Goal: Transaction & Acquisition: Purchase product/service

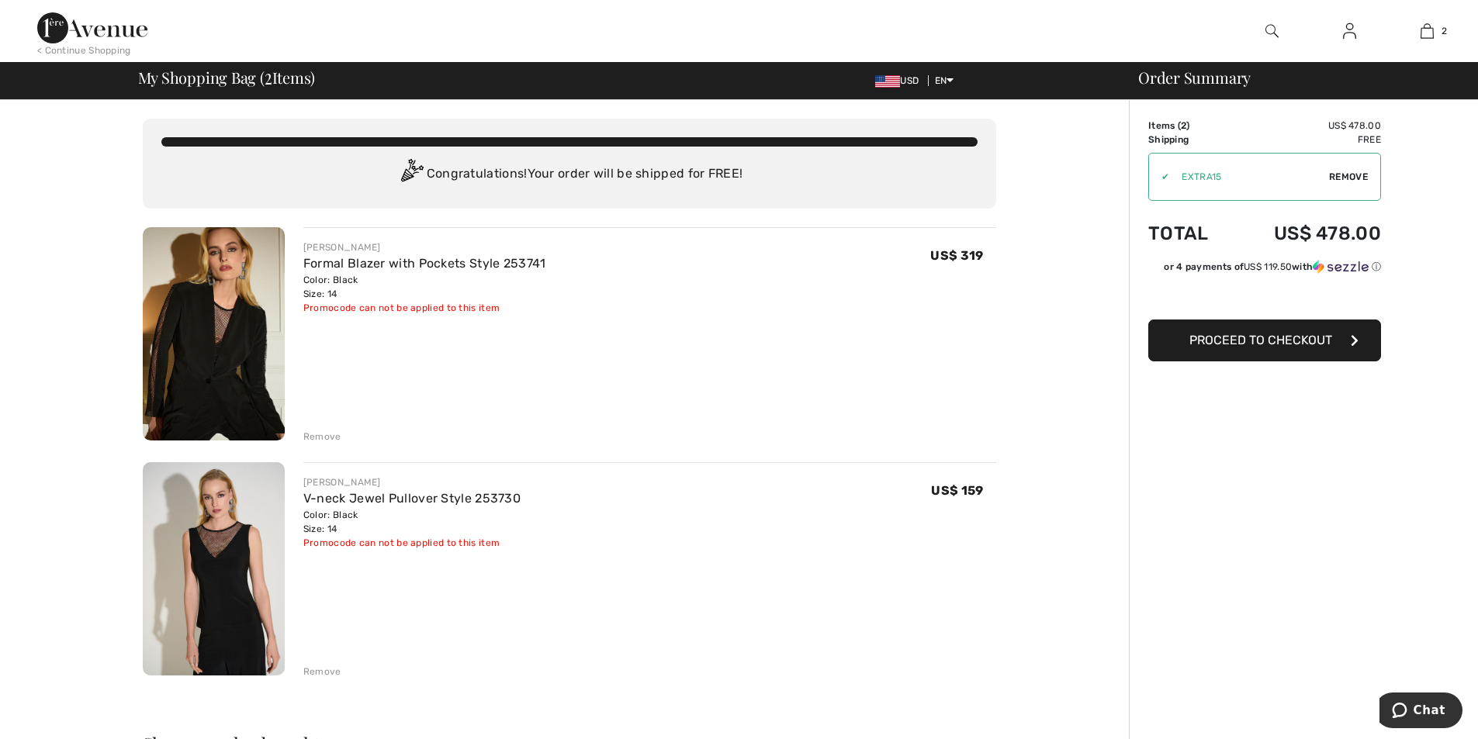
click at [1262, 339] on span "Proceed to Checkout" at bounding box center [1261, 340] width 143 height 15
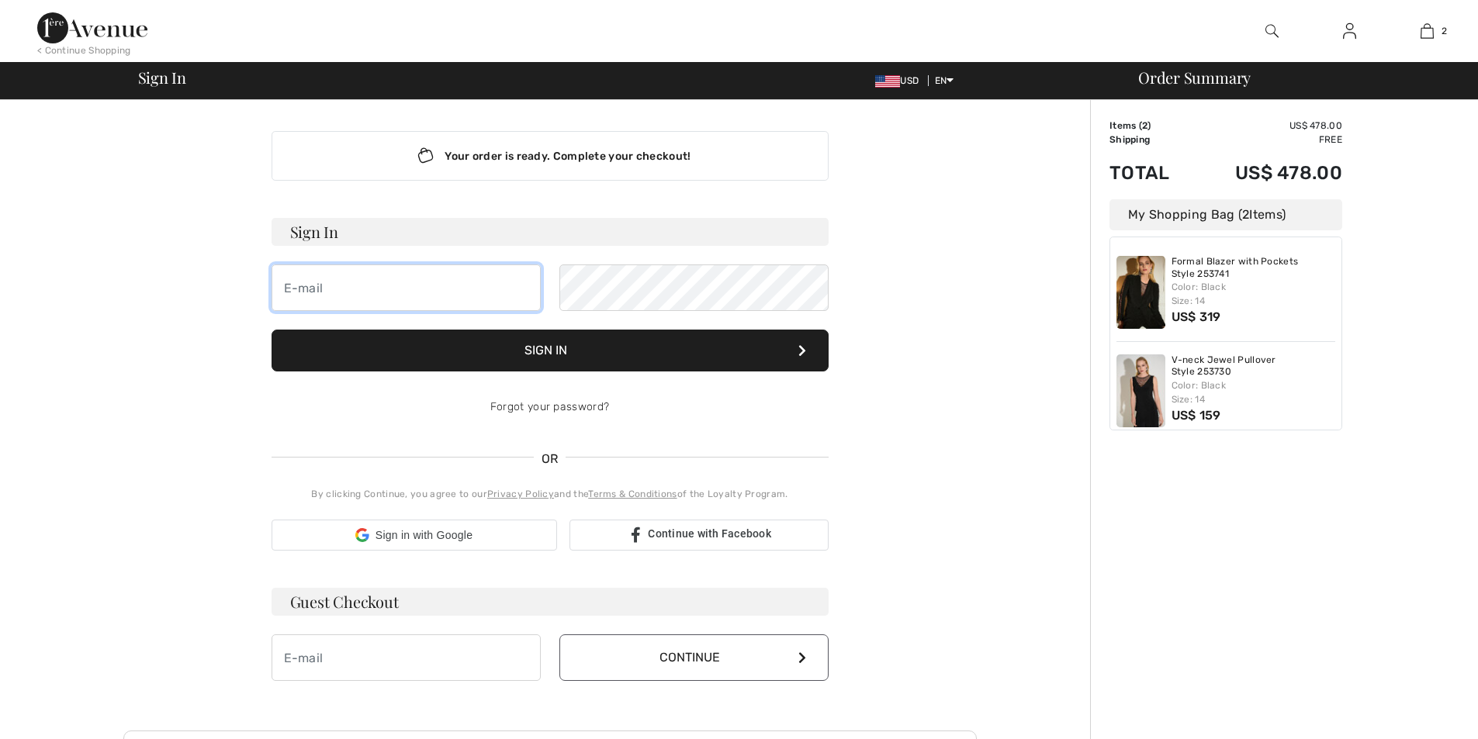
type input "[EMAIL_ADDRESS][DOMAIN_NAME]"
click at [575, 345] on button "Sign In" at bounding box center [550, 351] width 557 height 42
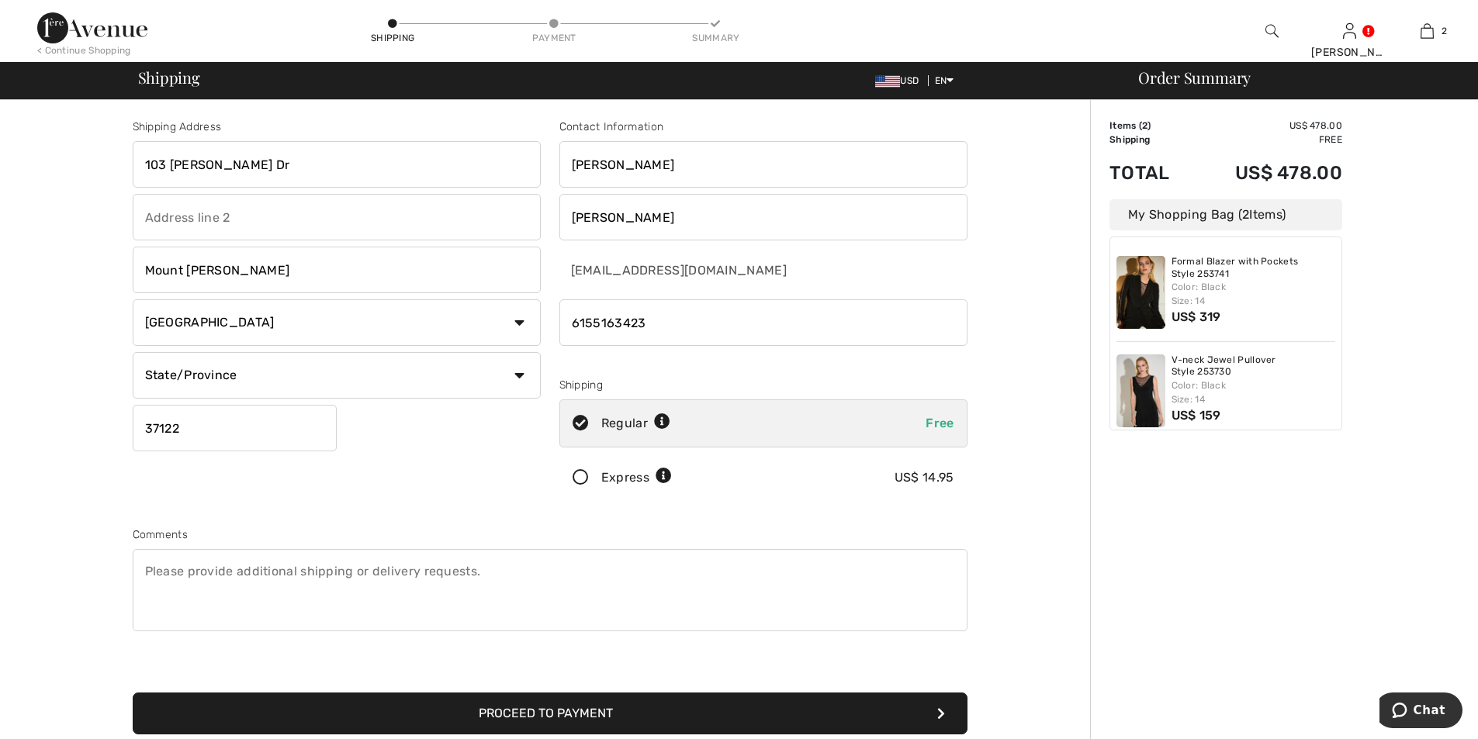
click at [514, 373] on select "State/Province Alabama Alaska American Samoa Arizona Arkansas California Colora…" at bounding box center [337, 375] width 408 height 47
select select "TN"
click at [133, 352] on select "State/Province Alabama Alaska American Samoa Arizona Arkansas California Colora…" at bounding box center [337, 375] width 408 height 47
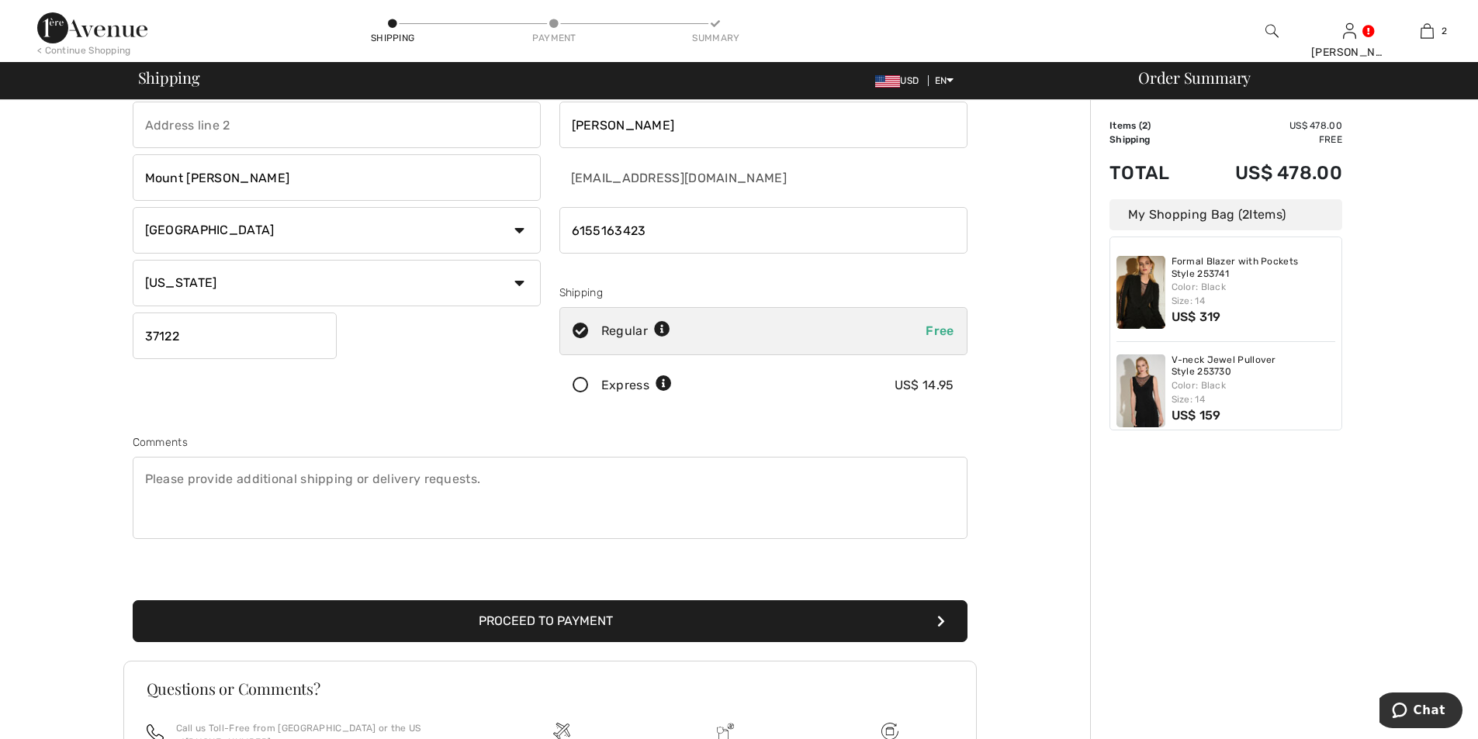
scroll to position [93, 0]
click at [483, 621] on button "Proceed to Payment" at bounding box center [550, 621] width 835 height 42
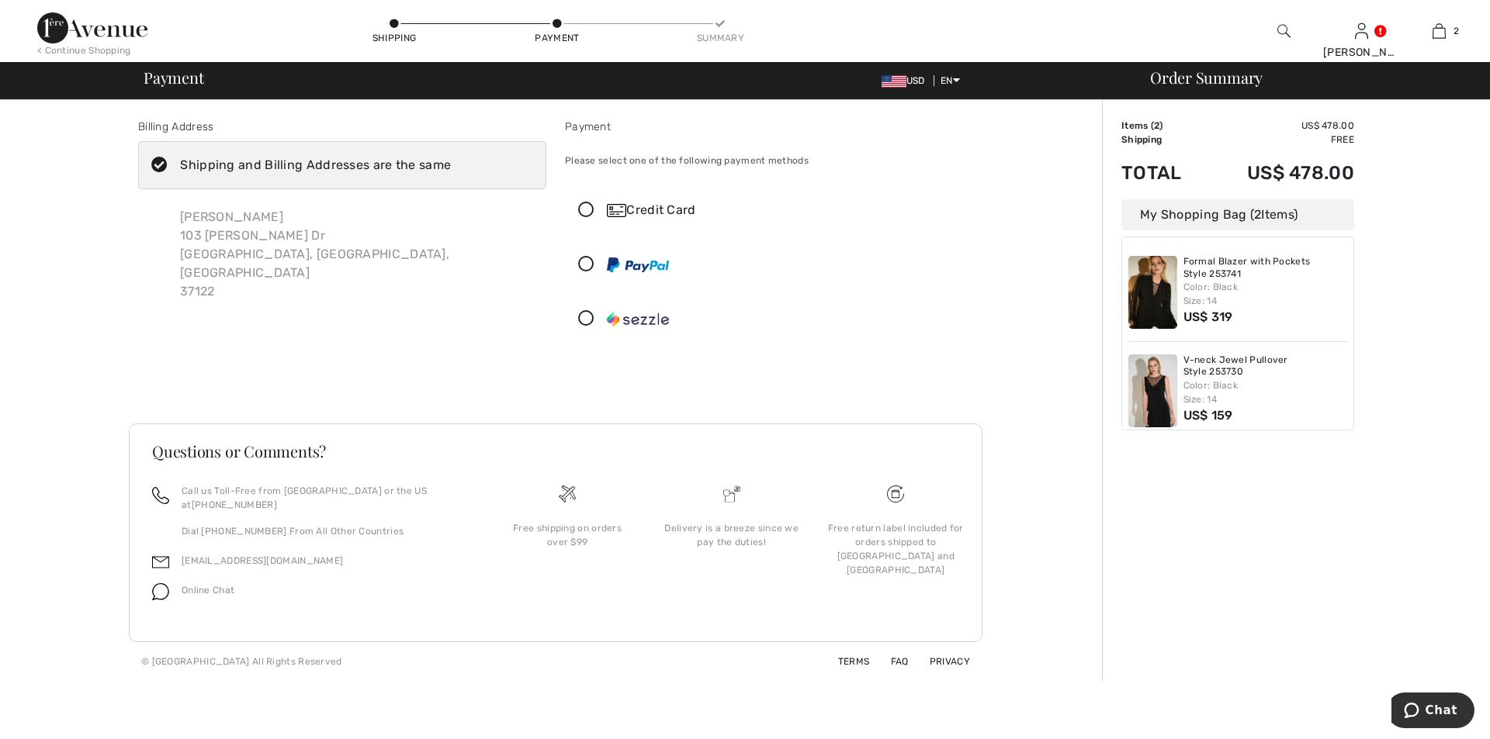
click at [584, 213] on icon at bounding box center [586, 211] width 41 height 16
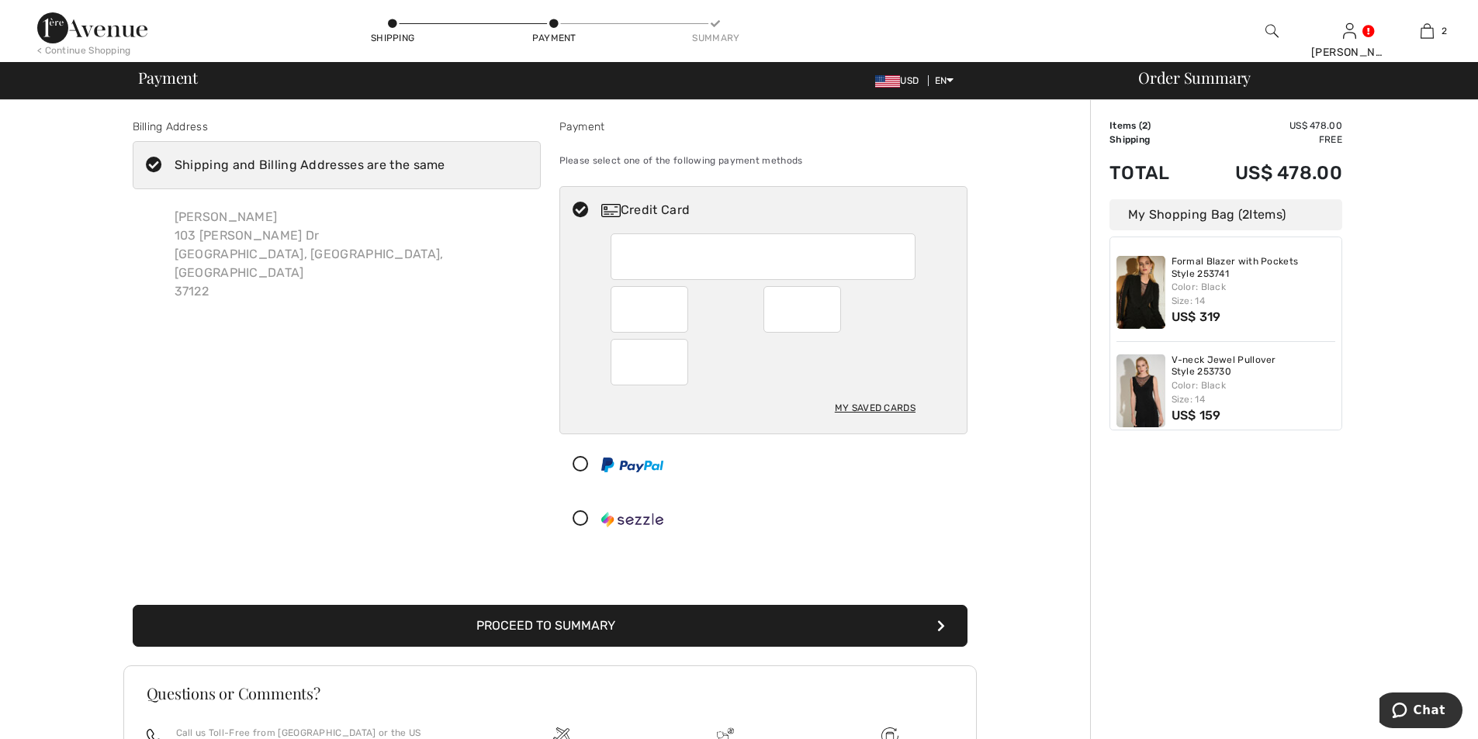
click at [615, 626] on button "Proceed to Summary" at bounding box center [550, 626] width 835 height 42
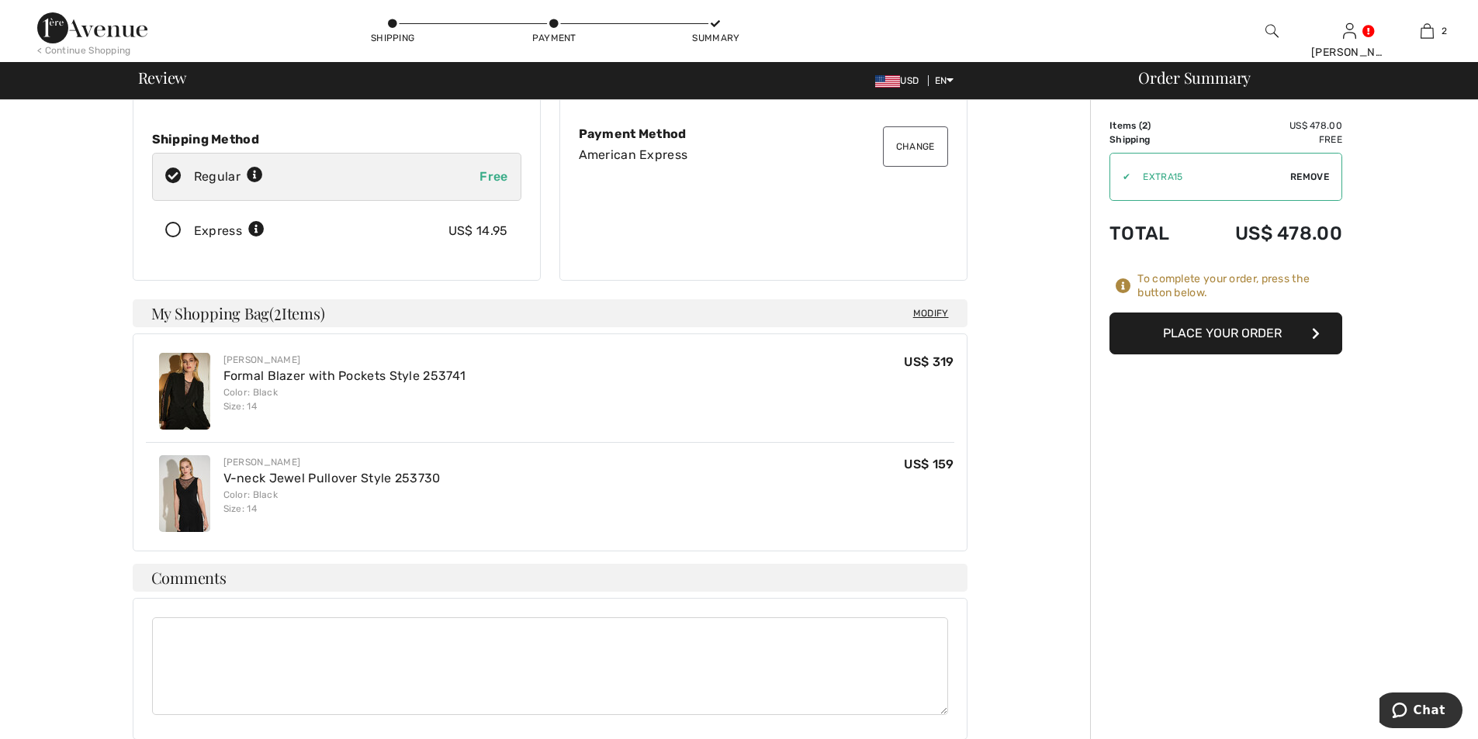
scroll to position [182, 0]
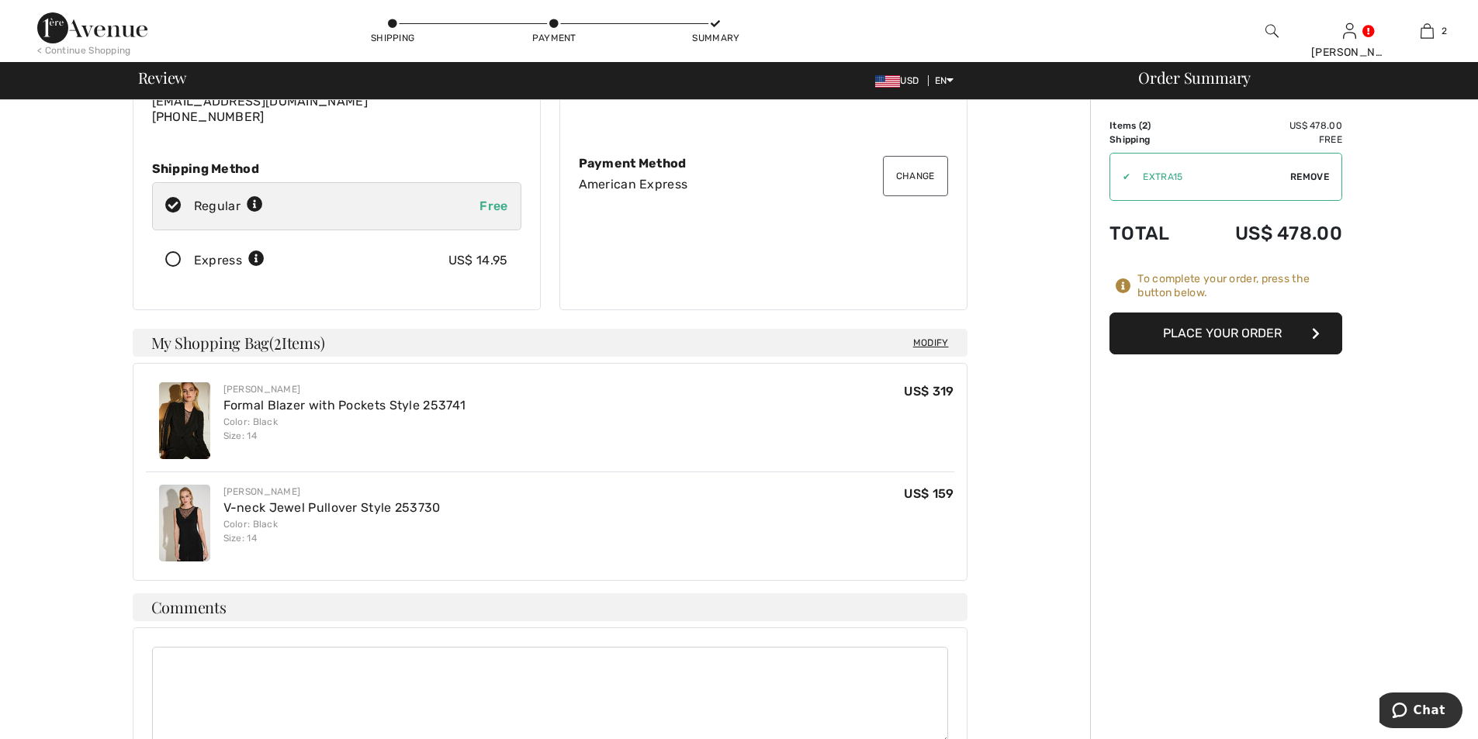
click at [1259, 333] on button "Place Your Order" at bounding box center [1226, 334] width 233 height 42
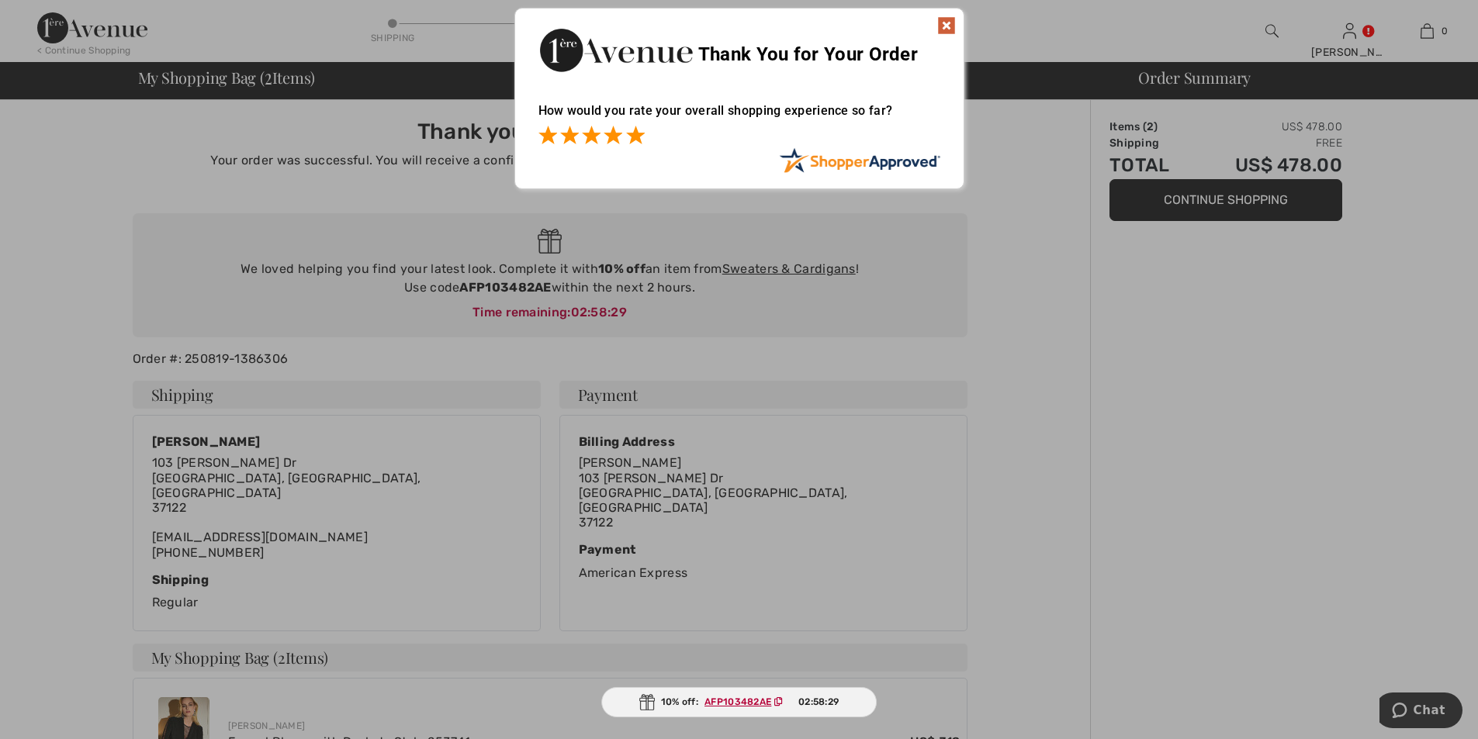
click at [632, 136] on span at bounding box center [635, 135] width 19 height 19
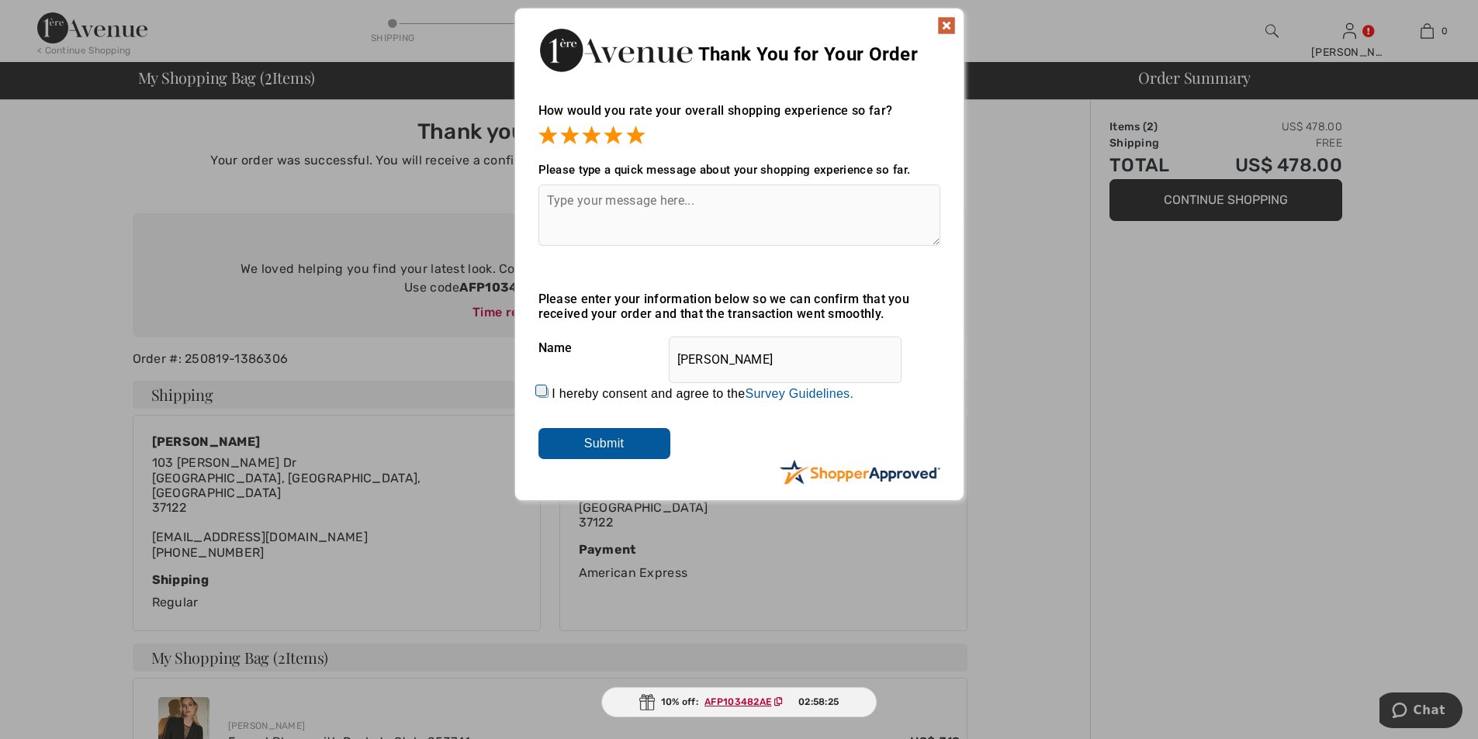
click at [541, 390] on input "I hereby consent and agree to the By submitting a review, you grant permission …" at bounding box center [543, 393] width 10 height 10
checkbox input "true"
click at [596, 435] on input "Submit" at bounding box center [604, 443] width 132 height 31
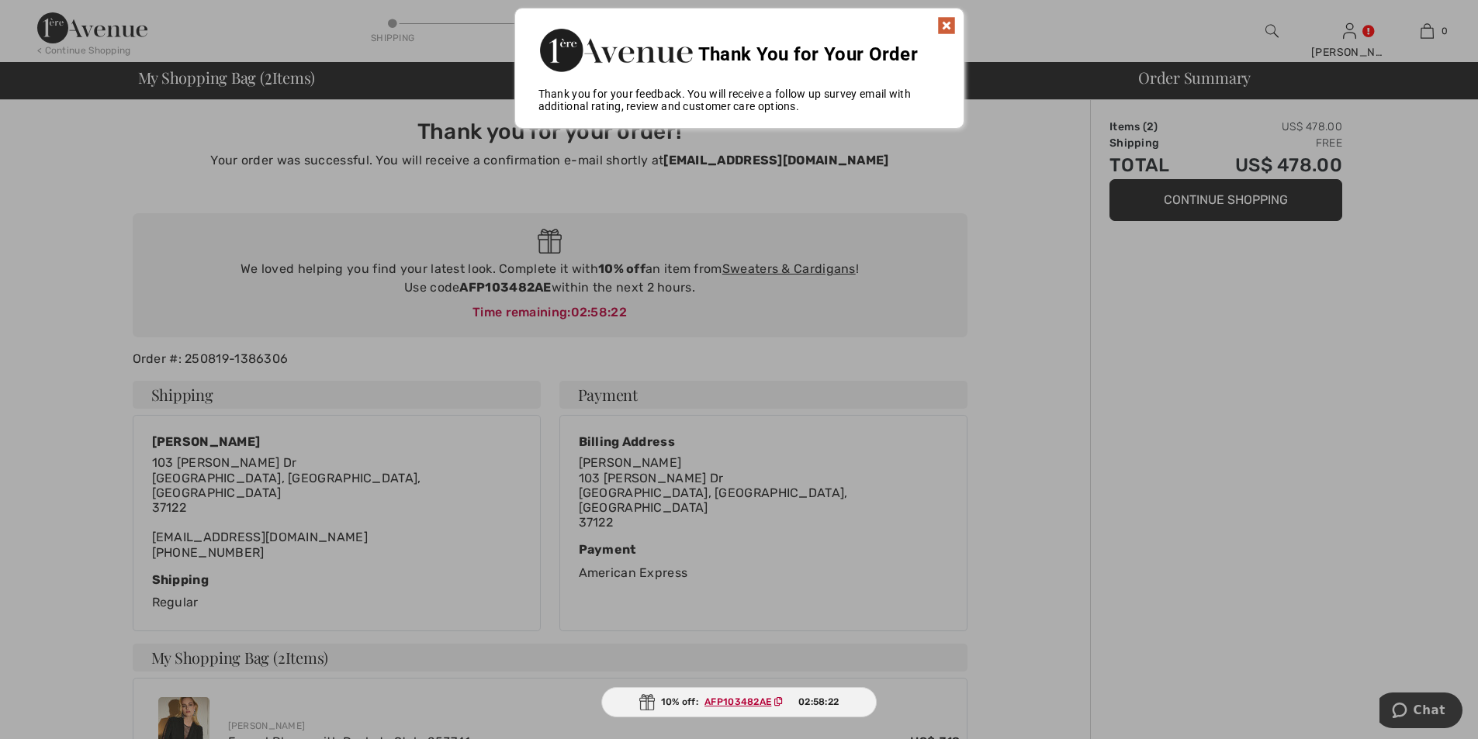
click at [950, 21] on img at bounding box center [946, 25] width 19 height 19
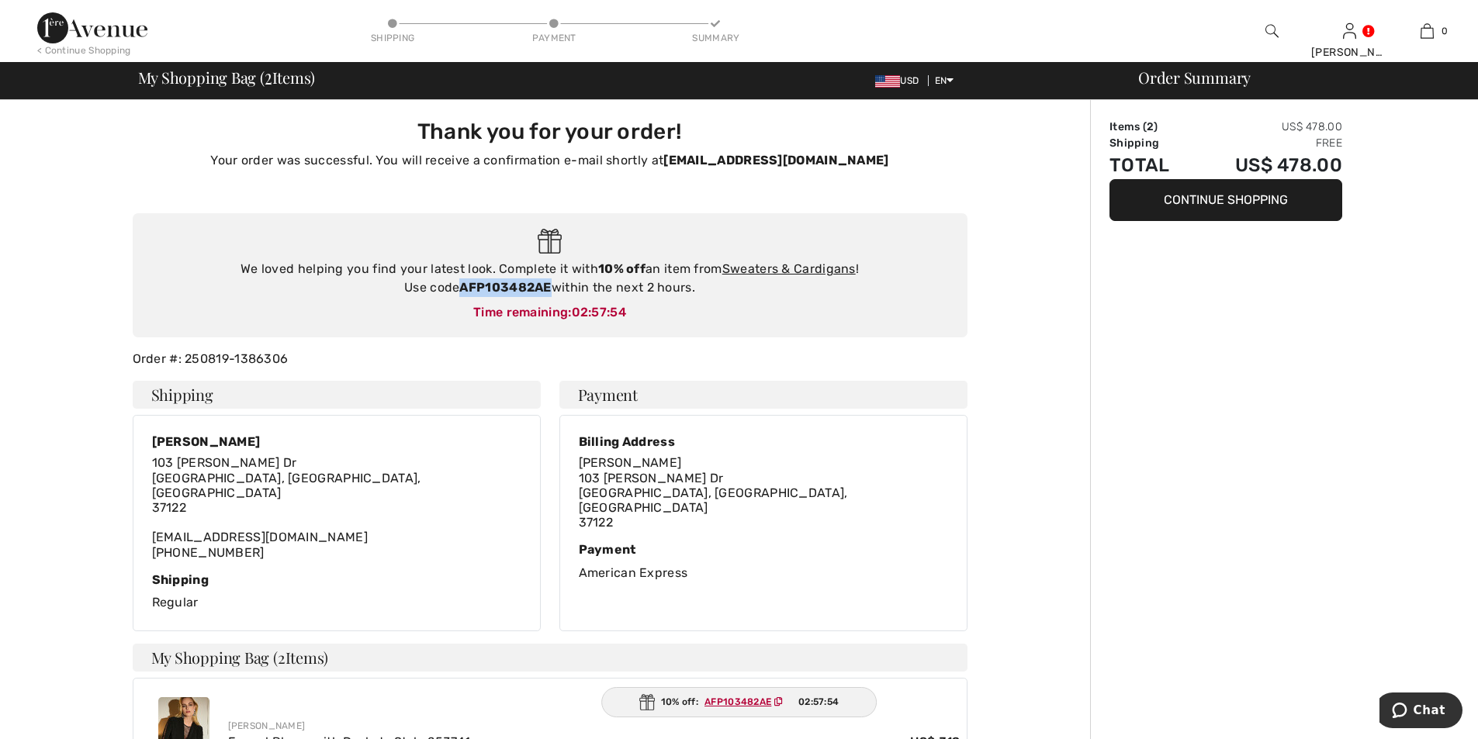
drag, startPoint x: 461, startPoint y: 284, endPoint x: 550, endPoint y: 290, distance: 89.4
click at [550, 290] on strong "AFP103482AE" at bounding box center [505, 287] width 92 height 15
copy strong "AFP103482AE"
click at [760, 267] on link "Sweaters & Cardigans" at bounding box center [788, 268] width 133 height 15
click at [760, 268] on link "Sweaters & Cardigans" at bounding box center [788, 268] width 133 height 15
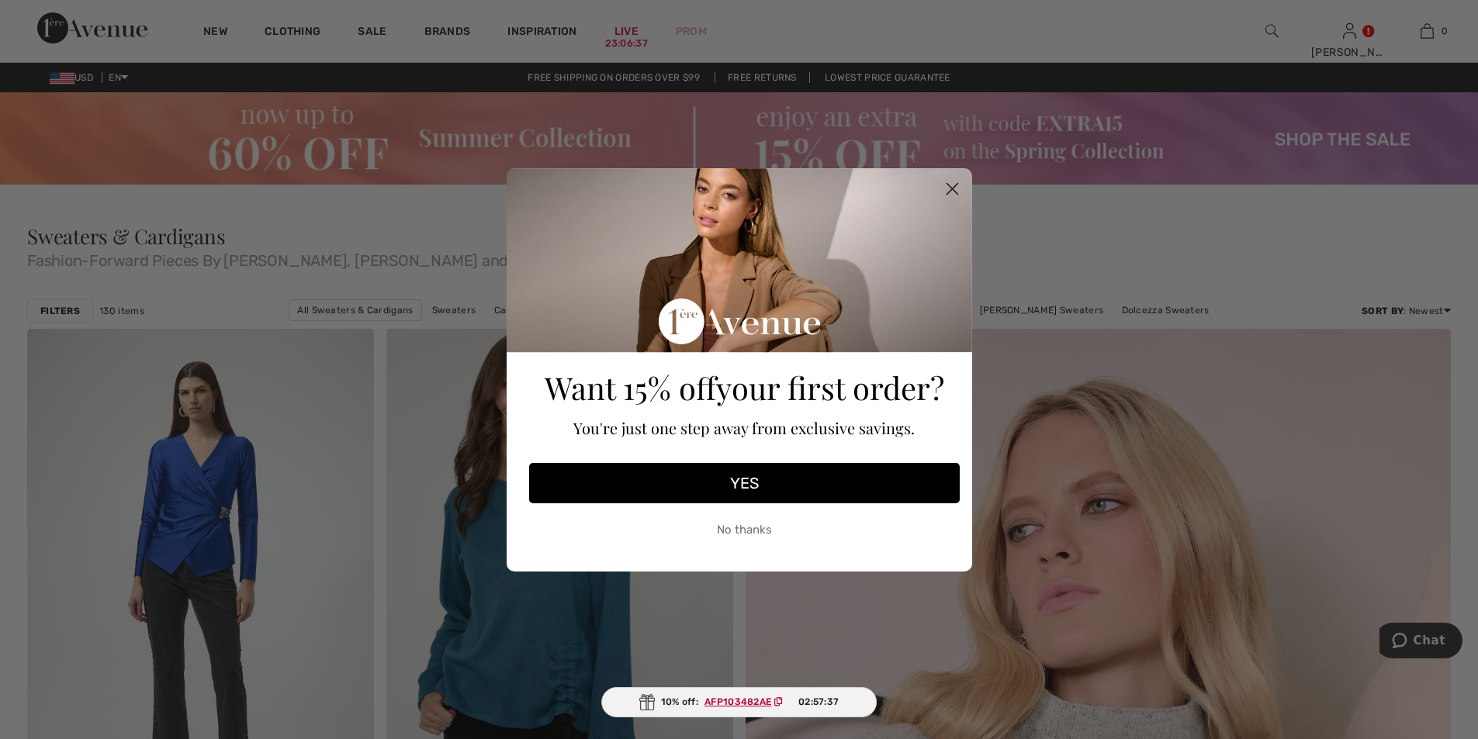
click at [954, 184] on circle "Close dialog" at bounding box center [952, 188] width 26 height 26
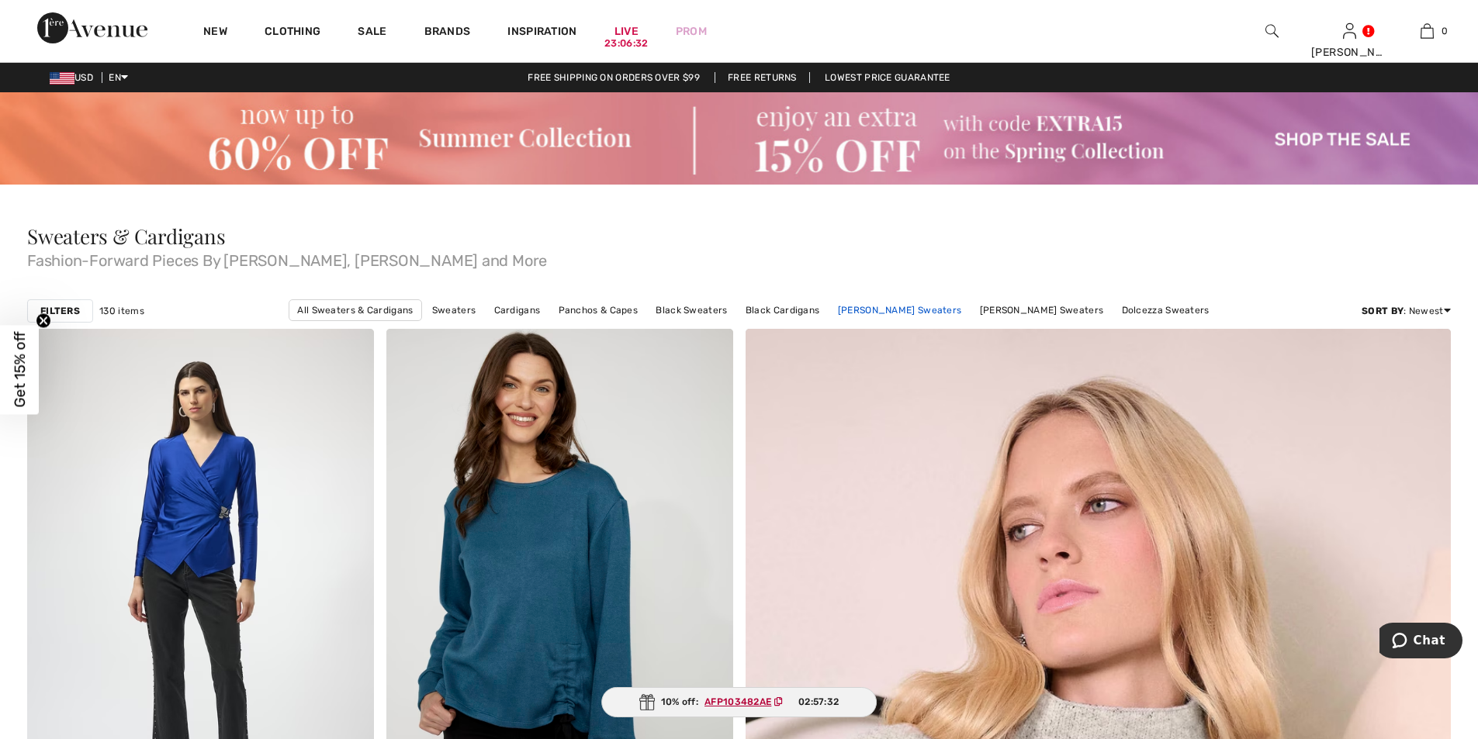
click at [876, 305] on link "Joseph Ribkoff Sweaters" at bounding box center [900, 310] width 140 height 20
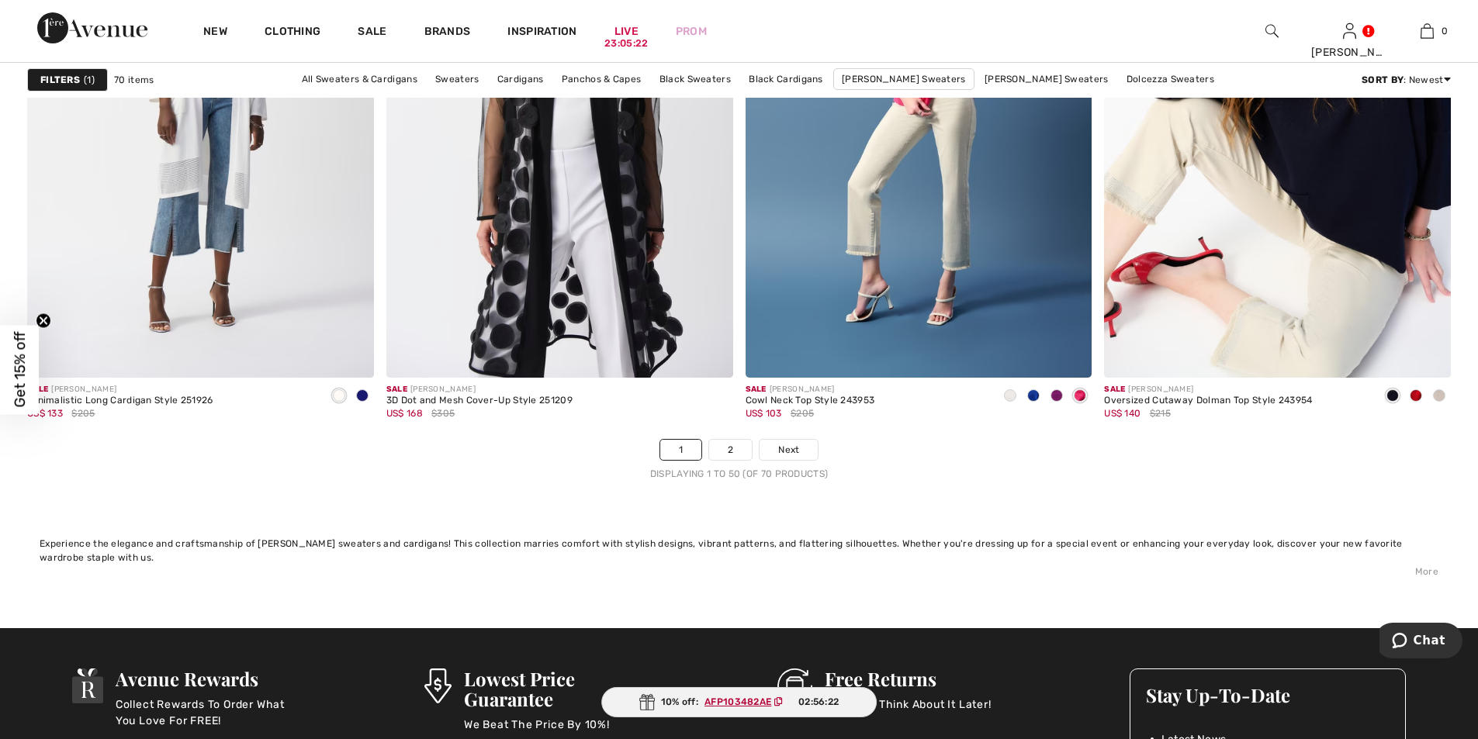
scroll to position [8907, 0]
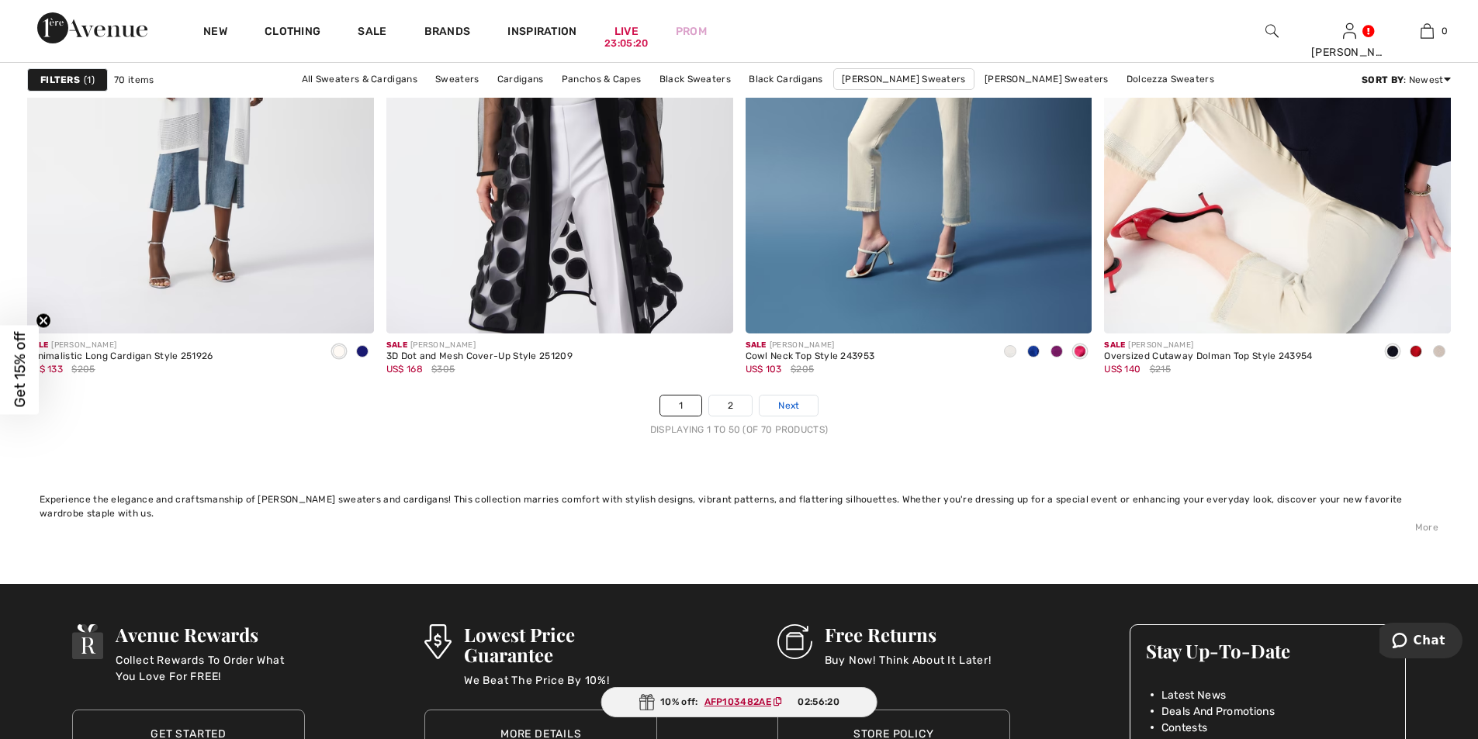
click at [791, 404] on span "Next" at bounding box center [788, 406] width 21 height 14
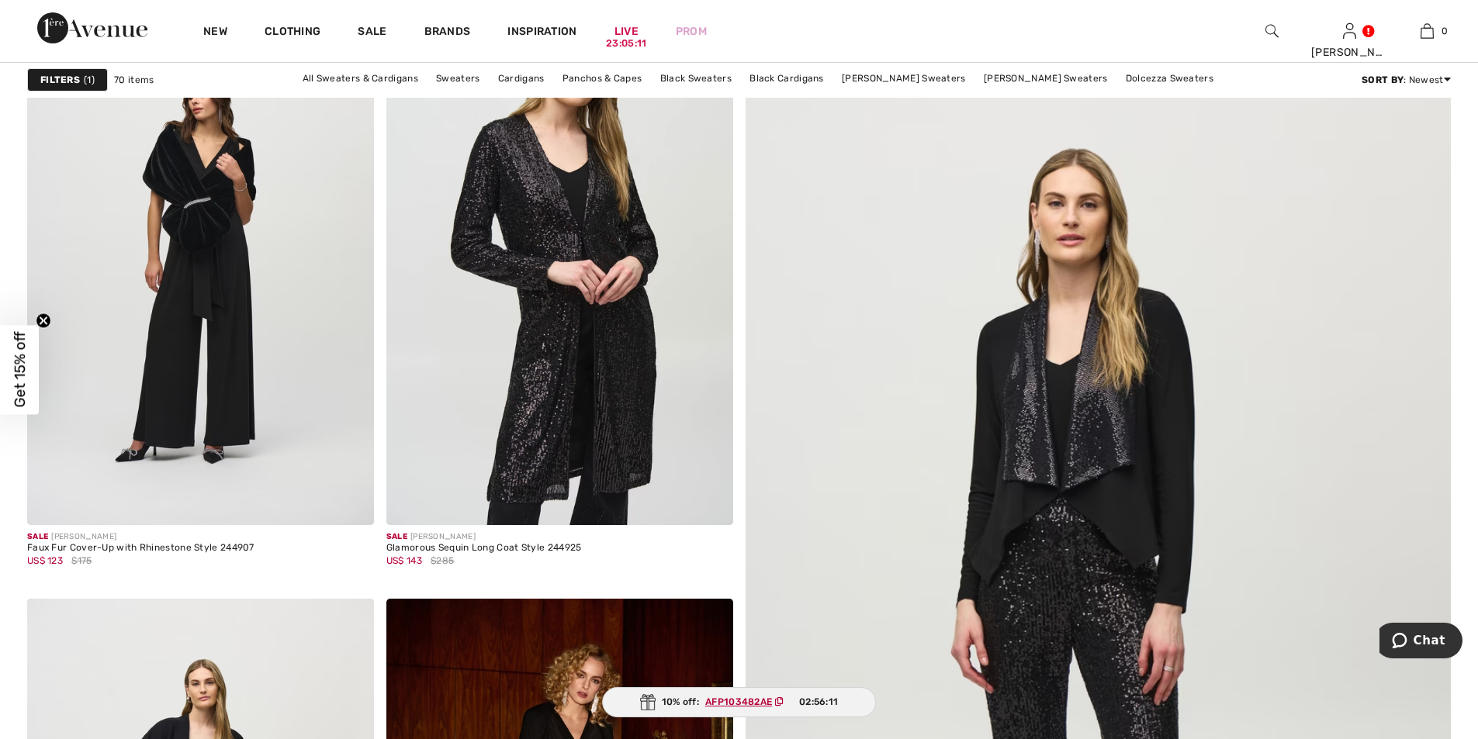
scroll to position [321, 0]
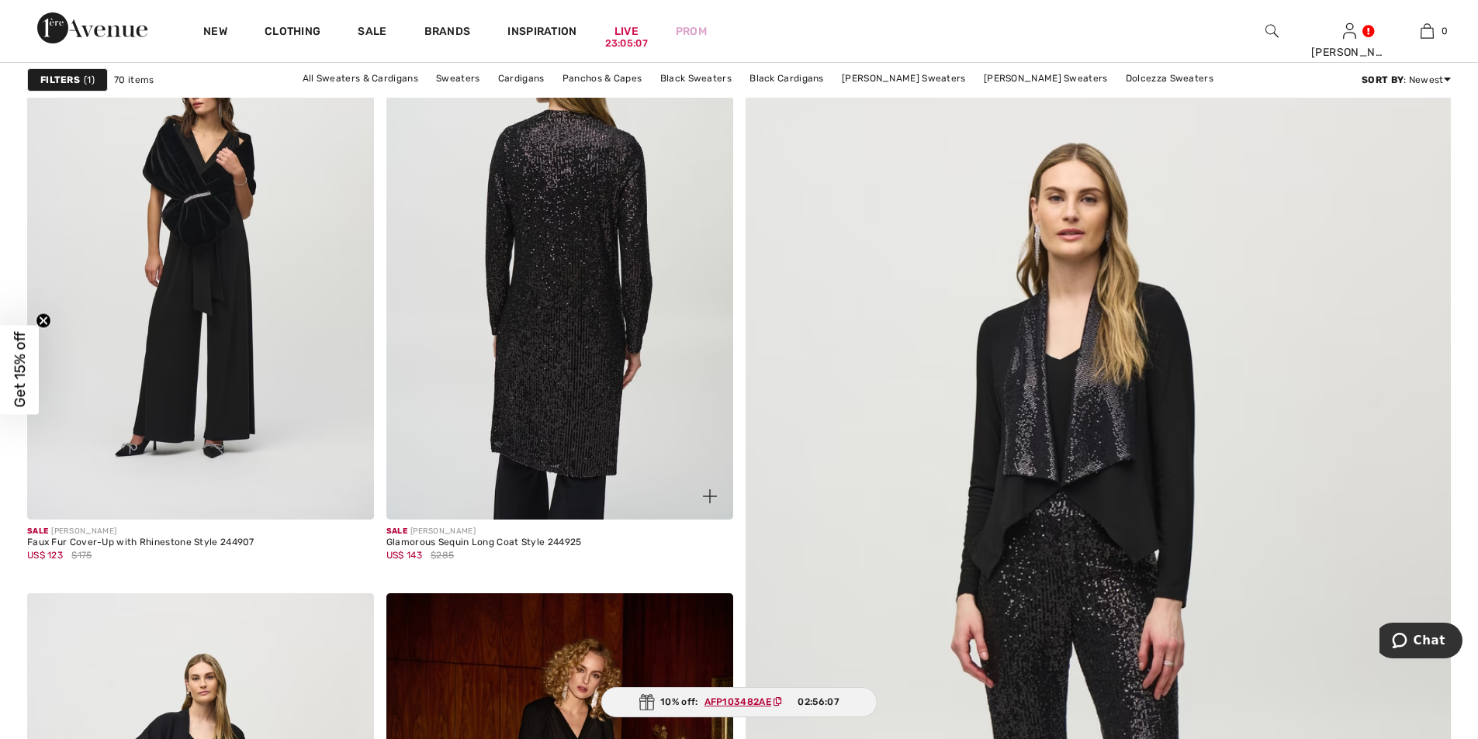
click at [529, 347] on img at bounding box center [559, 260] width 347 height 520
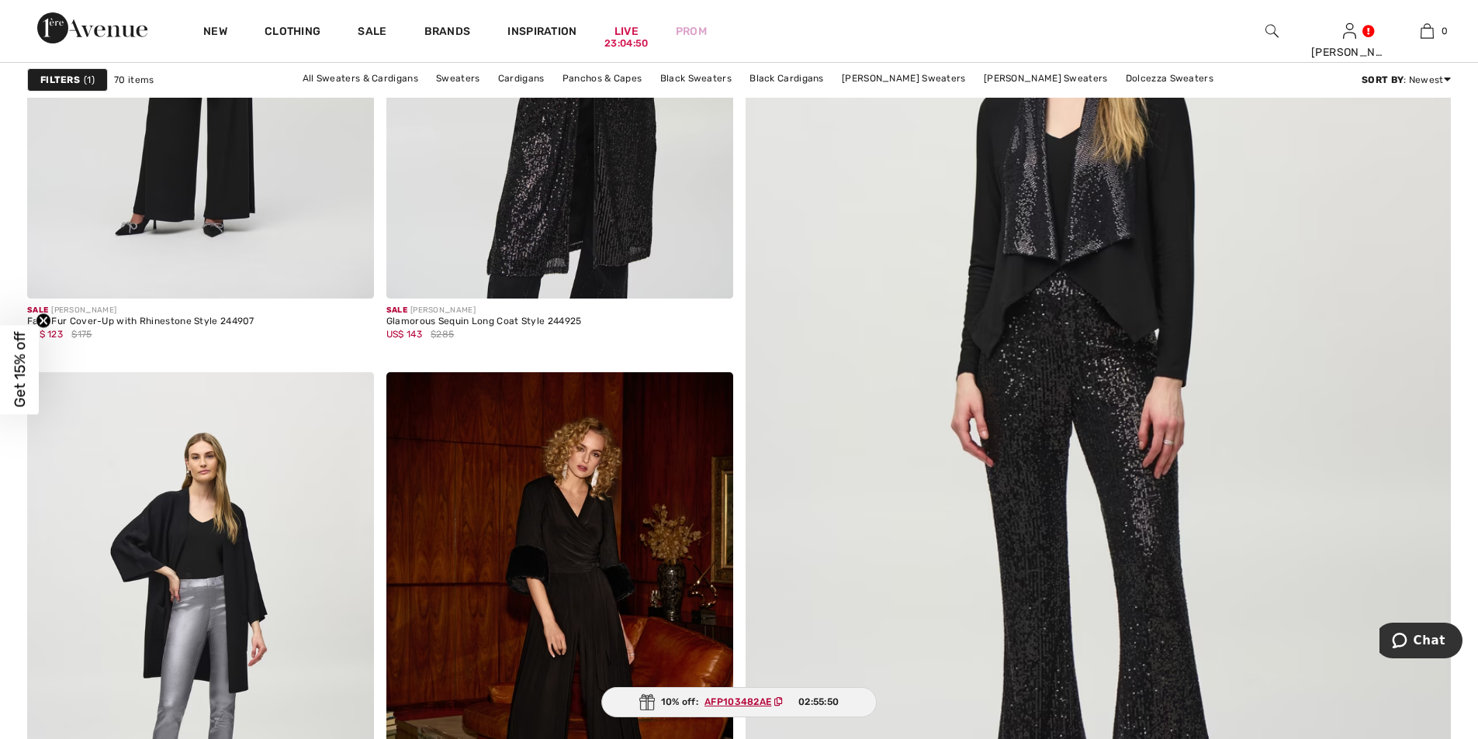
scroll to position [511, 0]
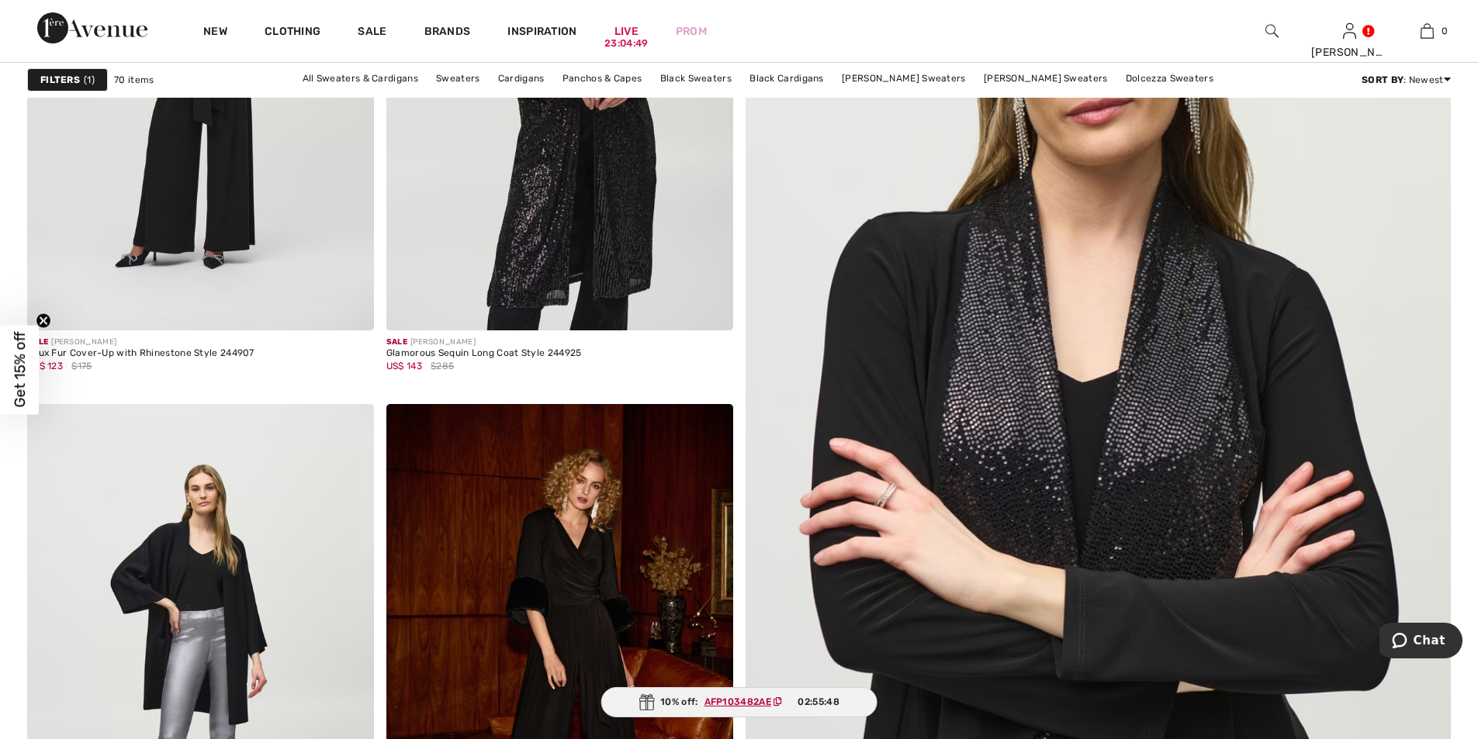
click at [1163, 292] on img at bounding box center [1098, 446] width 847 height 1270
click at [1160, 508] on img at bounding box center [1098, 446] width 847 height 1270
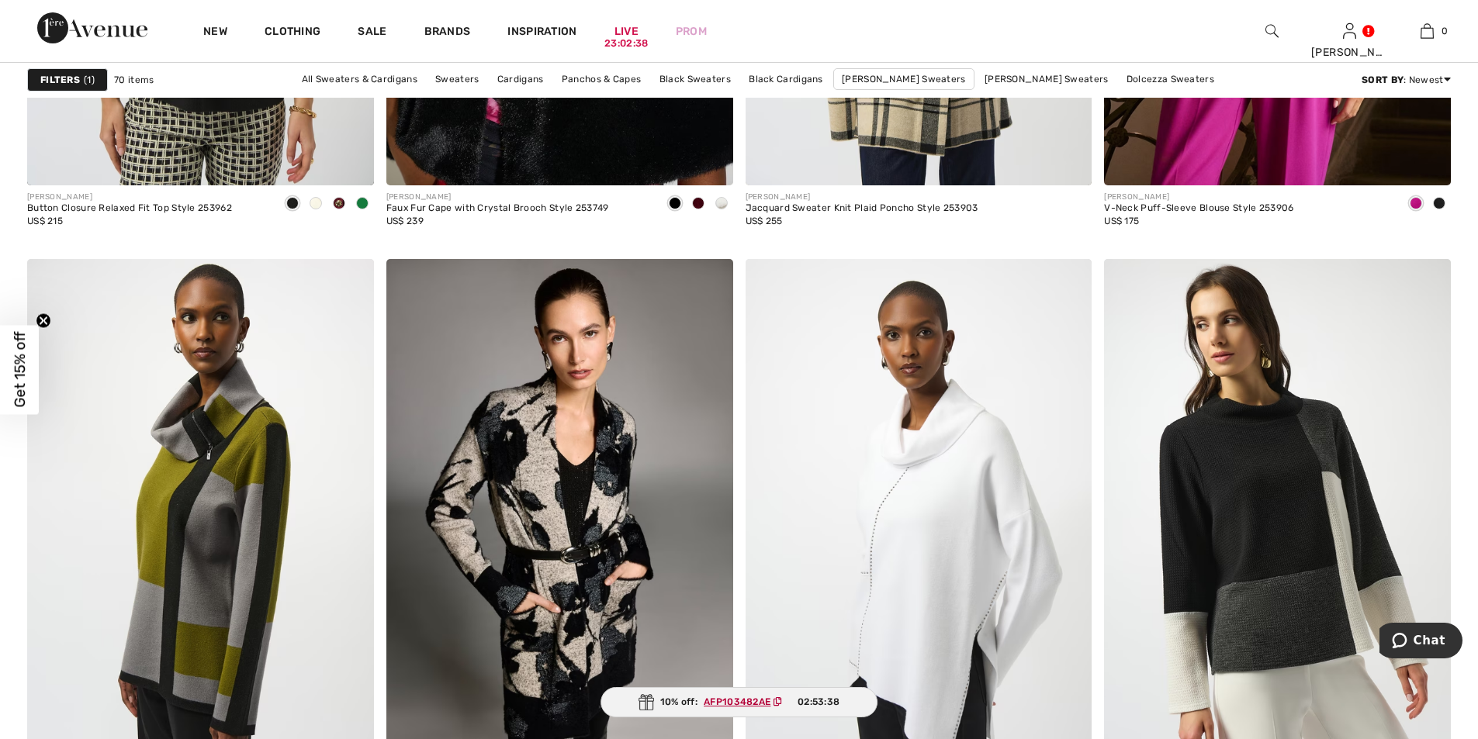
scroll to position [3451, 0]
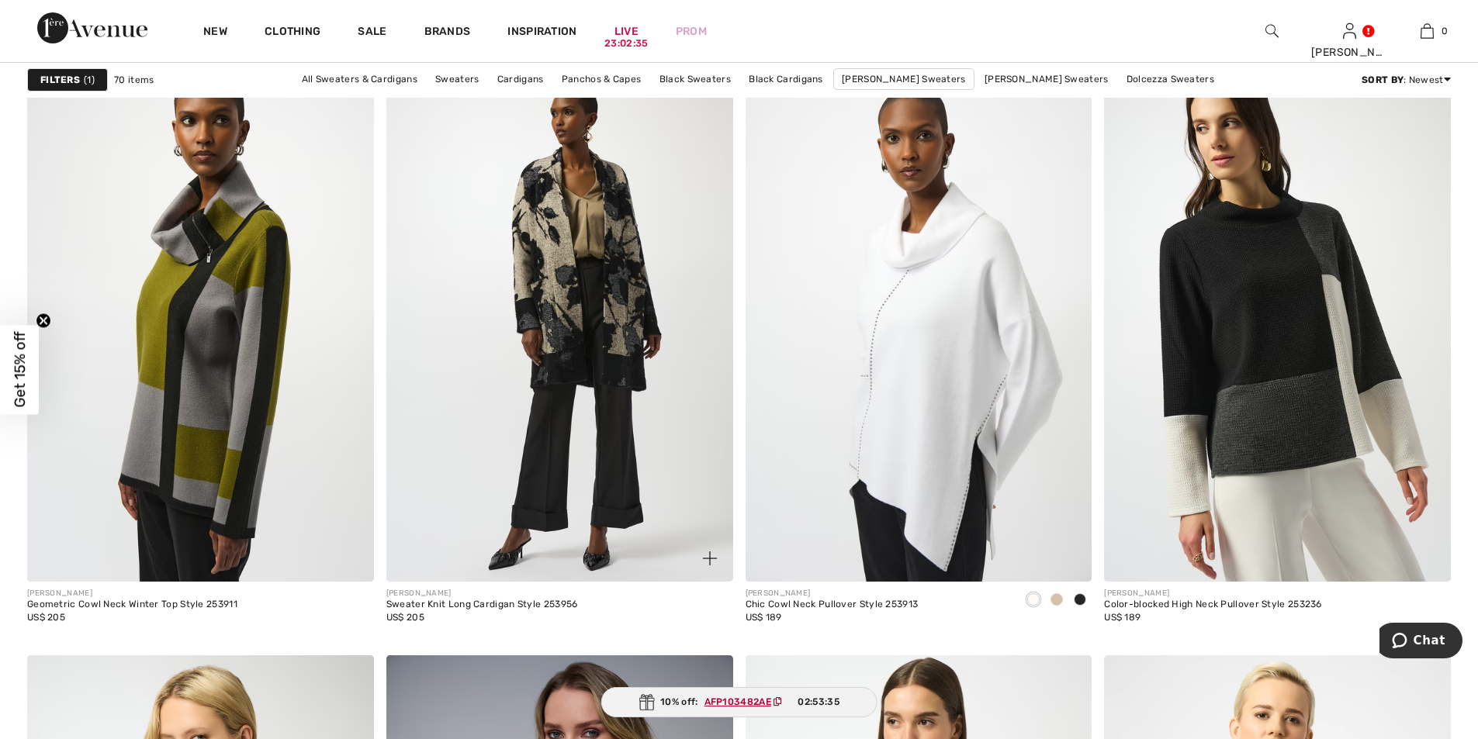
click at [563, 481] on img at bounding box center [559, 322] width 347 height 520
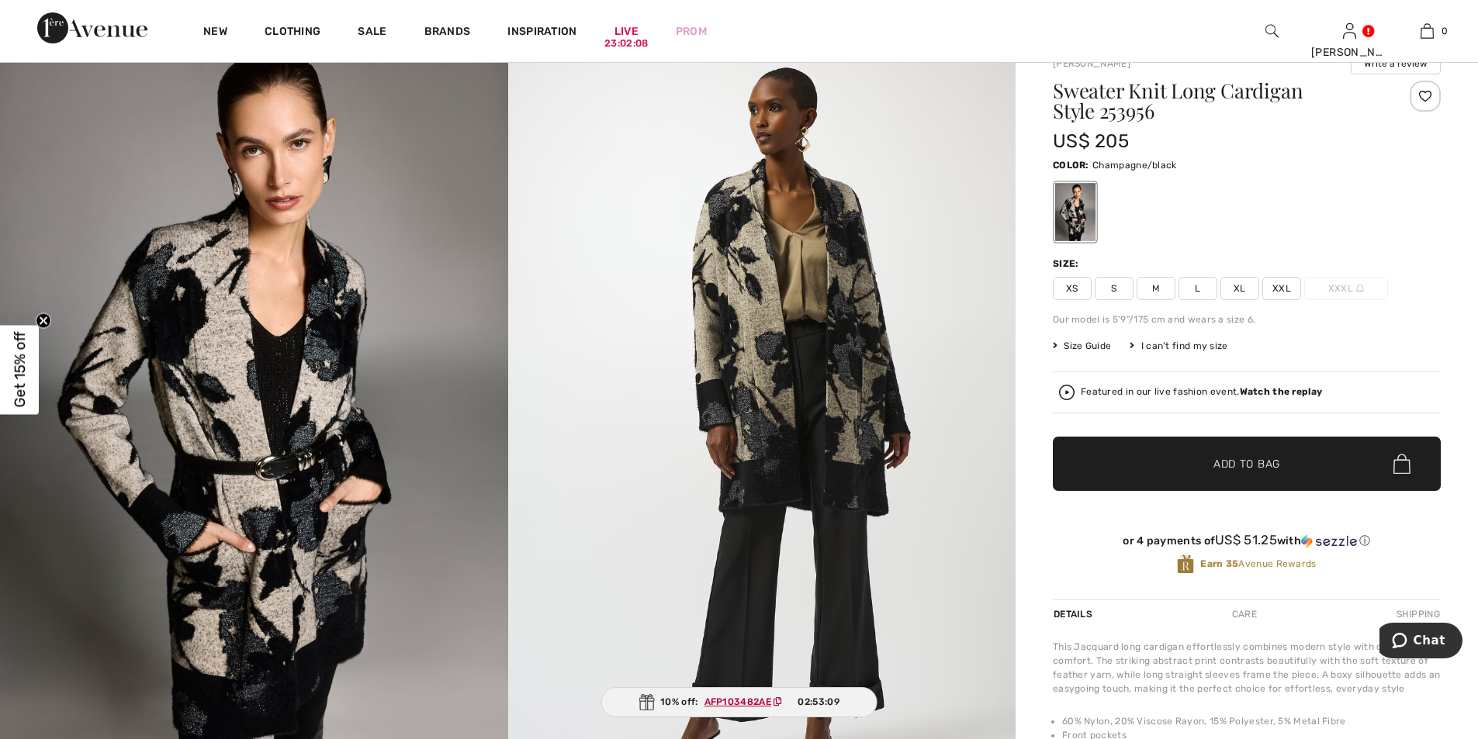
scroll to position [146, 0]
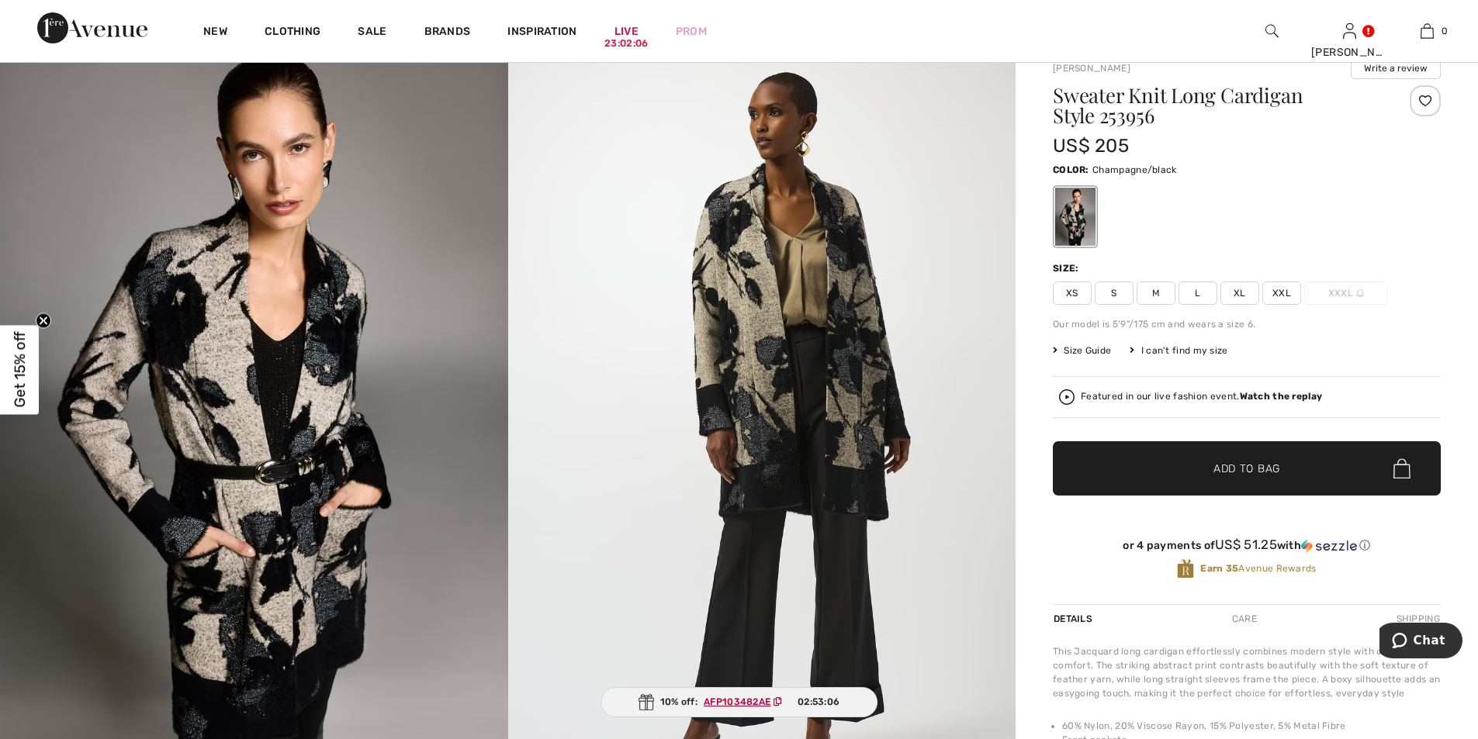
click at [1086, 351] on span "Size Guide" at bounding box center [1082, 351] width 58 height 14
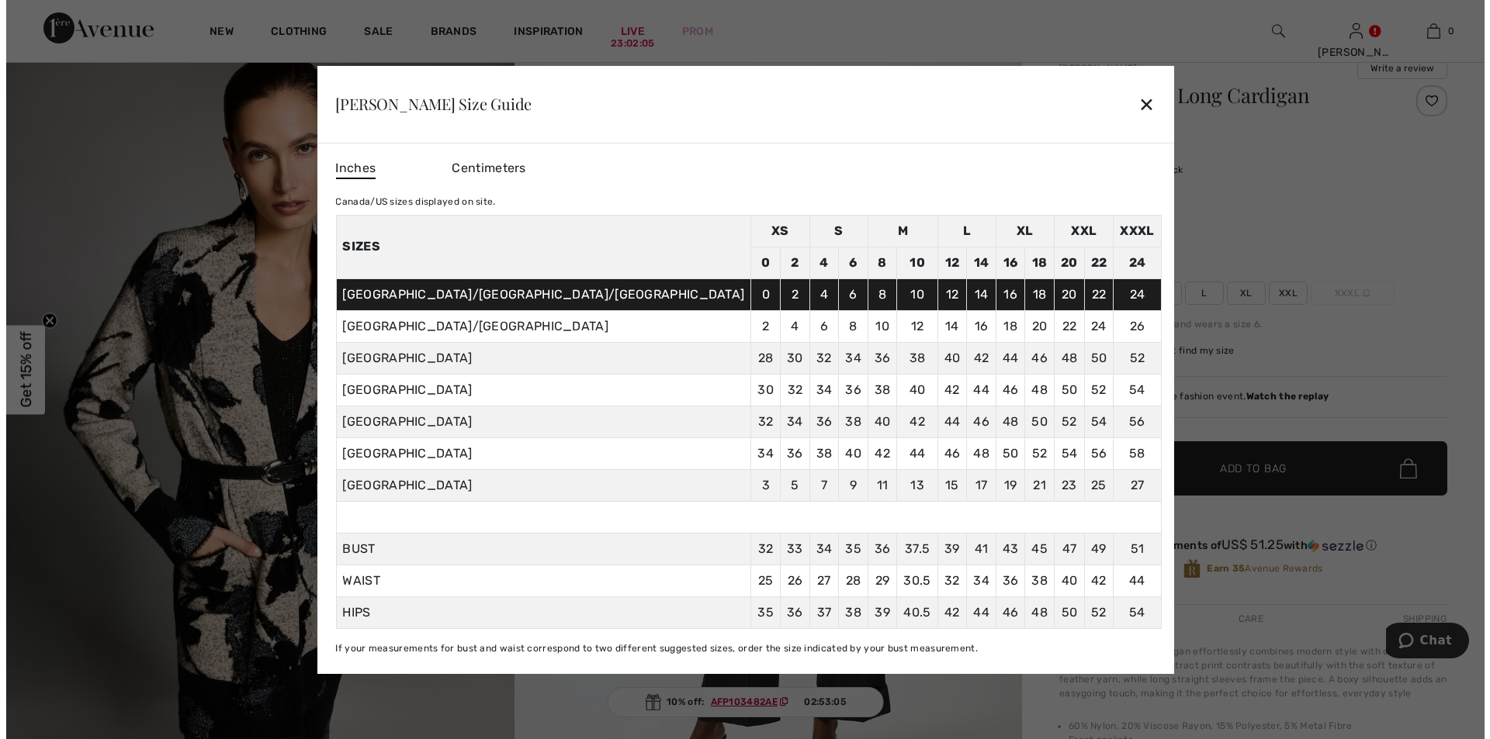
scroll to position [147, 0]
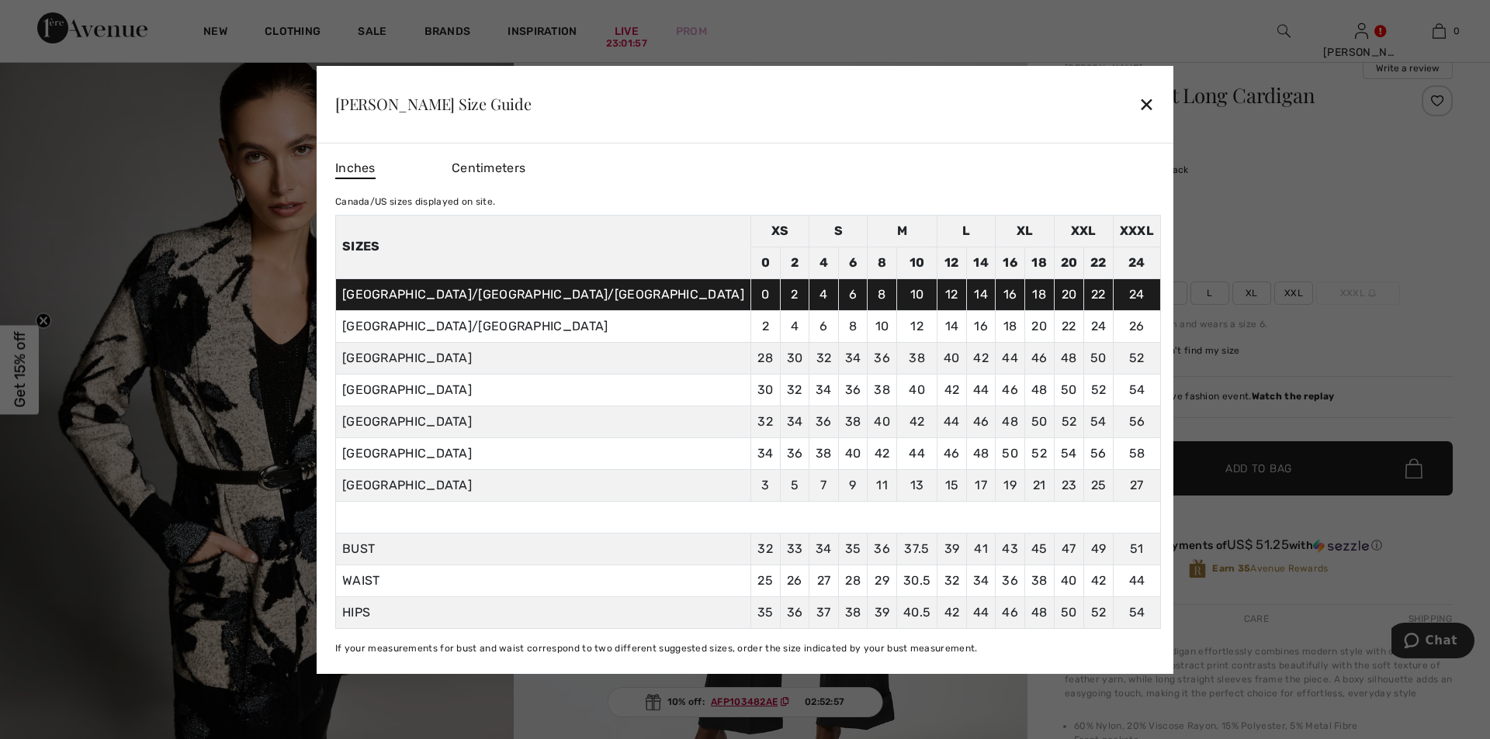
click at [1138, 102] on div "✕" at bounding box center [1146, 104] width 16 height 33
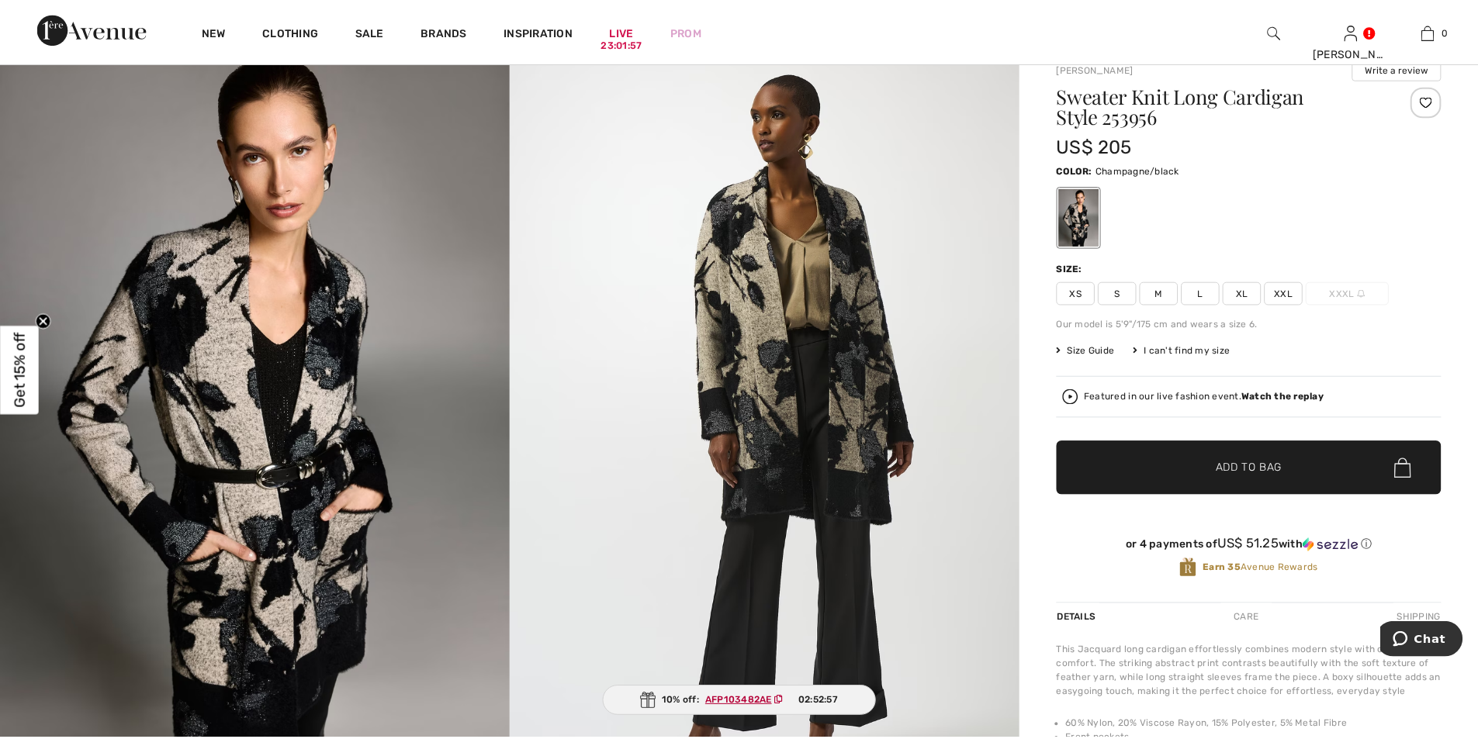
scroll to position [146, 0]
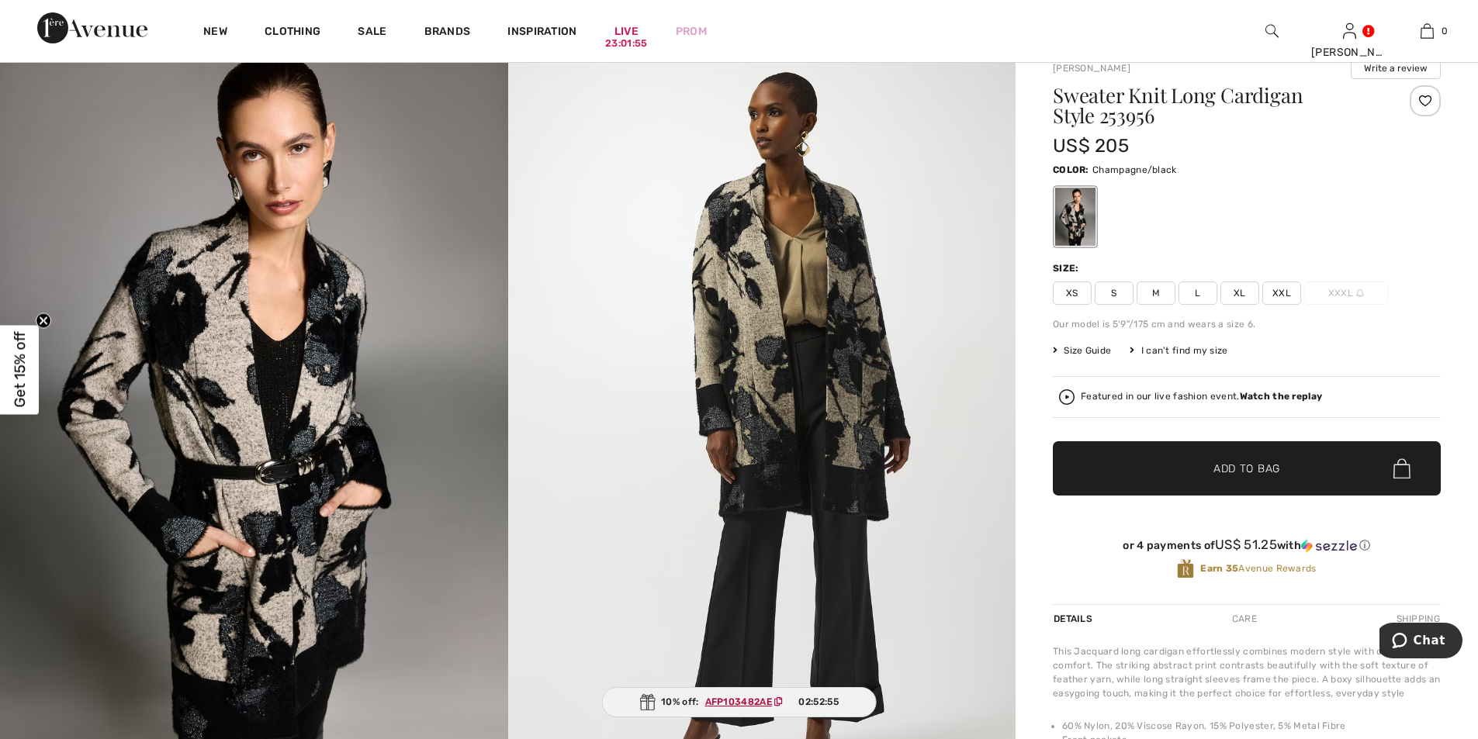
click at [1207, 293] on span "L" at bounding box center [1198, 293] width 39 height 23
click at [1225, 469] on span "Add to Bag" at bounding box center [1247, 469] width 67 height 16
click at [1440, 561] on div "Earn 35 Avenue Rewards" at bounding box center [1247, 569] width 388 height 21
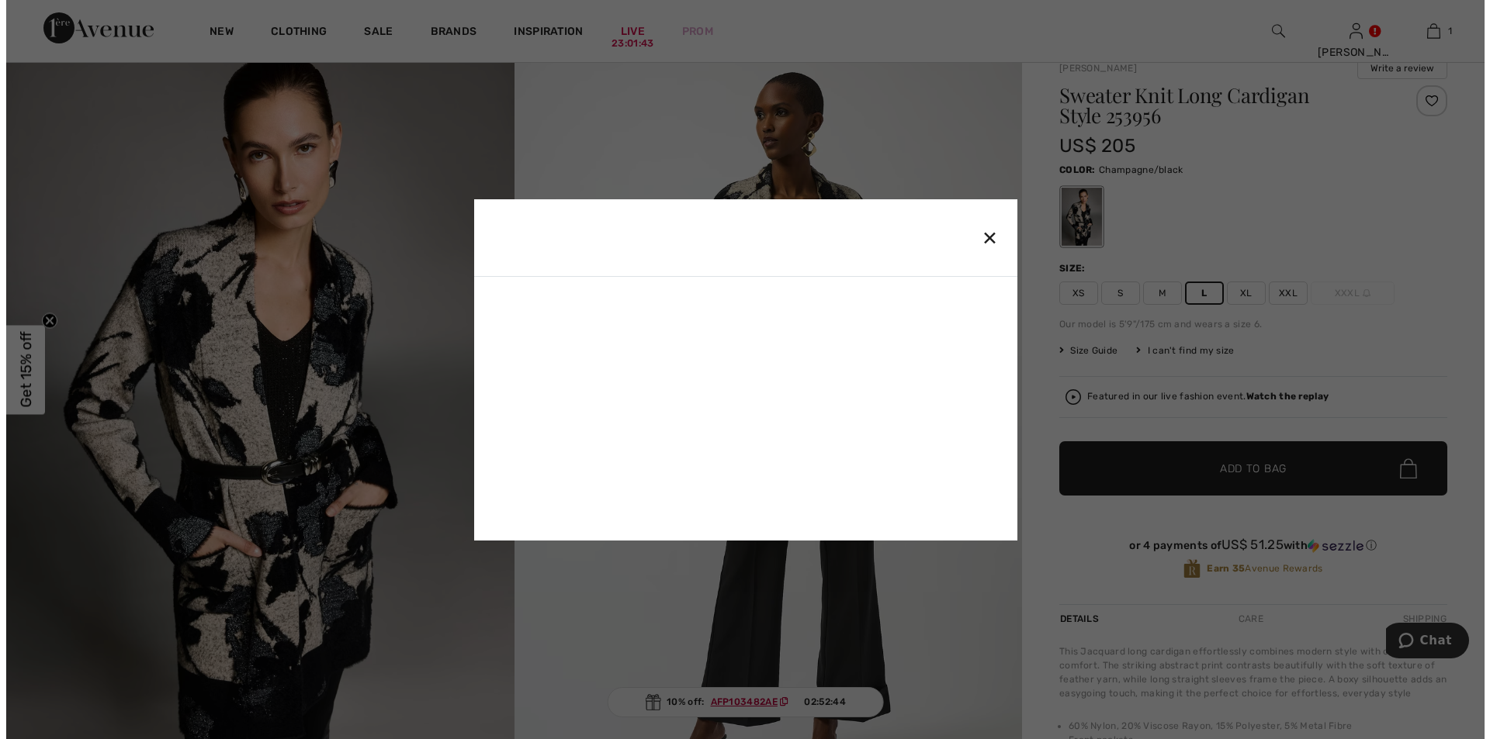
scroll to position [147, 0]
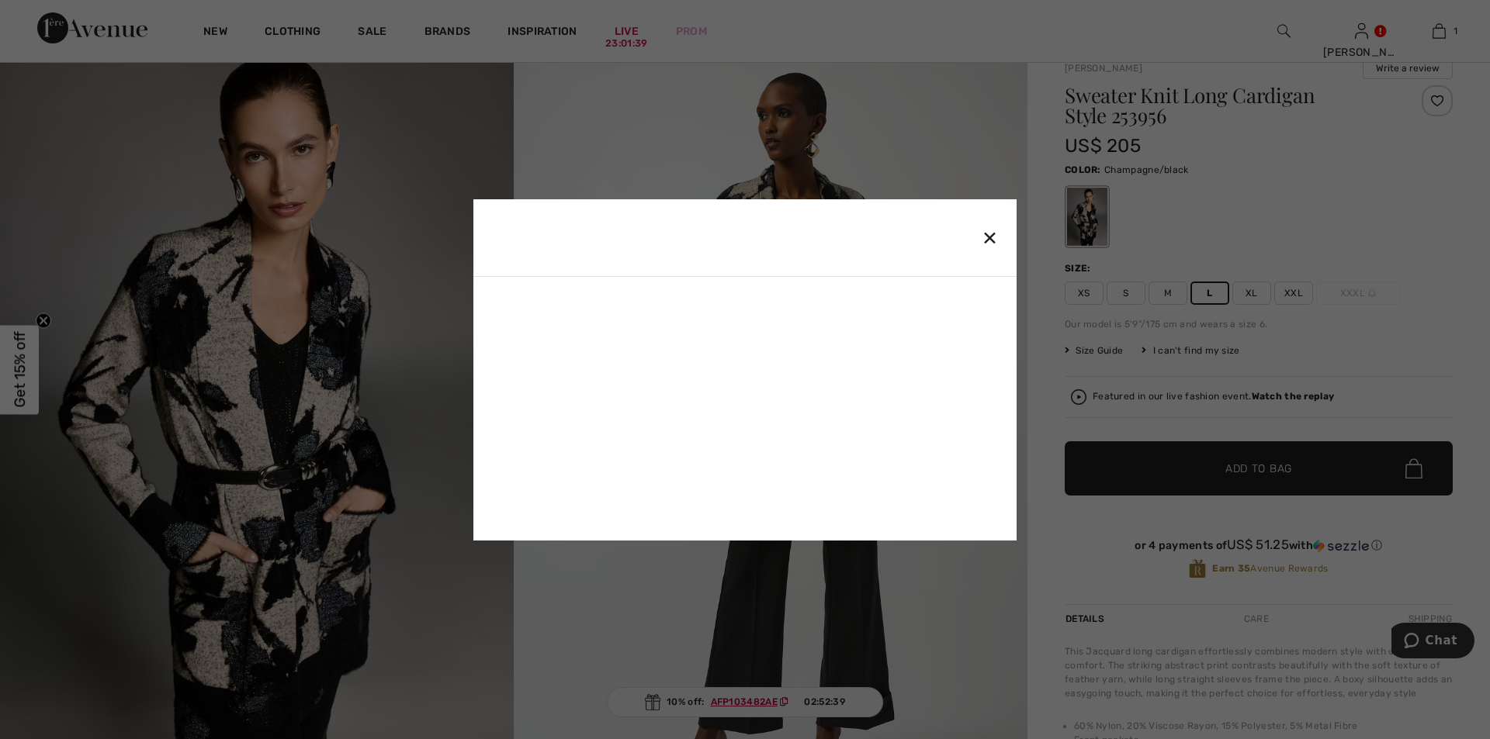
click at [989, 241] on div "✕" at bounding box center [990, 237] width 16 height 33
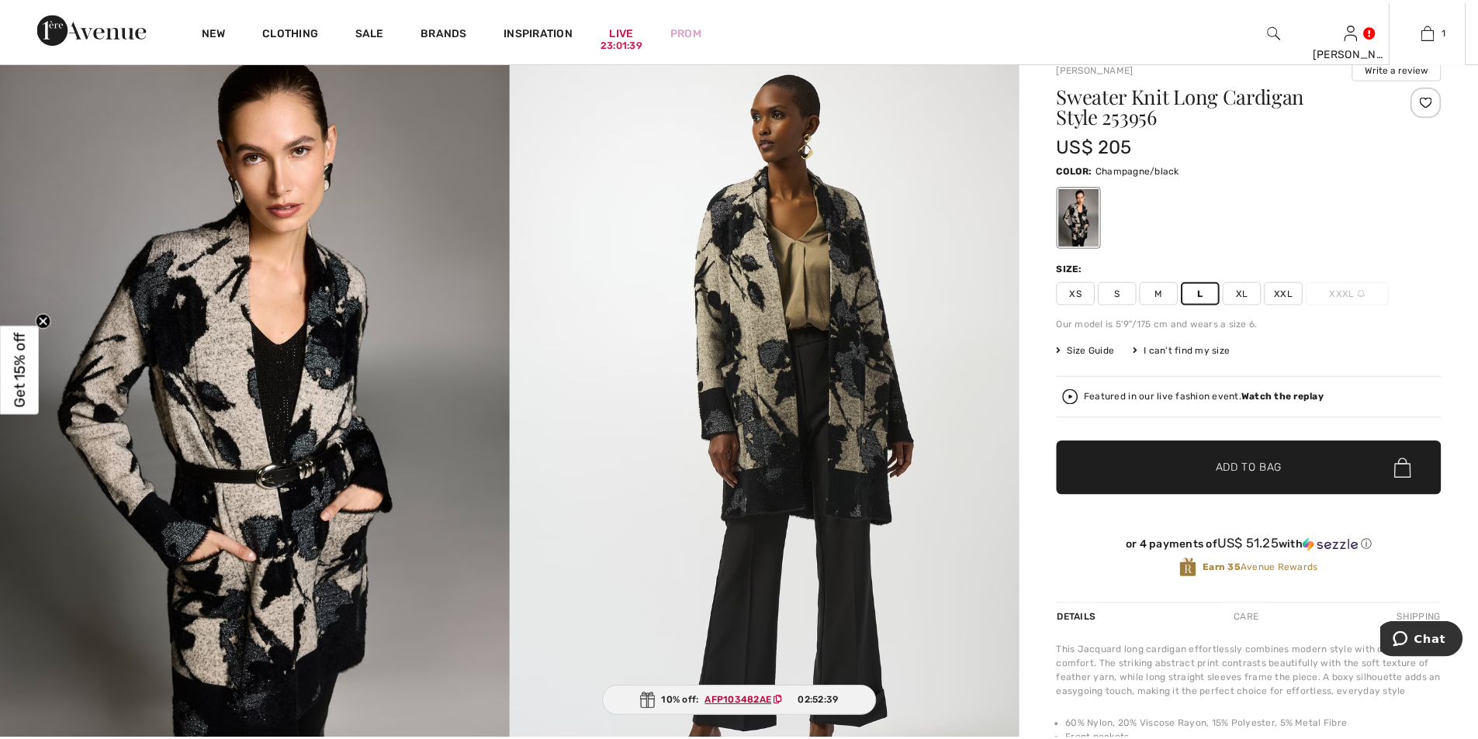
scroll to position [146, 0]
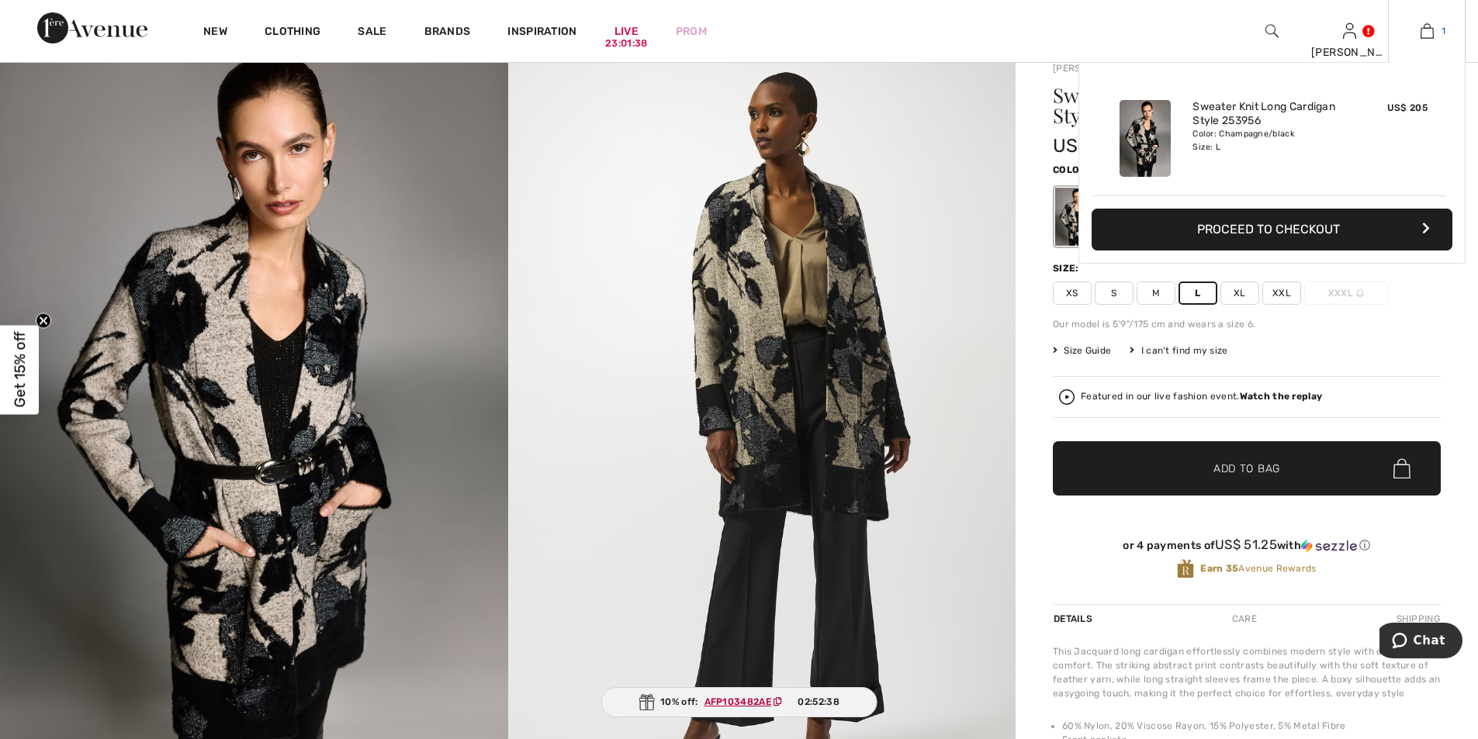
click at [1424, 34] on img at bounding box center [1427, 31] width 13 height 19
click at [1437, 26] on link "1" at bounding box center [1427, 31] width 76 height 19
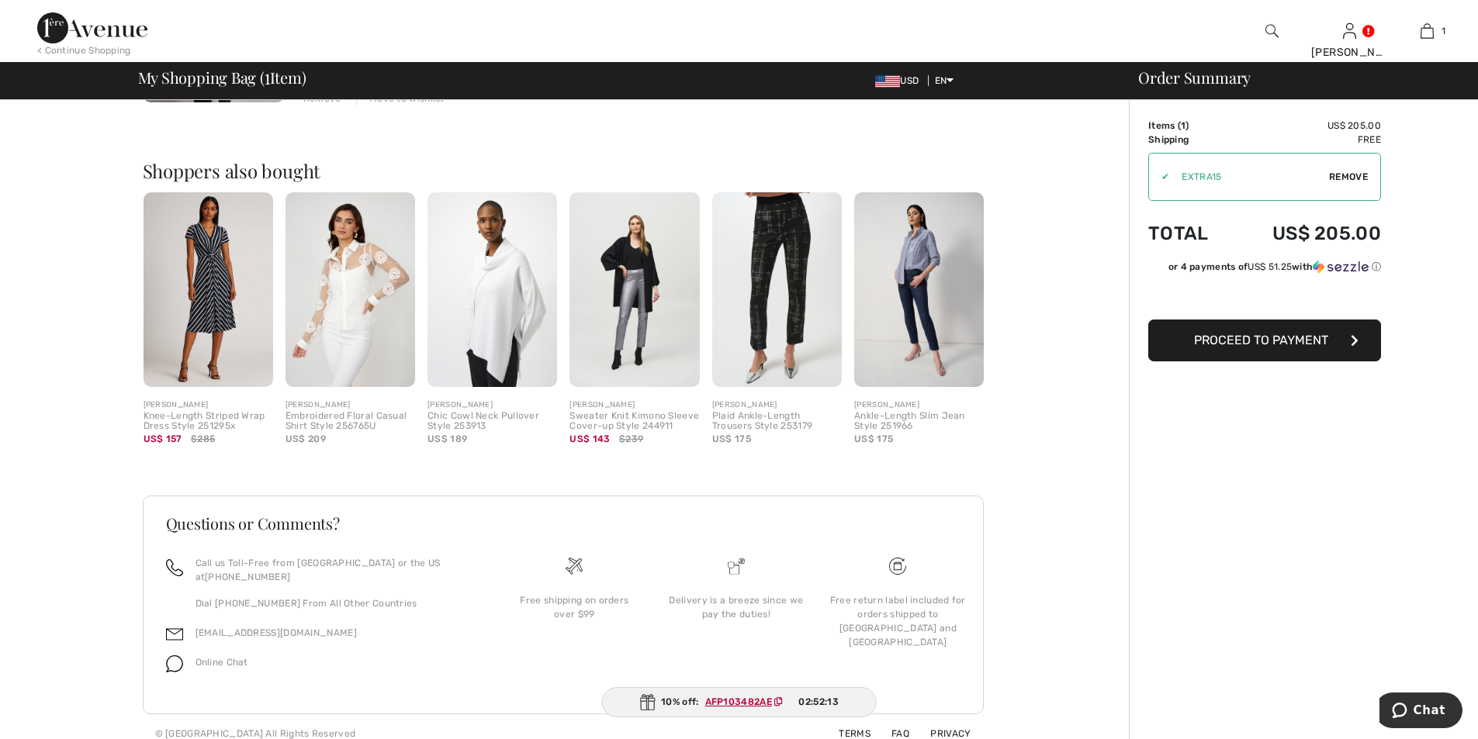
scroll to position [336, 0]
click at [1297, 334] on span "Proceed to Payment" at bounding box center [1261, 340] width 134 height 15
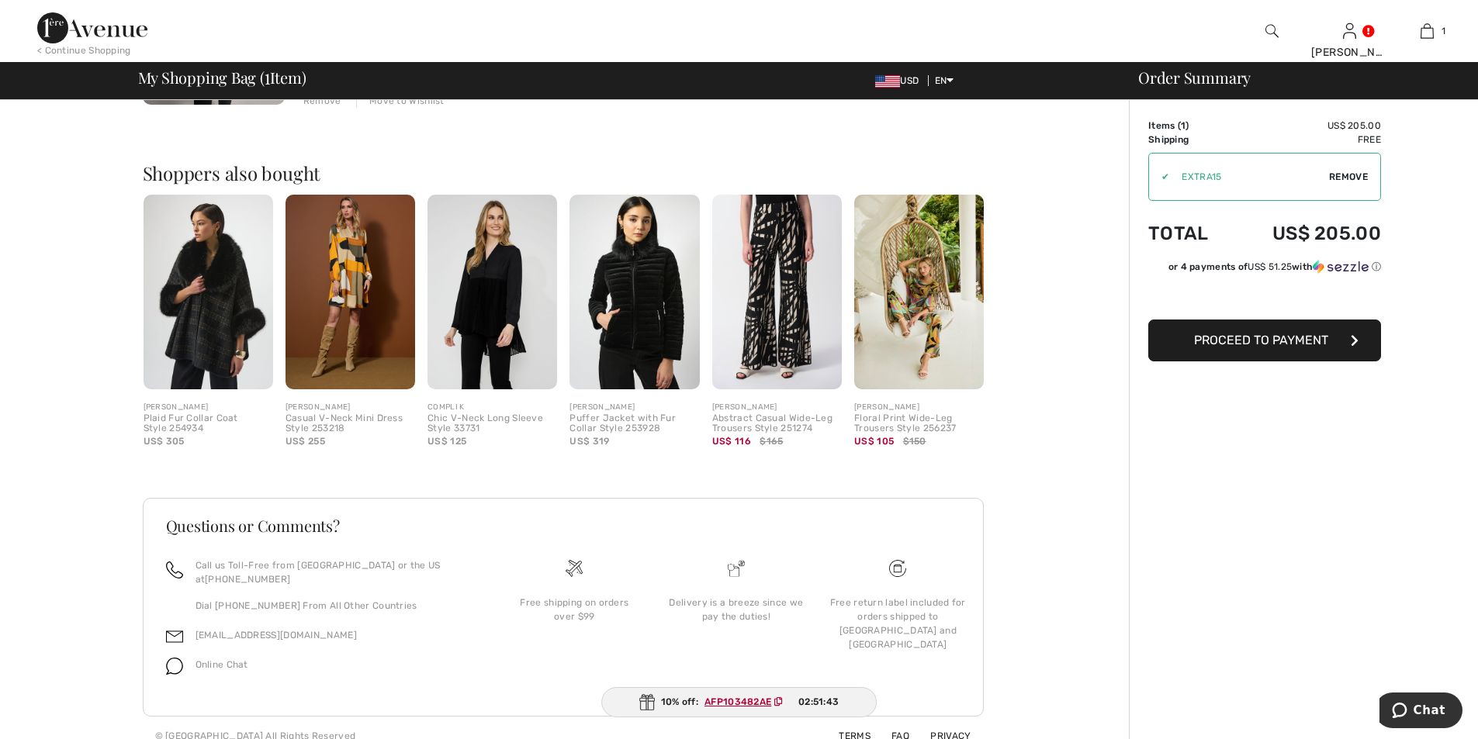
drag, startPoint x: 1218, startPoint y: 159, endPoint x: 1167, endPoint y: 169, distance: 52.2
click at [1165, 168] on div "✔ Apply Remove" at bounding box center [1264, 177] width 233 height 48
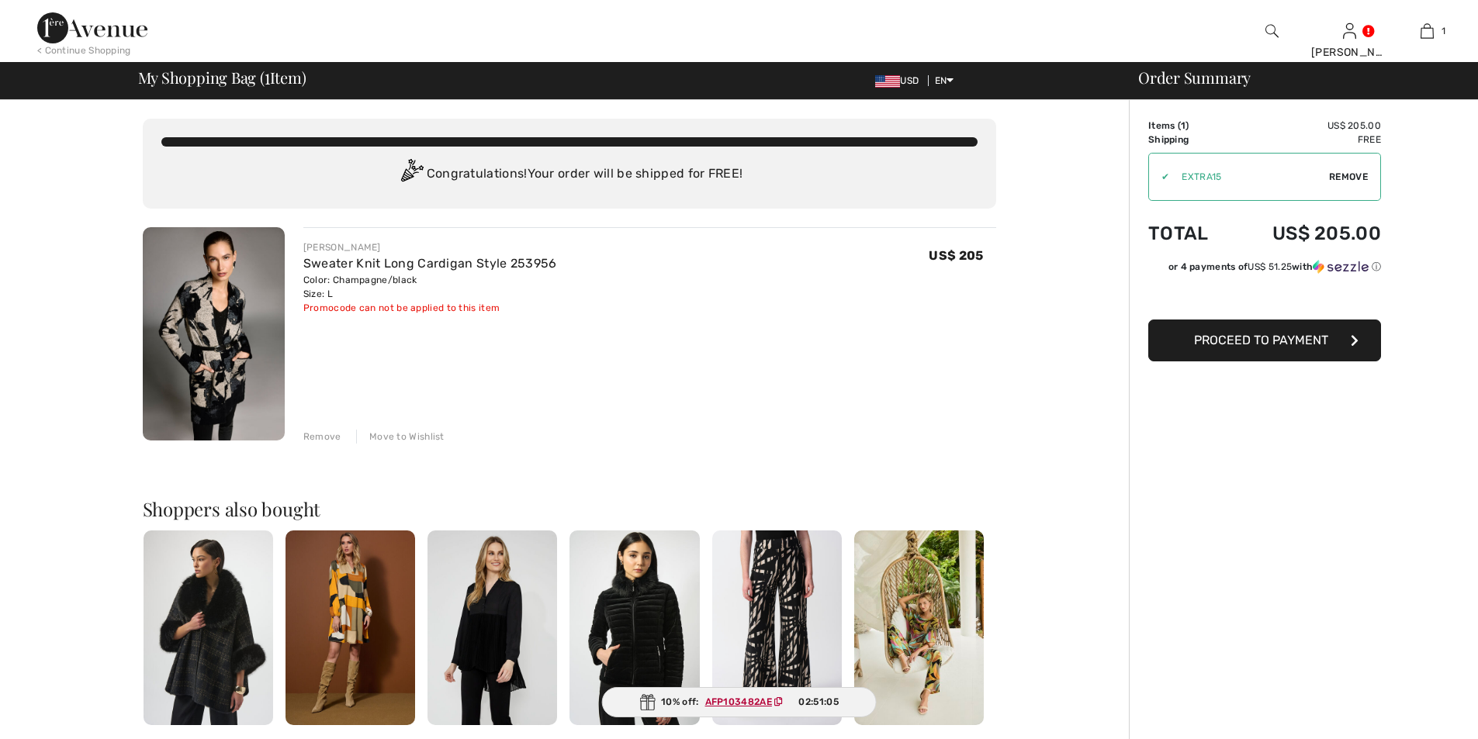
drag, startPoint x: 1269, startPoint y: 187, endPoint x: 948, endPoint y: 362, distance: 366.0
click at [948, 362] on div "JOSEPH RIBKOFF Sweater Knit Long Cardigan Style 253956 Color: Champagne/black S…" at bounding box center [649, 335] width 693 height 216
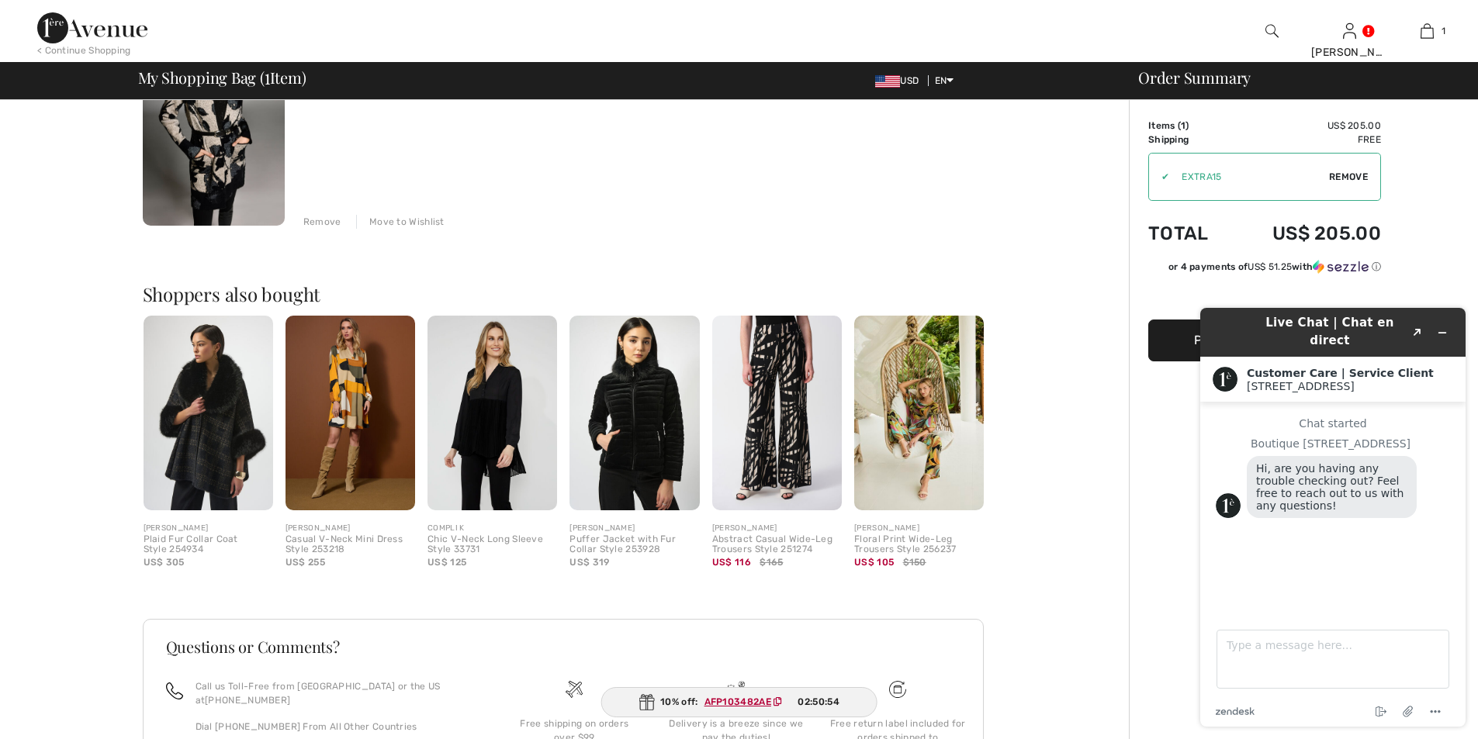
click at [741, 697] on ins "AFP103482AE" at bounding box center [738, 702] width 67 height 11
click at [736, 700] on ins "AFP103482AE" at bounding box center [738, 702] width 67 height 11
click at [735, 700] on ins "AFP103482AE" at bounding box center [737, 702] width 67 height 11
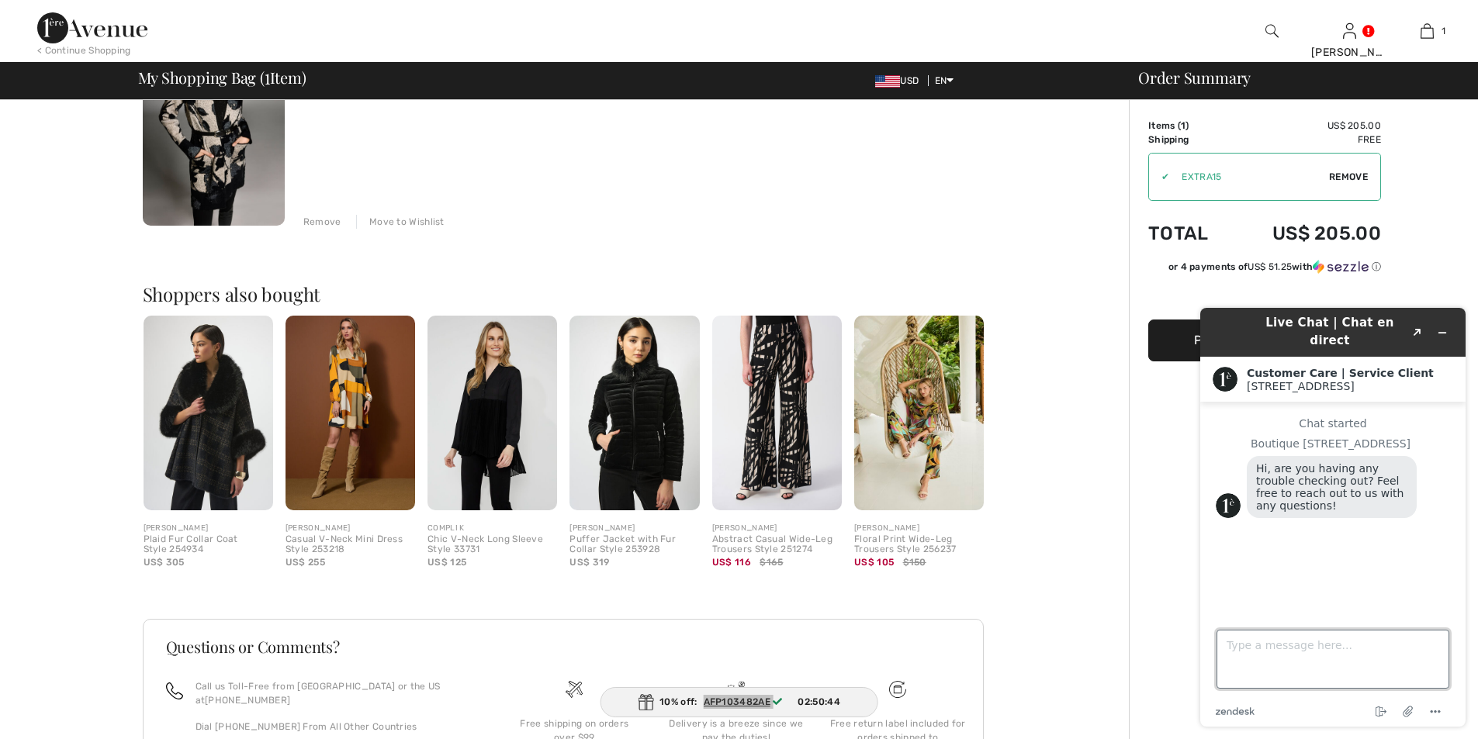
click at [1248, 656] on textarea "Type a message here..." at bounding box center [1333, 659] width 233 height 59
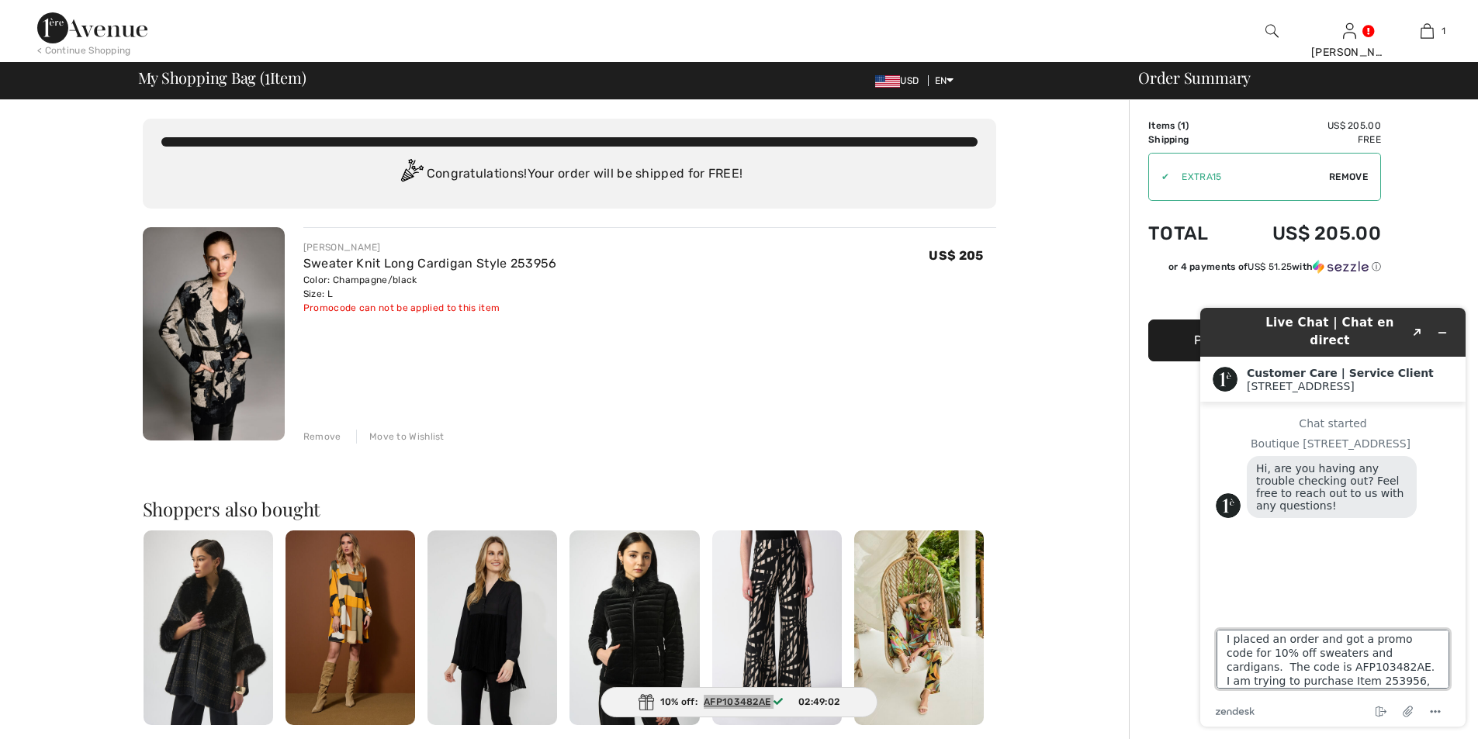
scroll to position [20, 0]
type textarea "I placed an order and got a promo code for 10% off sweaters and cardigans. The …"
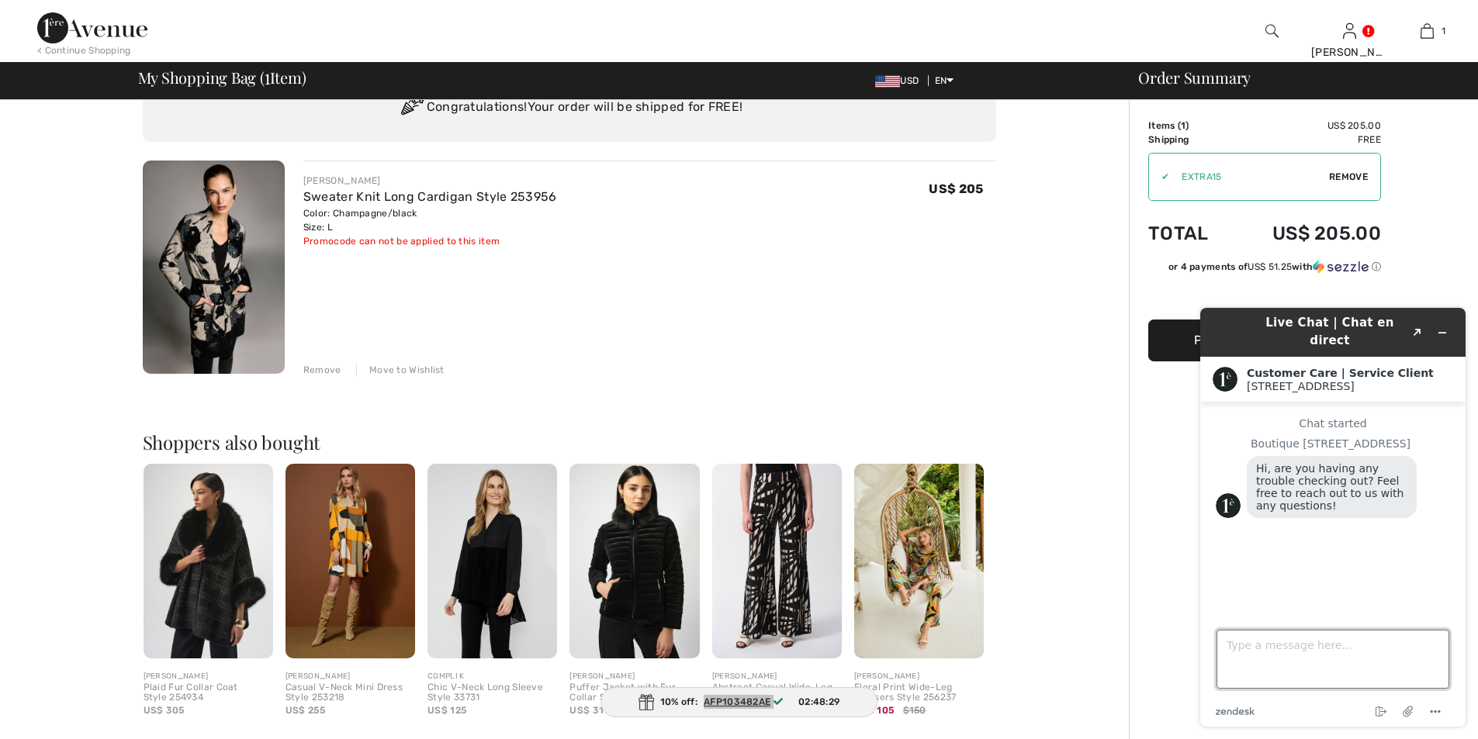
scroll to position [68, 0]
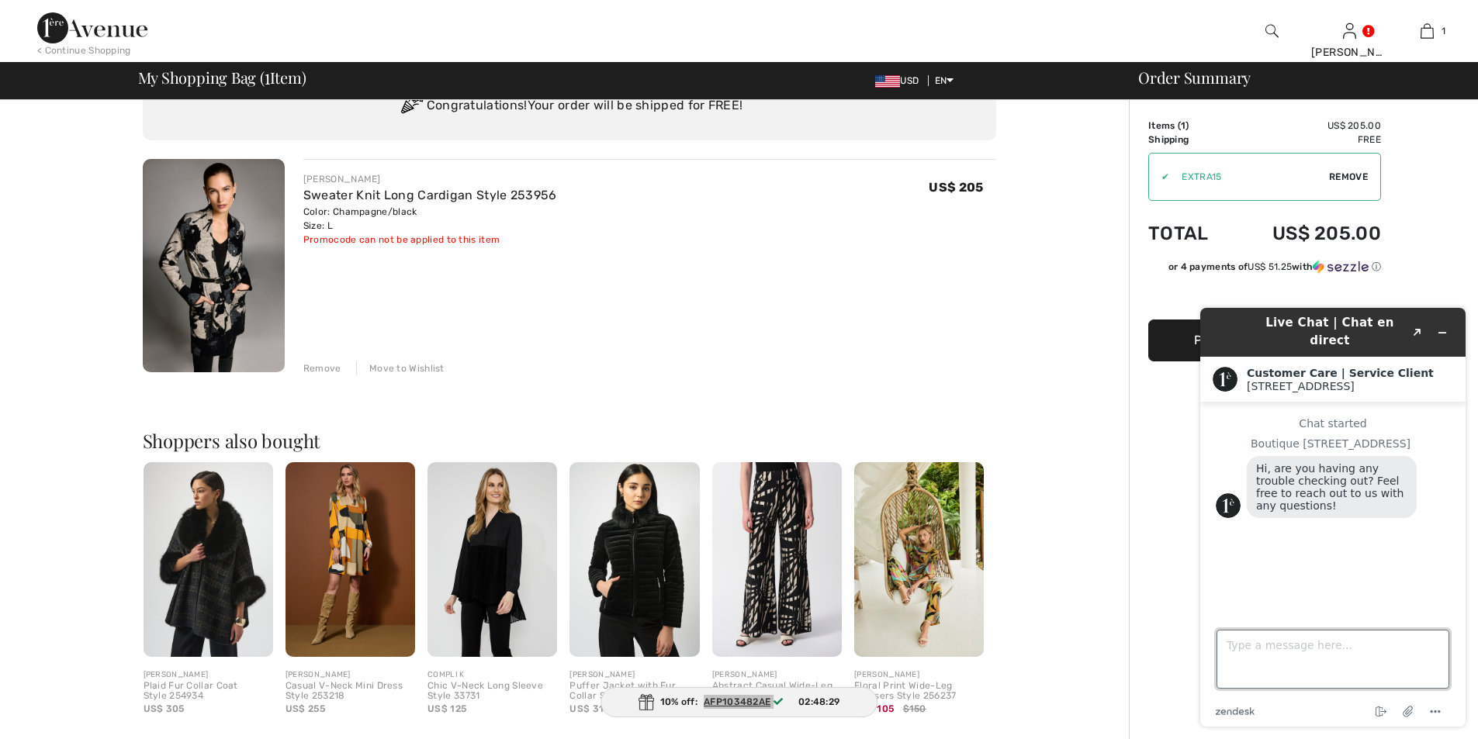
drag, startPoint x: 1484, startPoint y: 463, endPoint x: 208, endPoint y: 261, distance: 1292.4
click at [1256, 667] on textarea "Type a message here..." at bounding box center [1333, 659] width 233 height 59
type textarea "I placed an order and received a promo code for 10% off sweaters and cardigans.…"
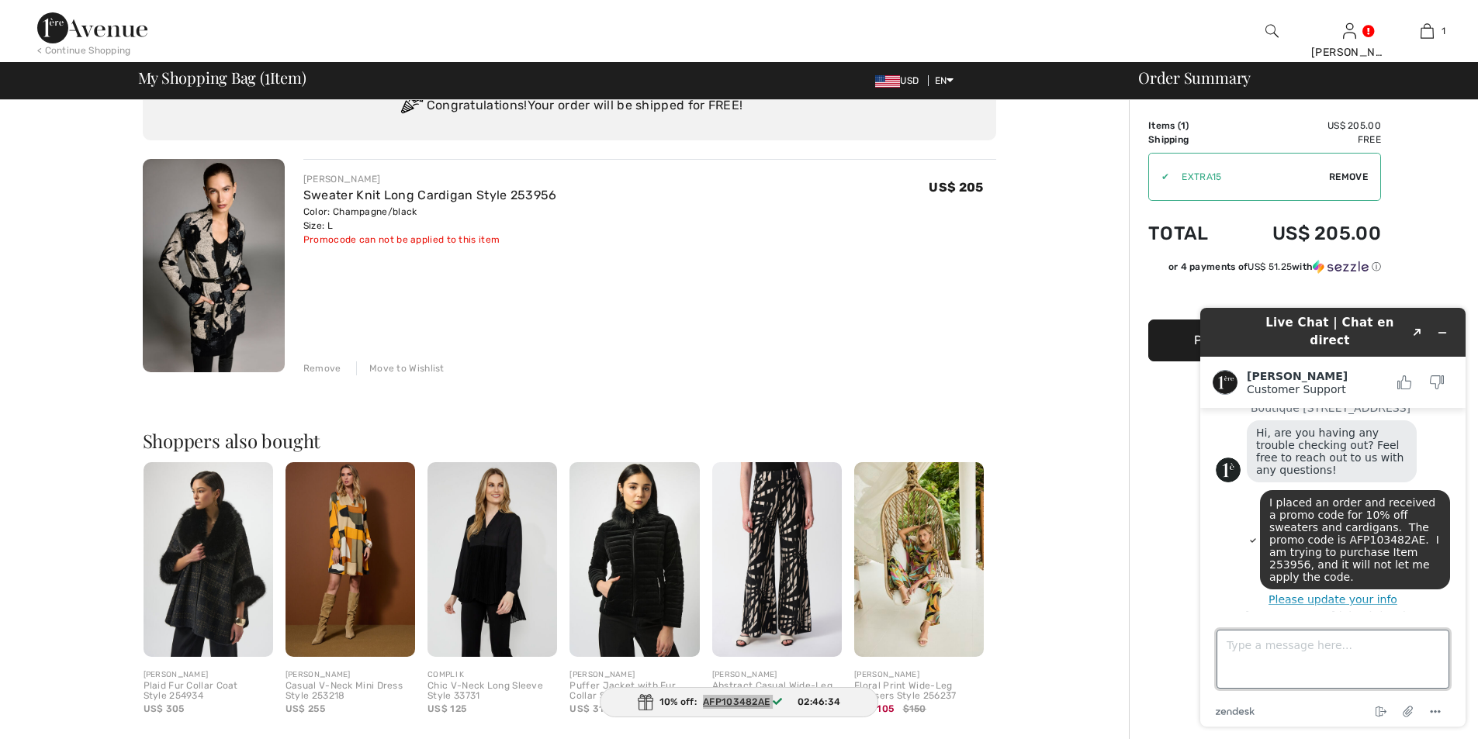
scroll to position [95, 0]
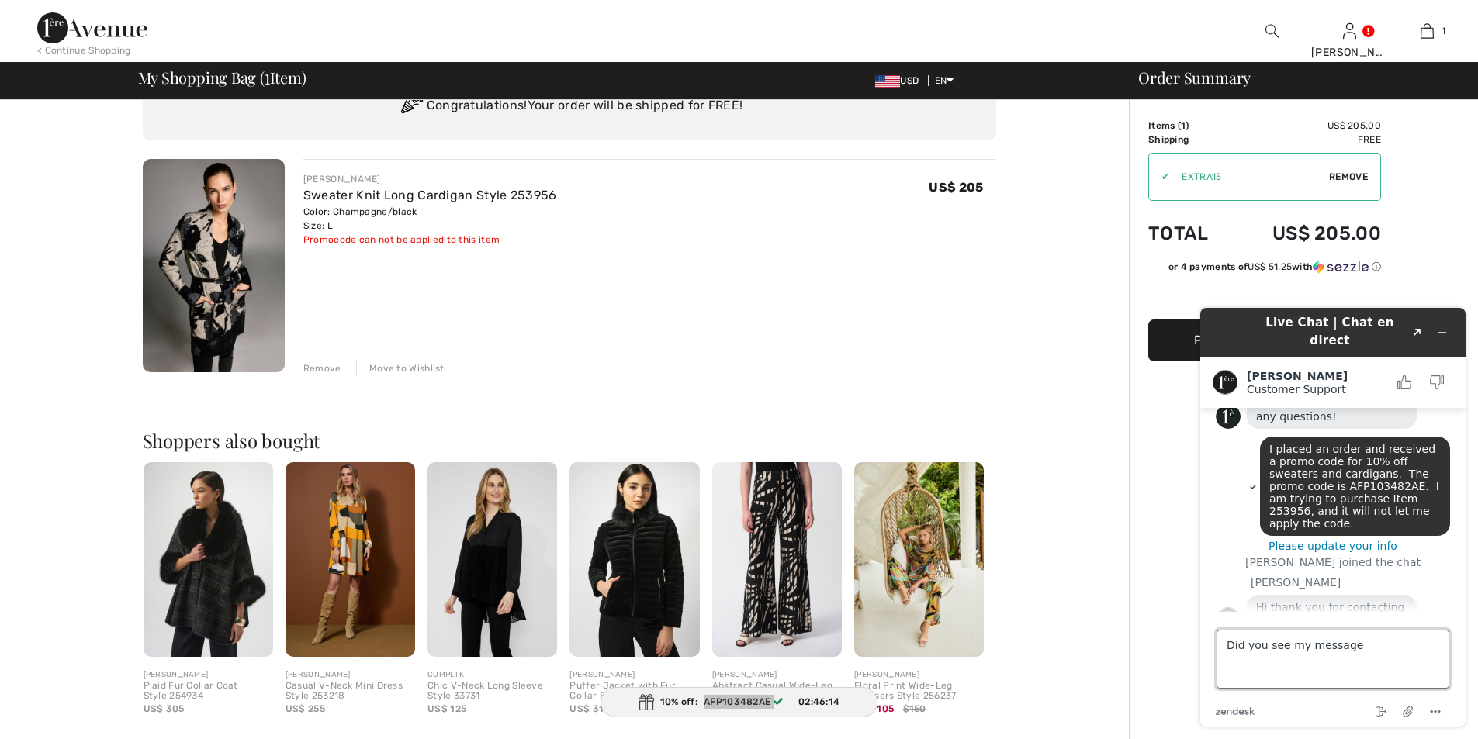
type textarea "Did you see my message?"
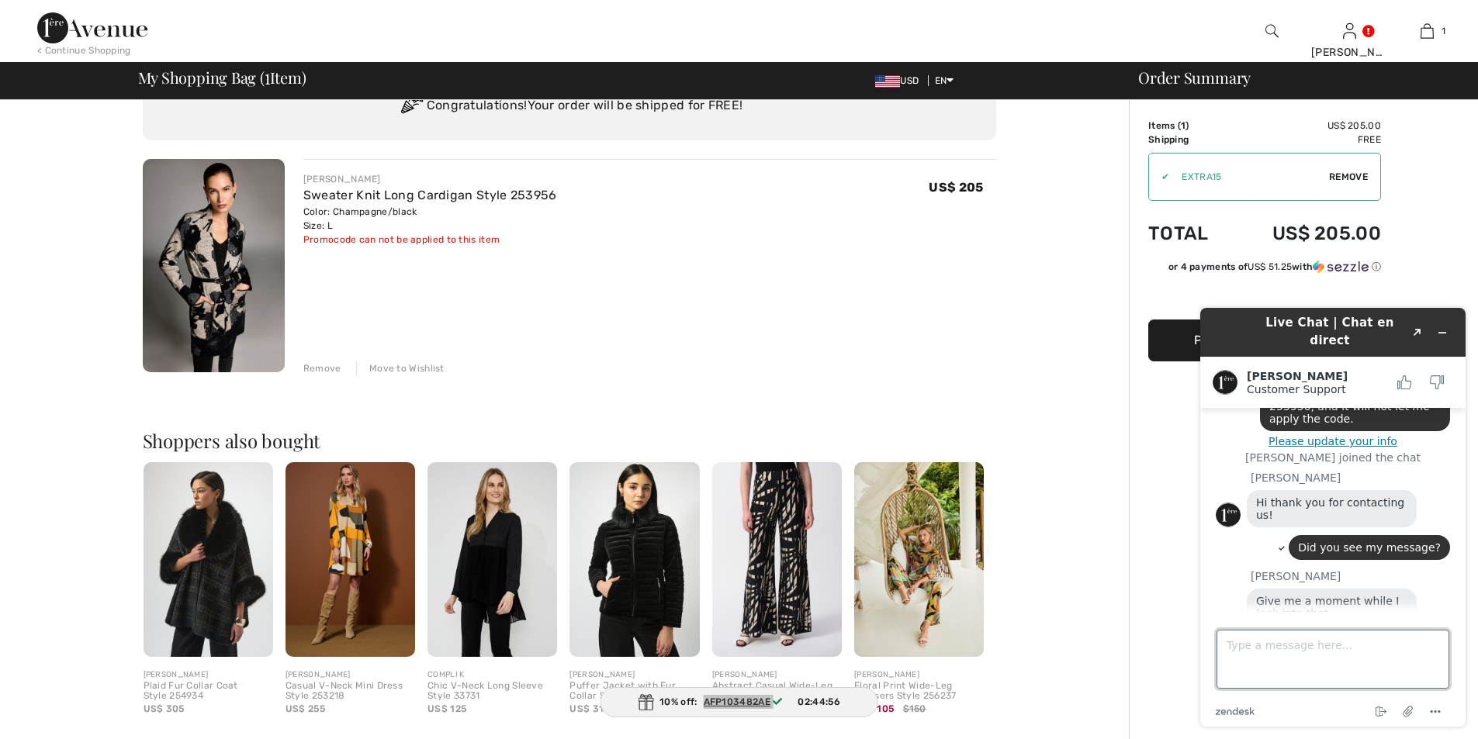
scroll to position [237, 0]
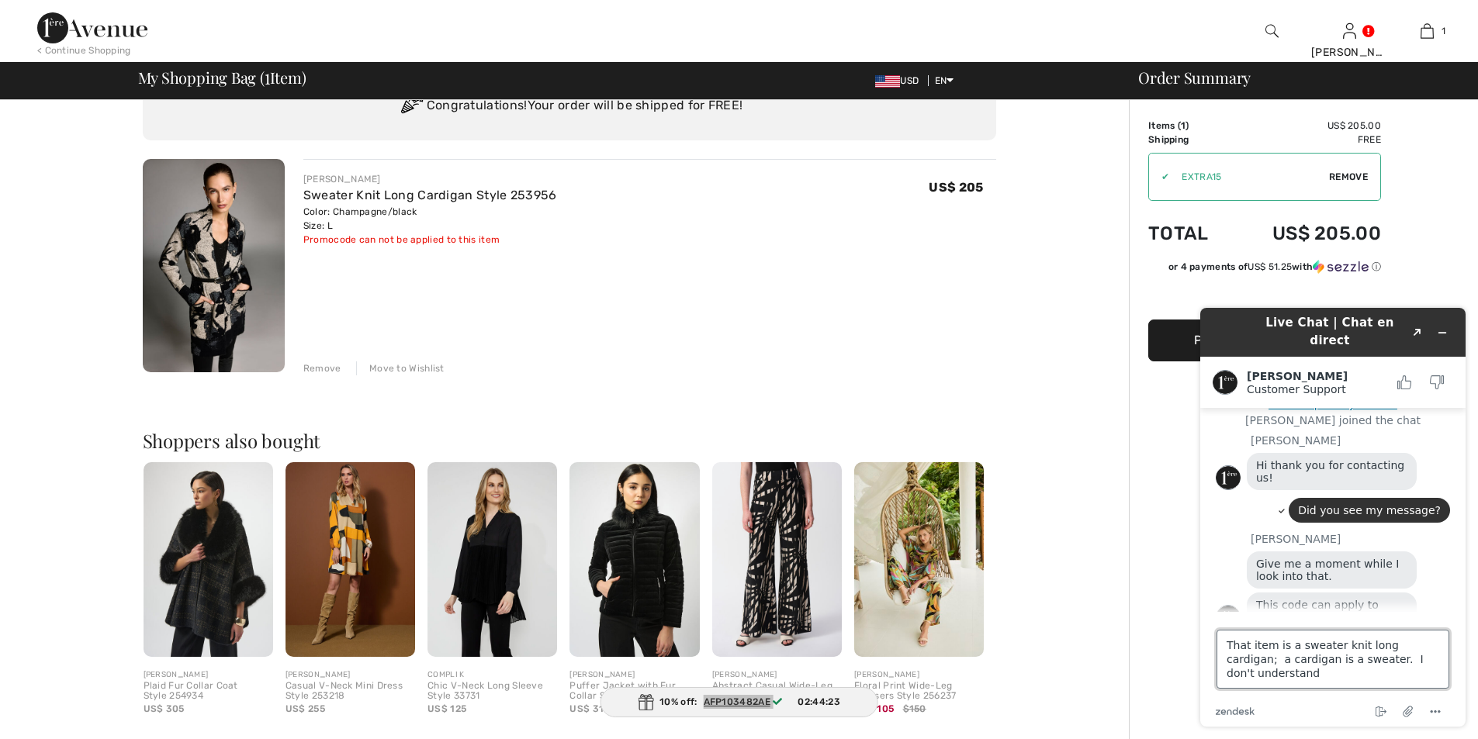
type textarea "That item is a sweater knit long cardigan; a cardigan is a sweater. I don't und…"
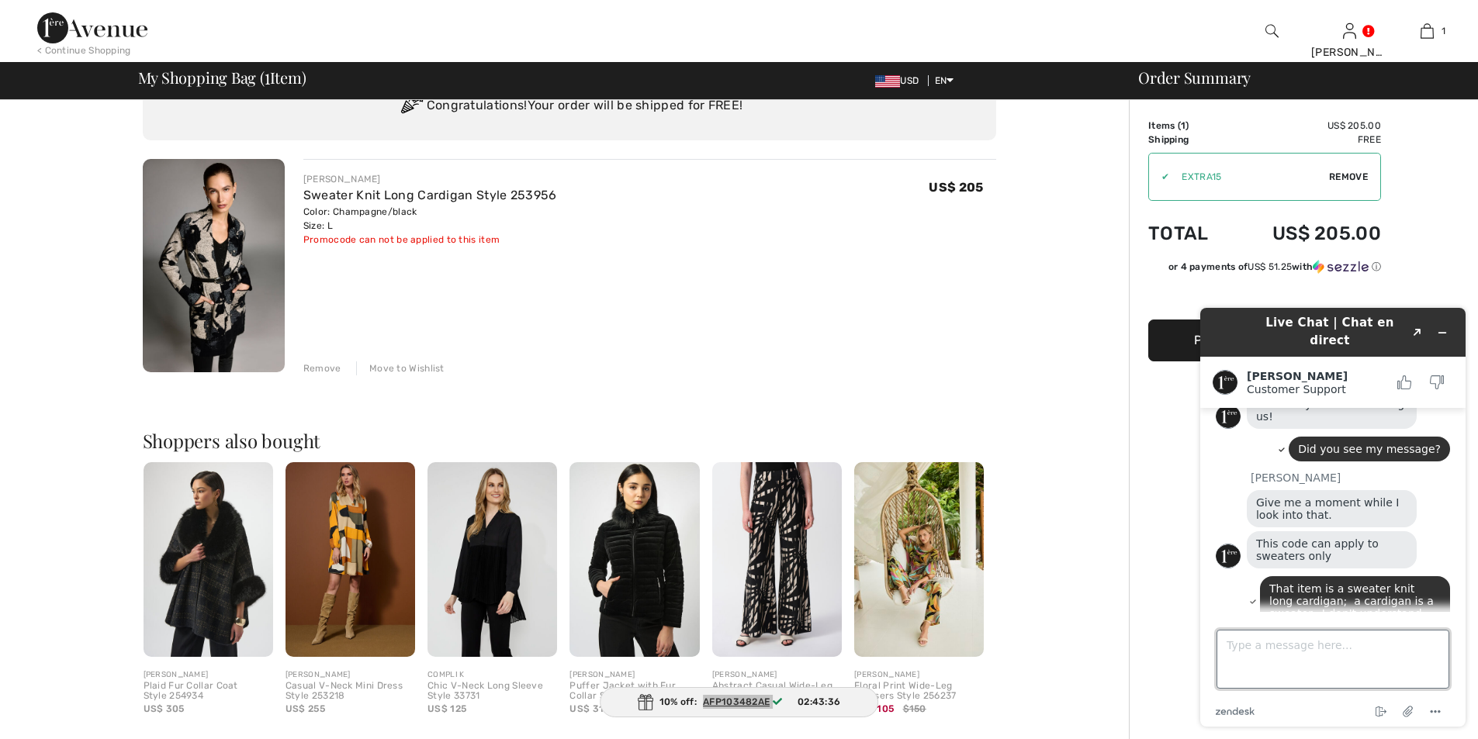
scroll to position [363, 0]
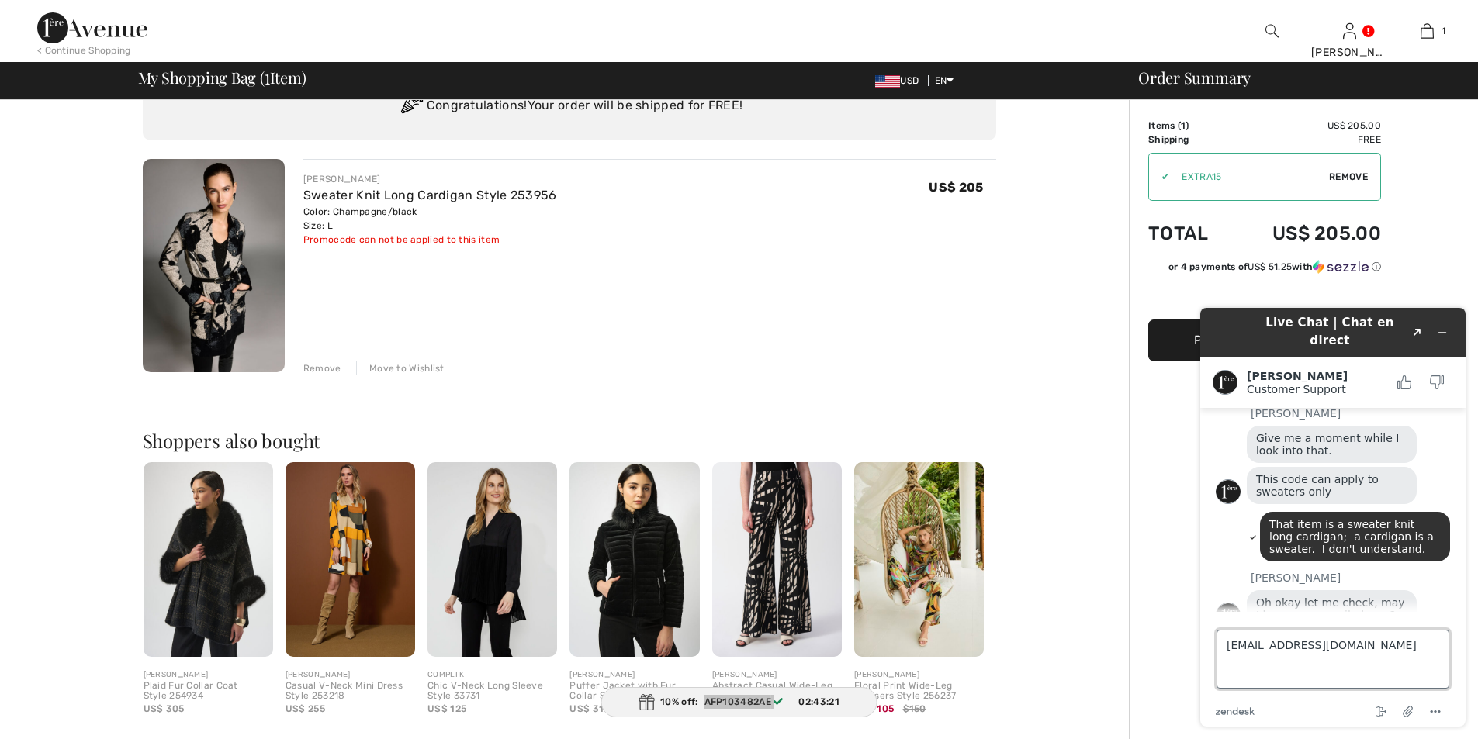
type textarea "[EMAIL_ADDRESS][DOMAIN_NAME]"
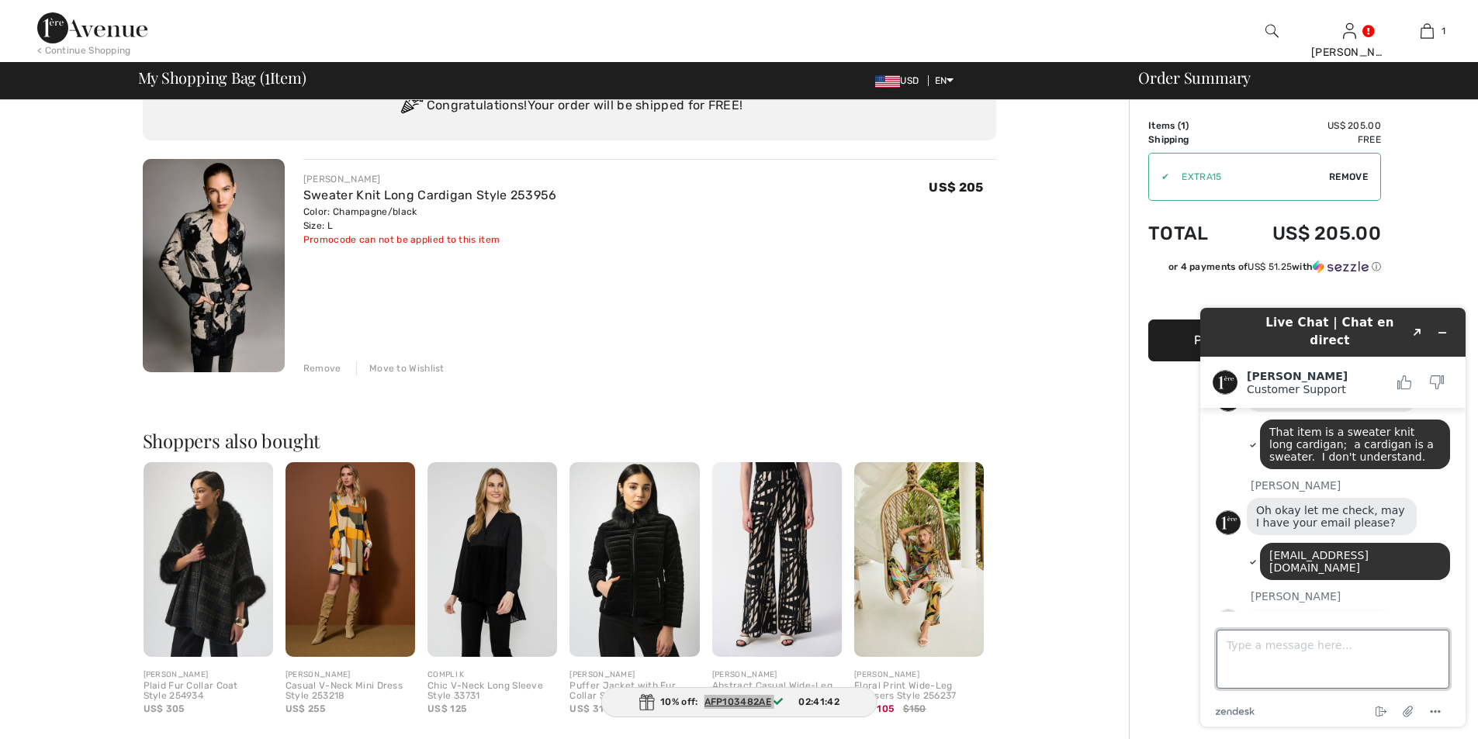
scroll to position [452, 0]
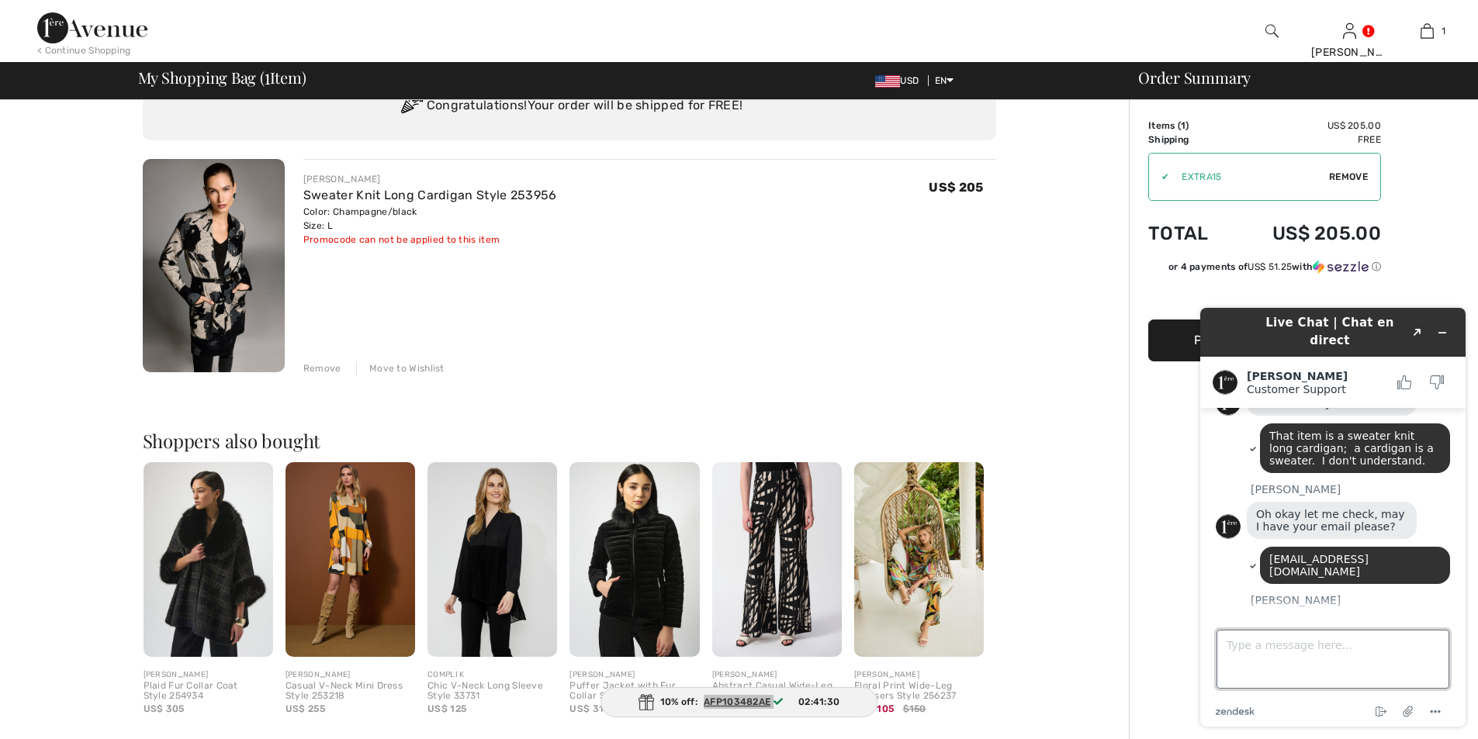
click at [1243, 649] on textarea "Type a message here..." at bounding box center [1333, 659] width 233 height 59
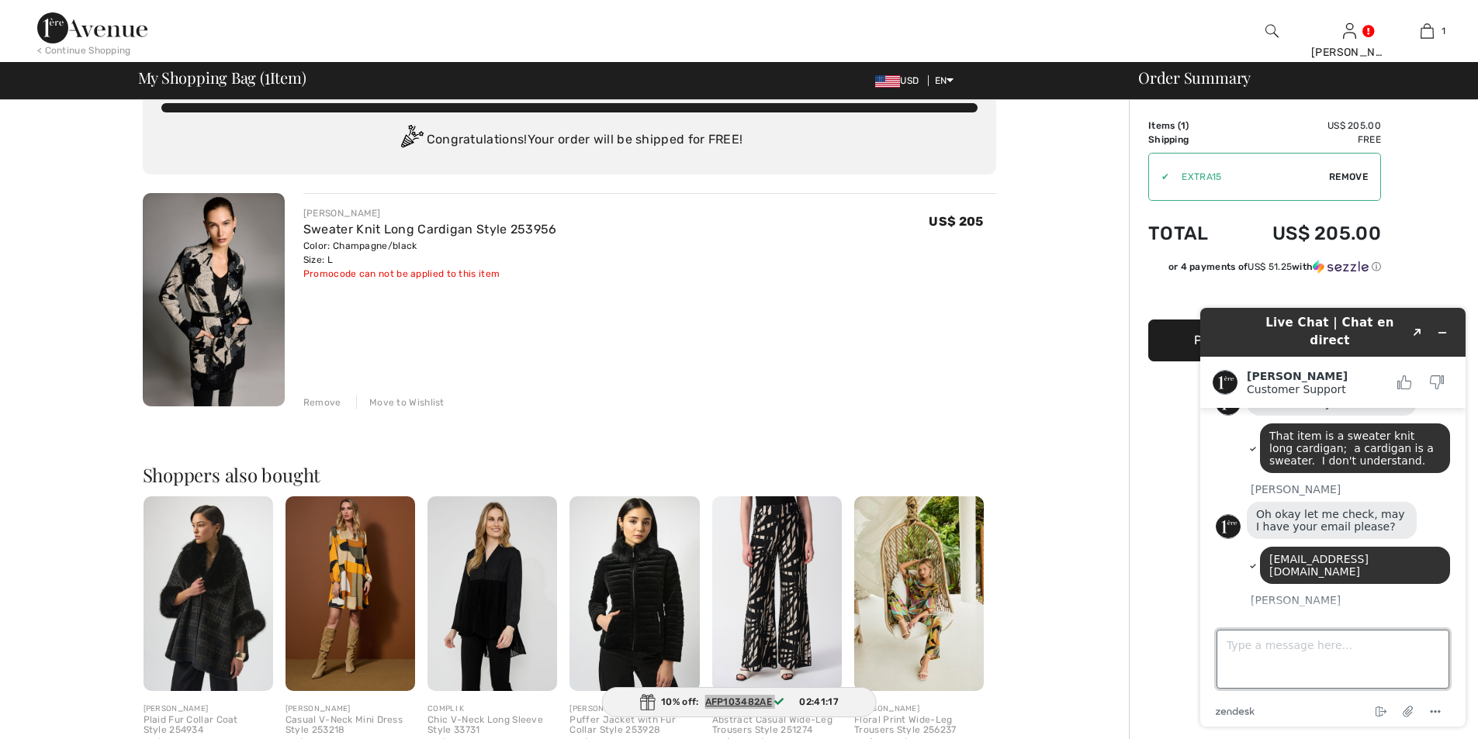
scroll to position [41, 0]
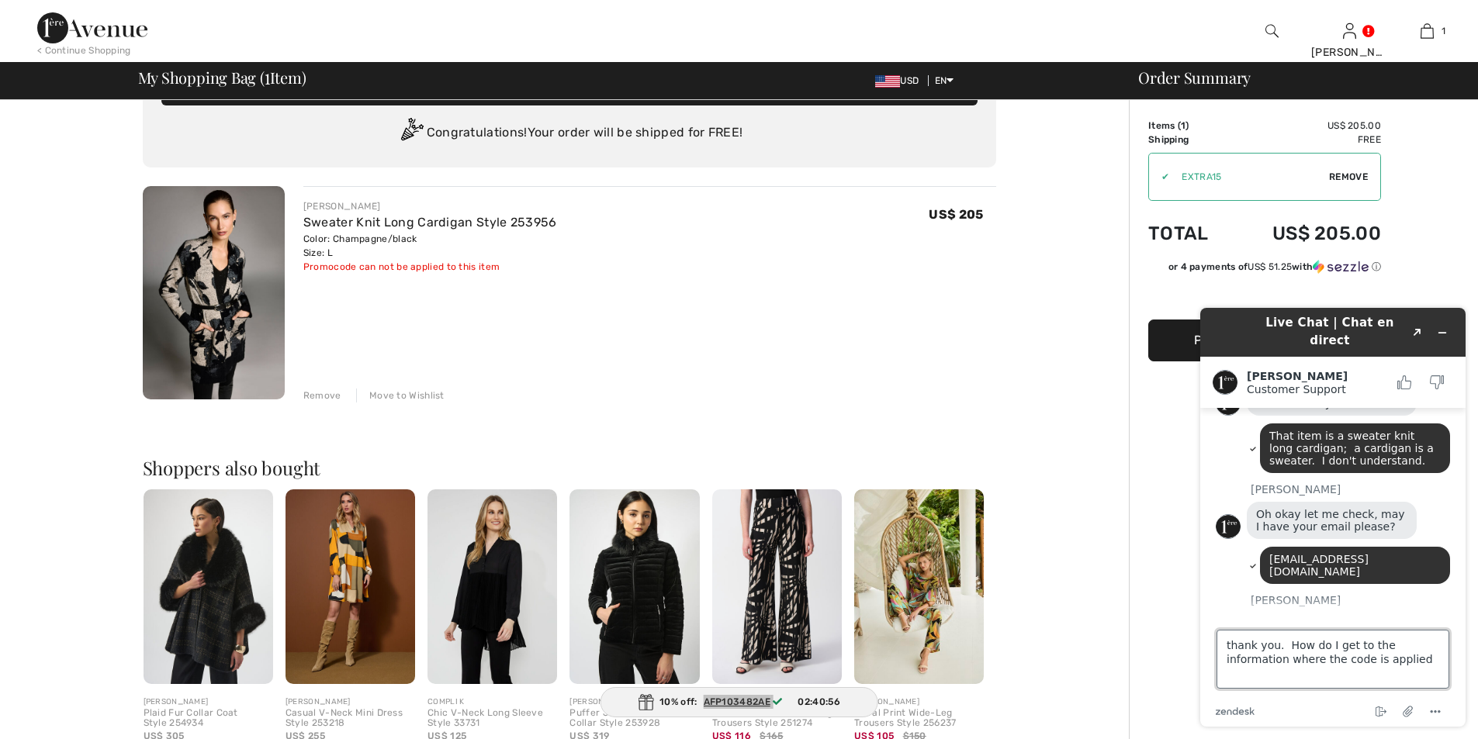
type textarea "thank you. How do I get to the information where the code is applied."
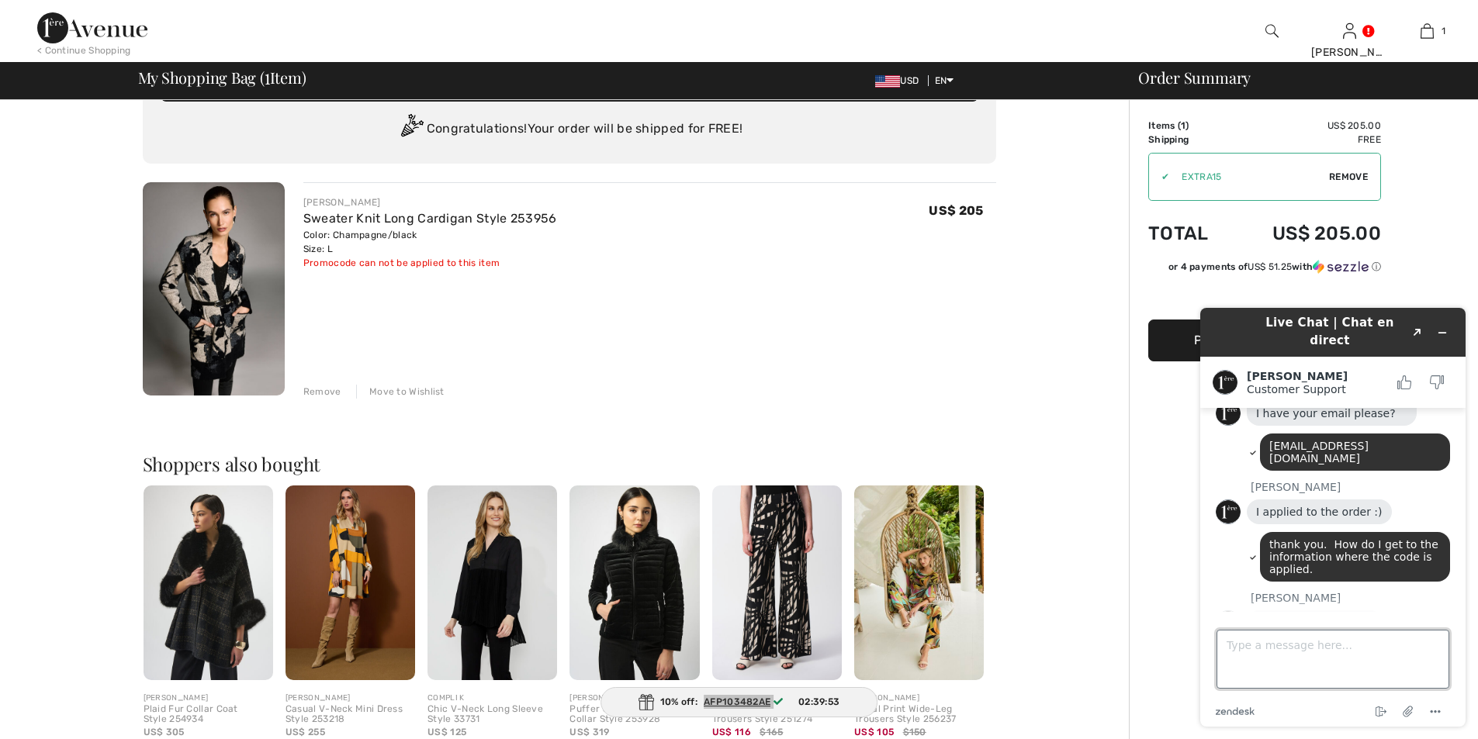
scroll to position [0, 0]
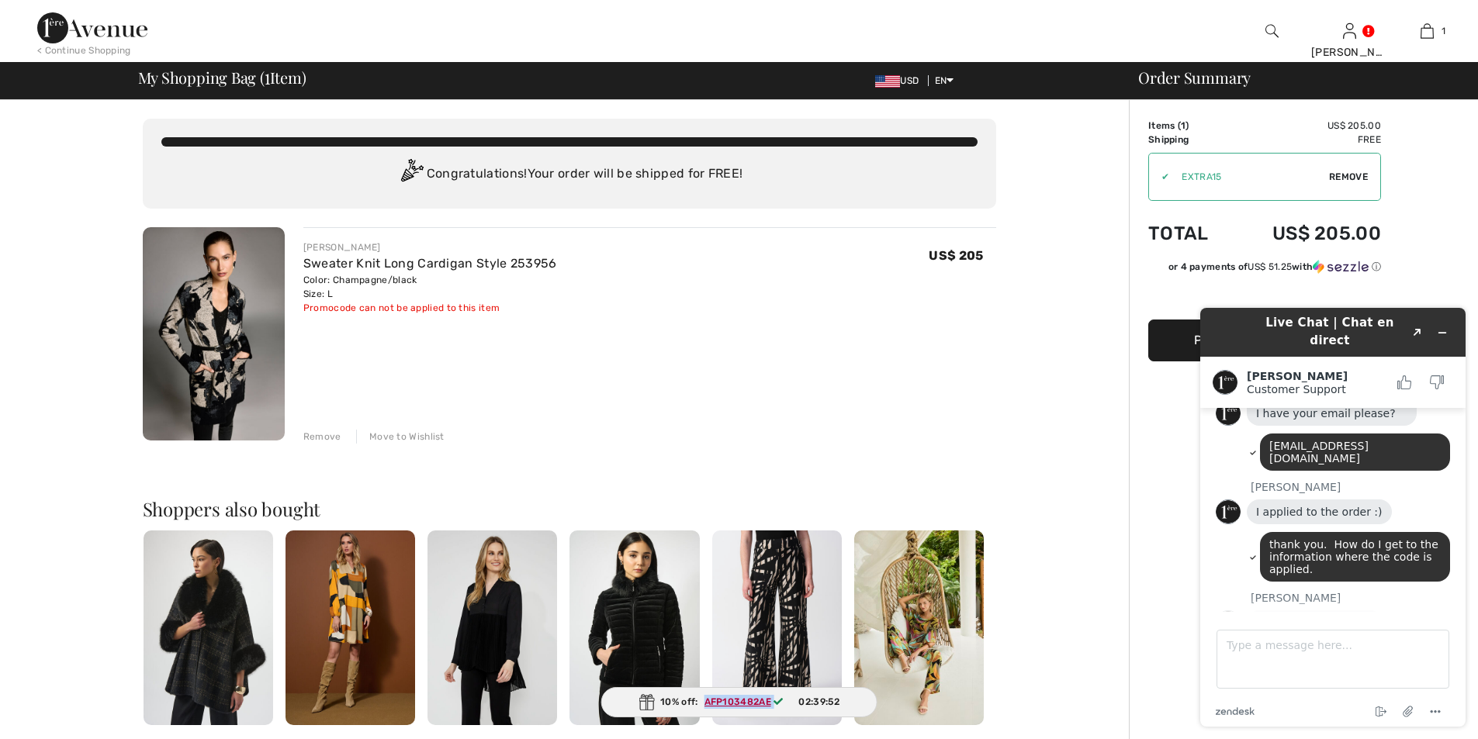
click at [1171, 344] on button "Proceed to Payment" at bounding box center [1264, 341] width 233 height 42
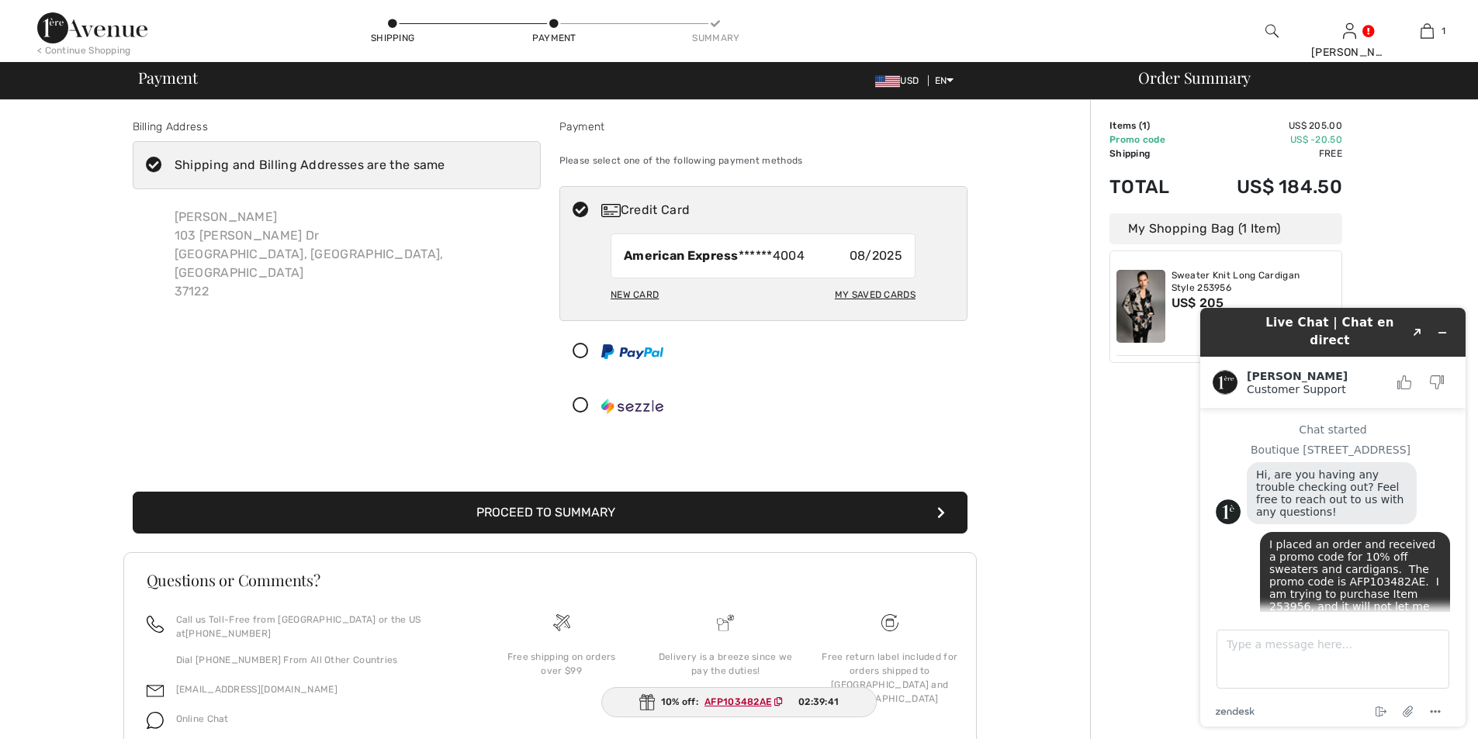
scroll to position [550, 0]
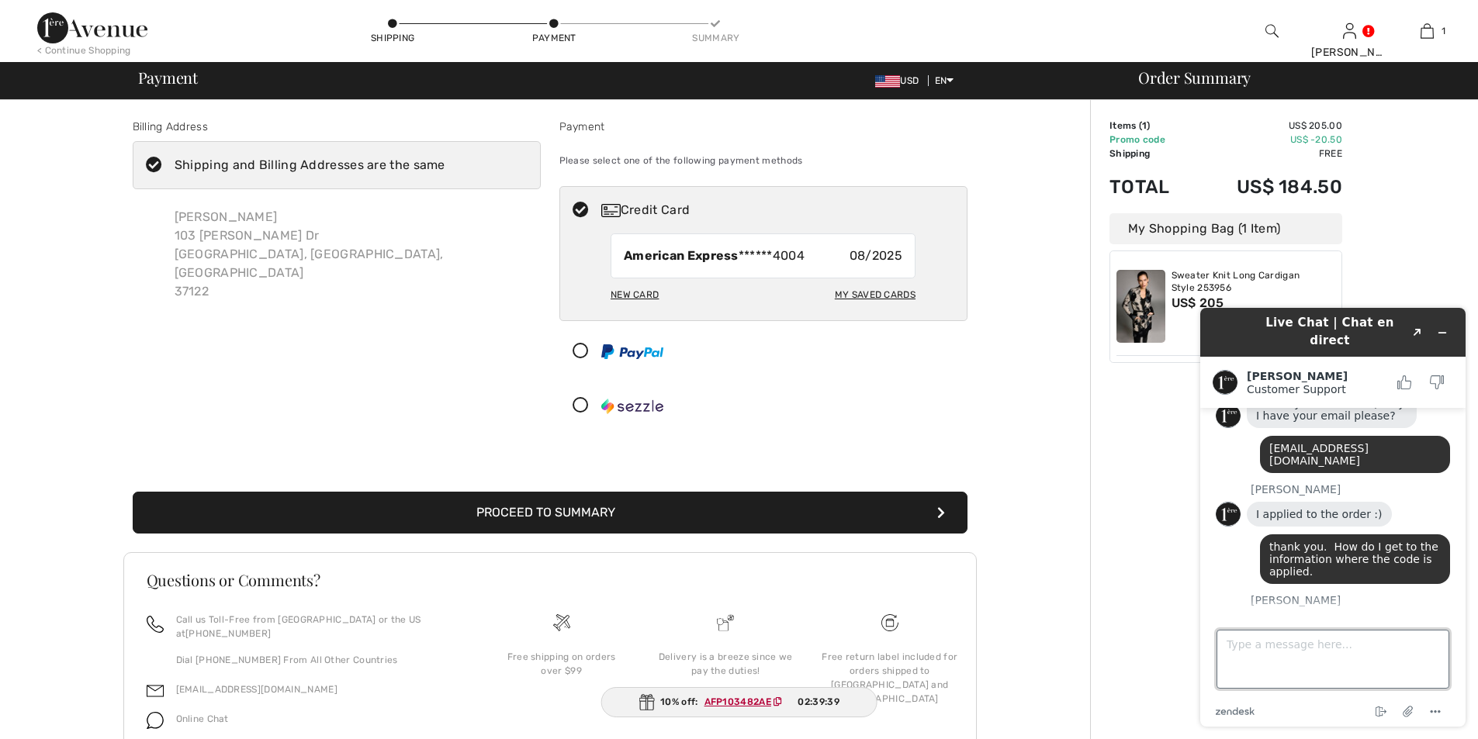
click at [1275, 662] on textarea "Type a message here..." at bounding box center [1333, 659] width 233 height 59
type textarea "I do see it. Thank you very much for your assistance. Have a good day."
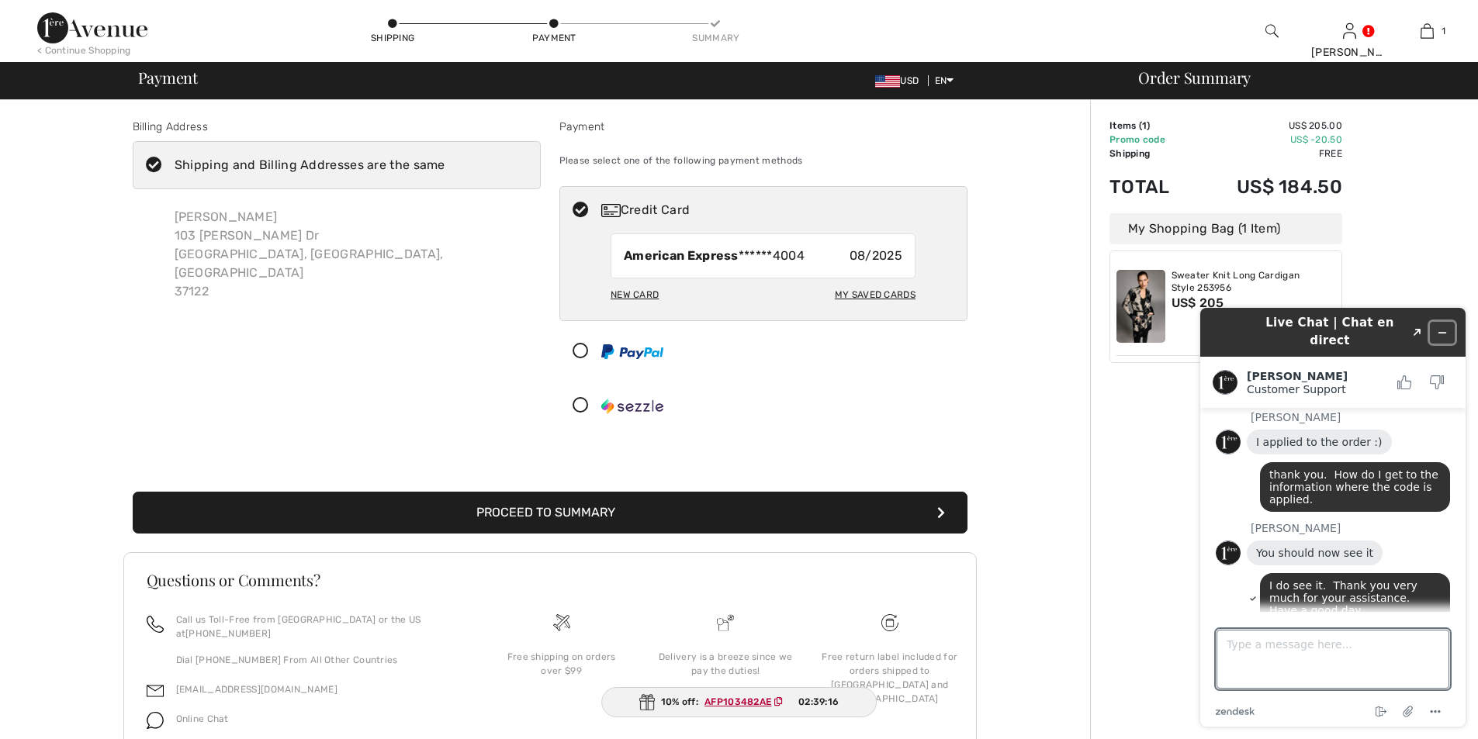
click at [1441, 327] on icon "Minimize widget" at bounding box center [1442, 332] width 11 height 11
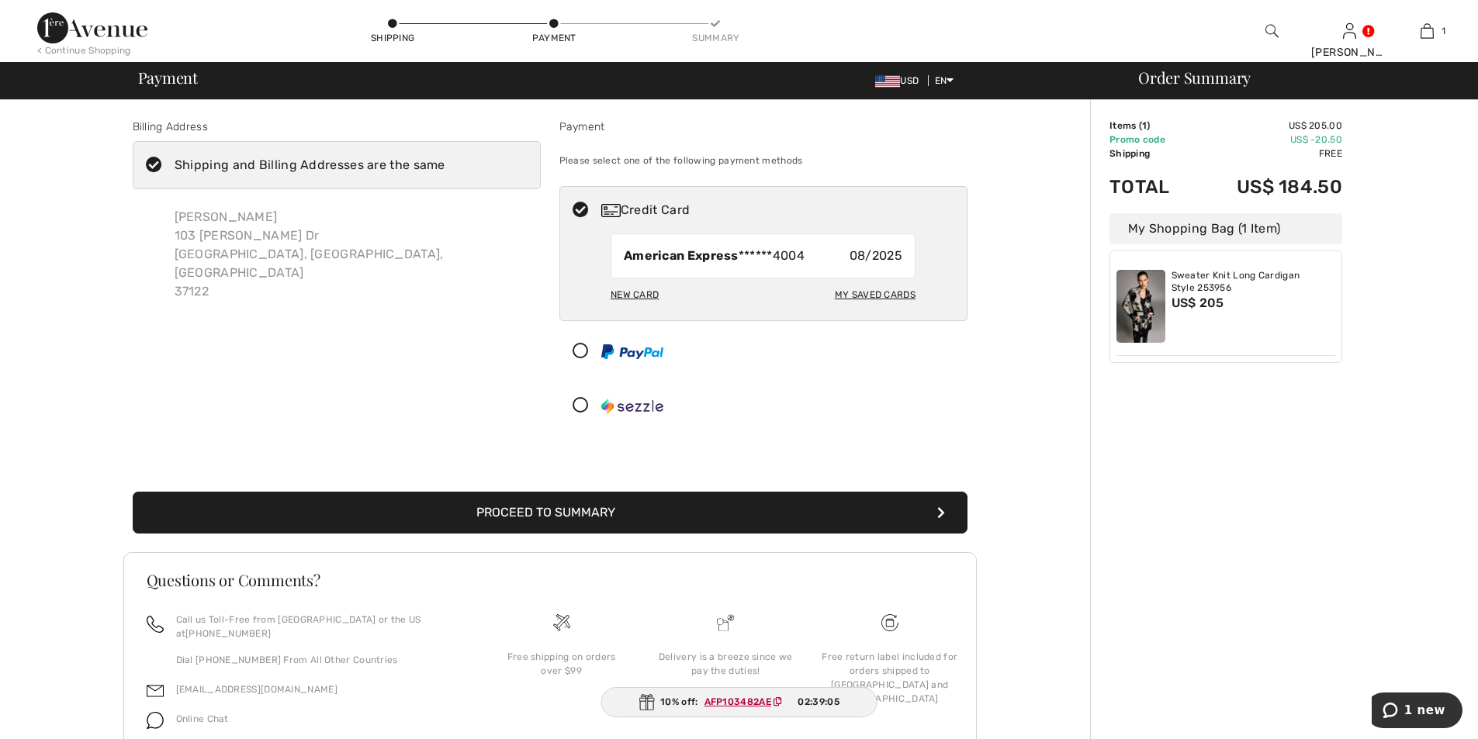
click at [649, 293] on div "New Card" at bounding box center [635, 295] width 48 height 26
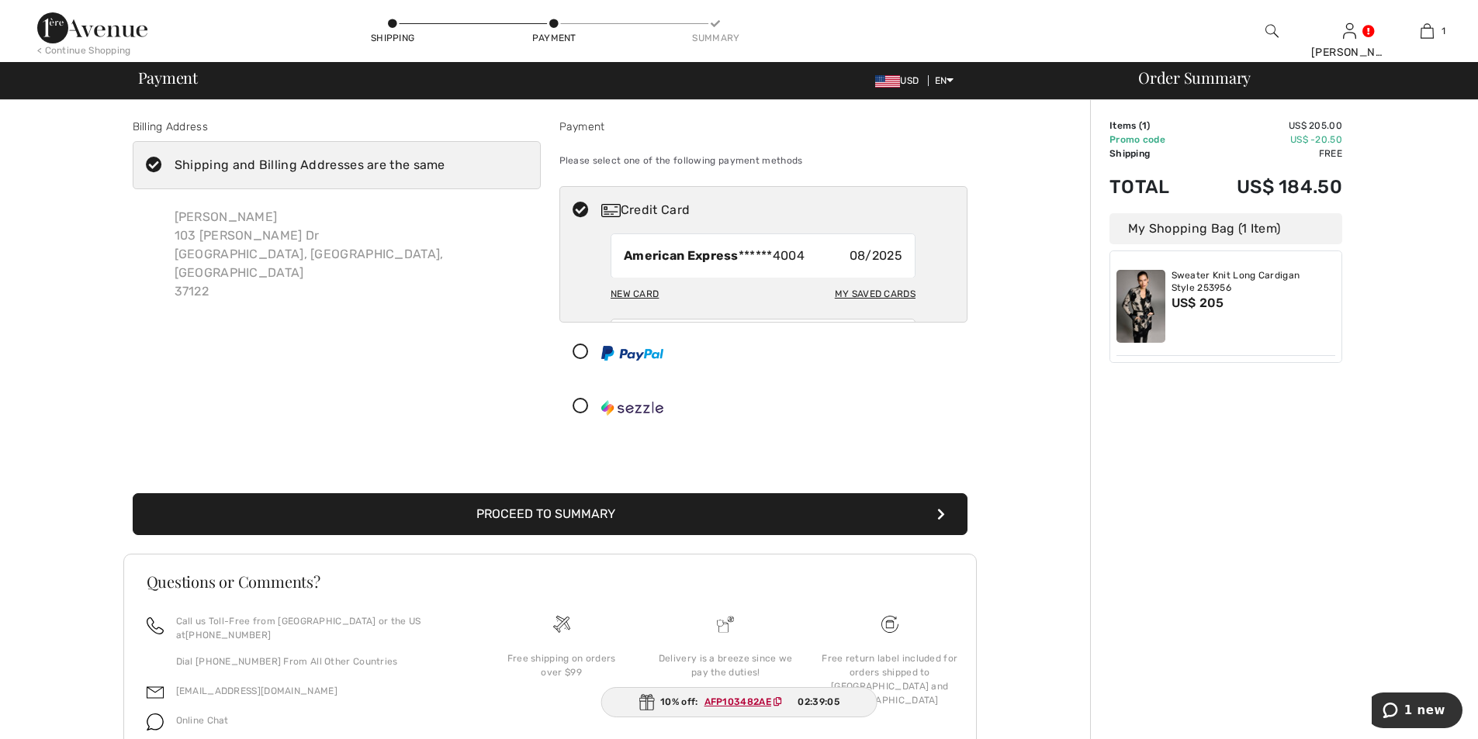
radio input "true"
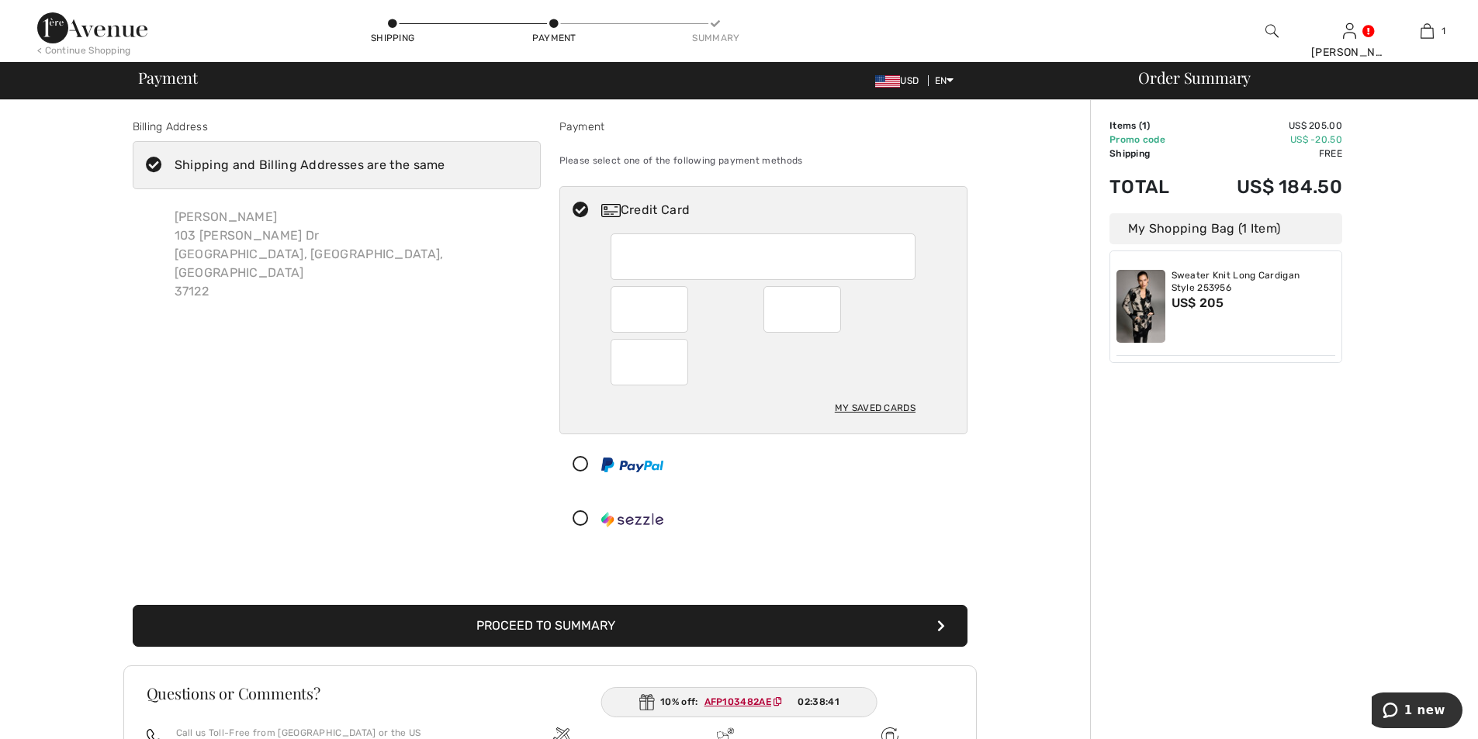
click at [566, 619] on button "Proceed to Summary" at bounding box center [550, 626] width 835 height 42
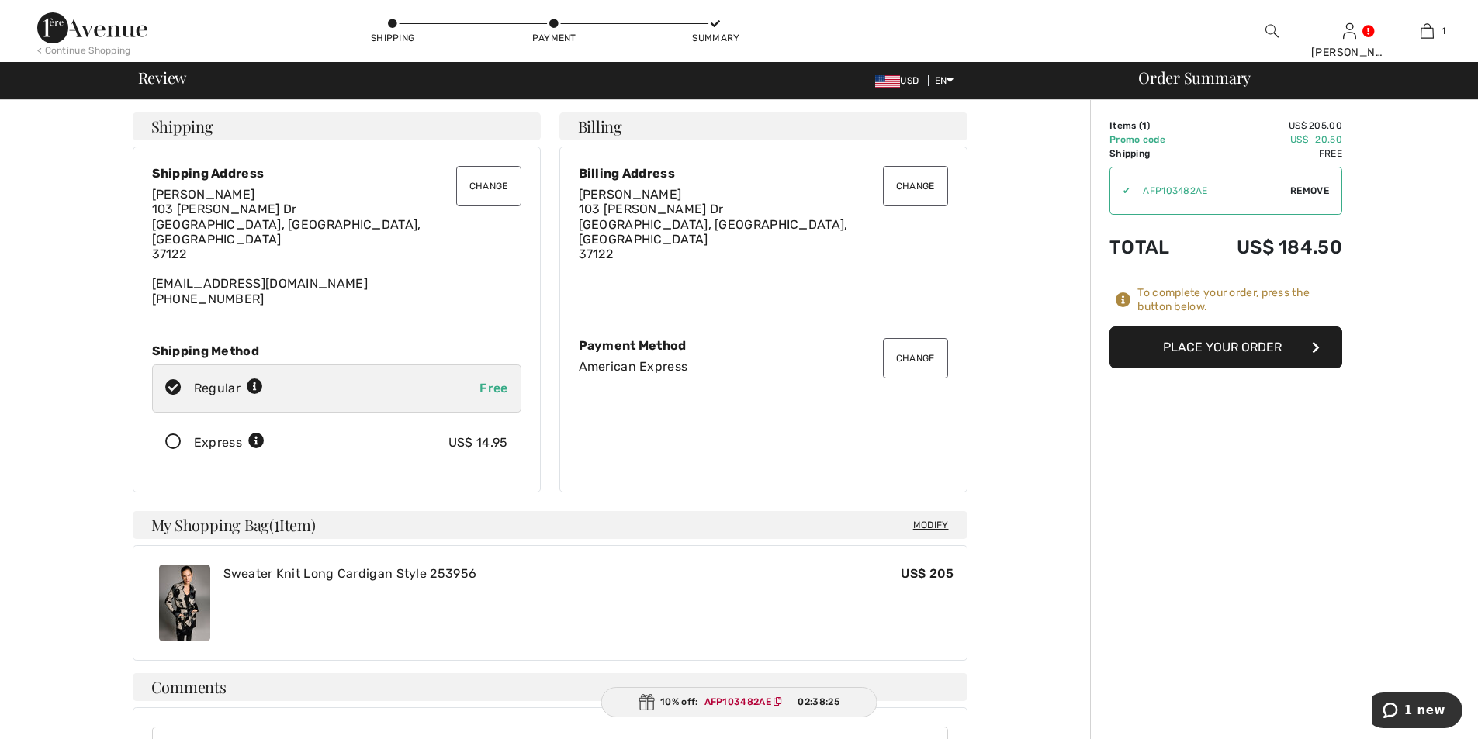
click at [1266, 348] on button "Place Your Order" at bounding box center [1226, 348] width 233 height 42
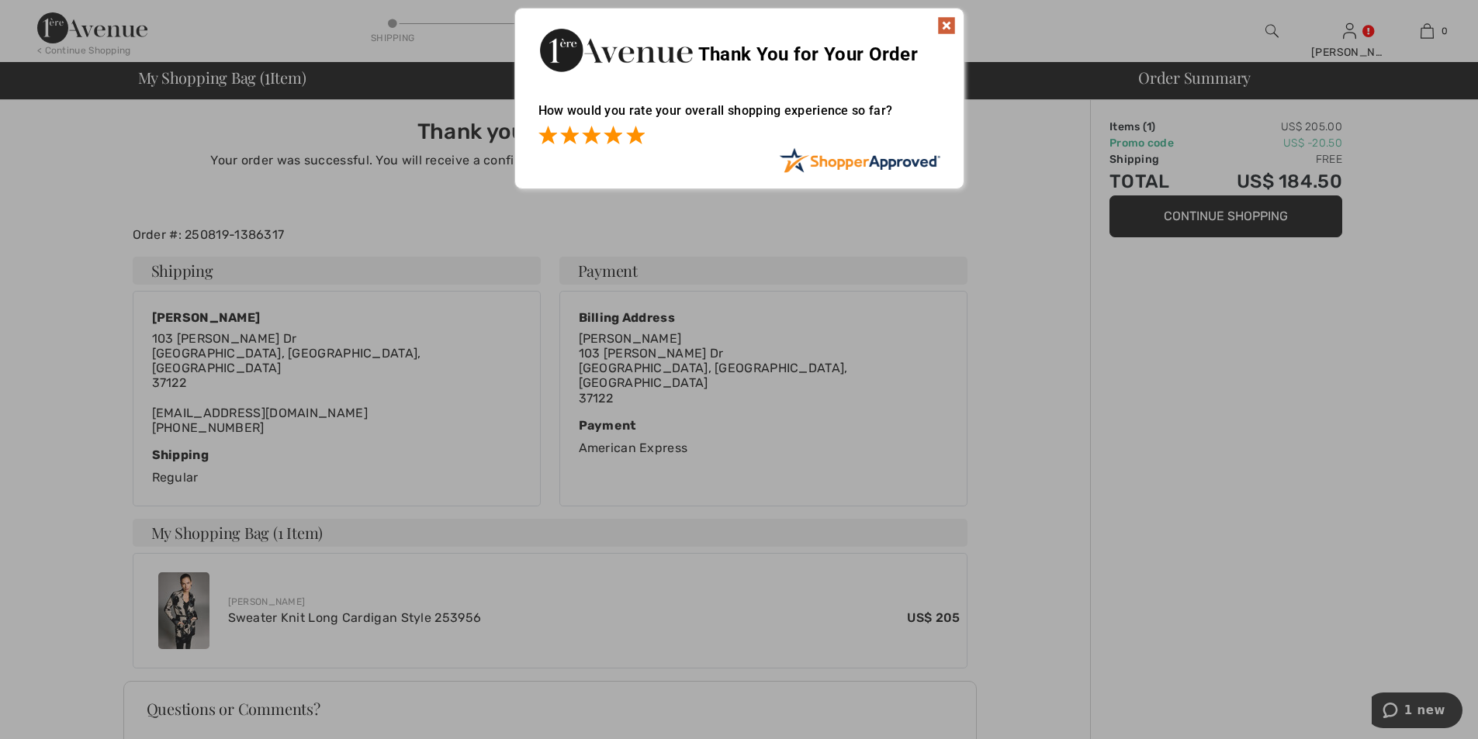
click at [634, 133] on span at bounding box center [635, 135] width 19 height 19
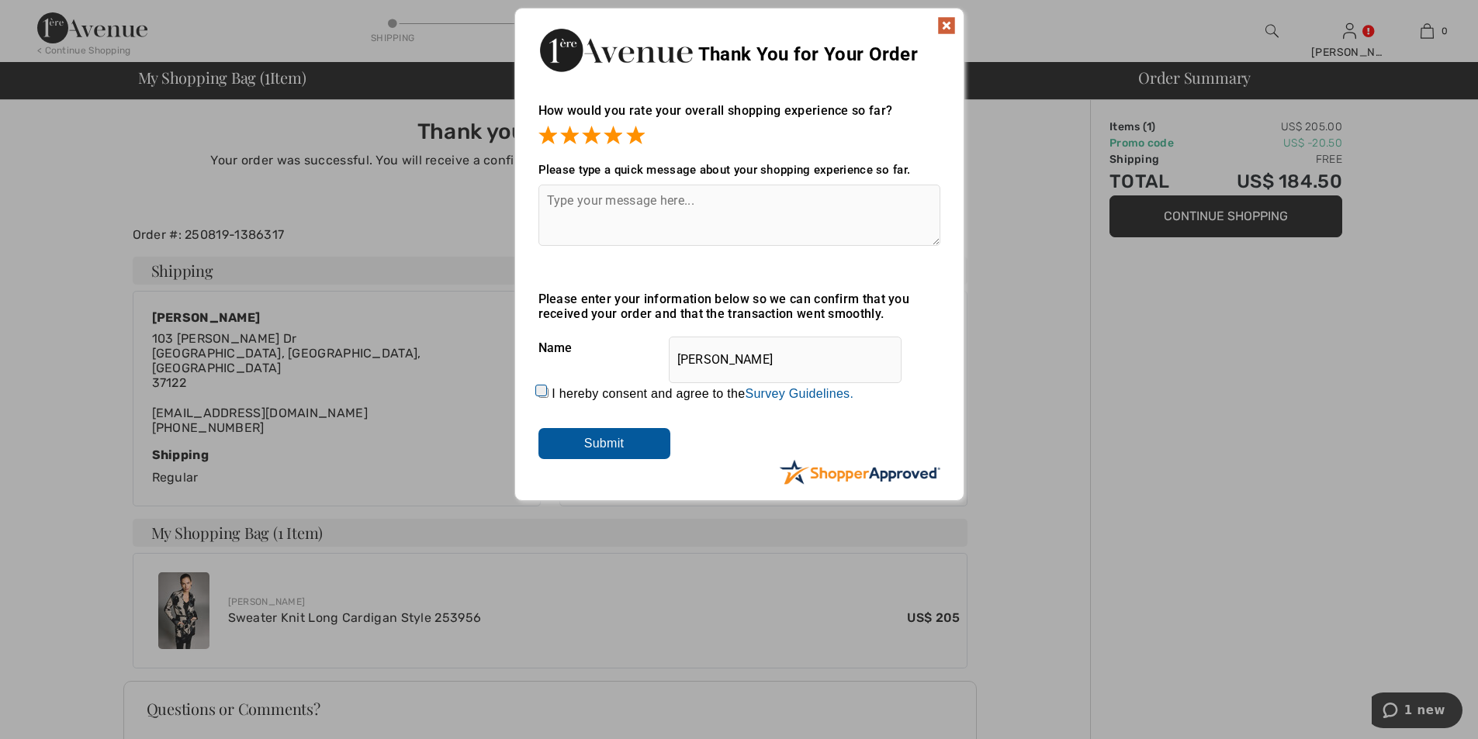
click at [542, 390] on input "I hereby consent and agree to the By submitting a review, you grant permission …" at bounding box center [543, 393] width 10 height 10
checkbox input "true"
click at [618, 438] on input "Submit" at bounding box center [604, 443] width 132 height 31
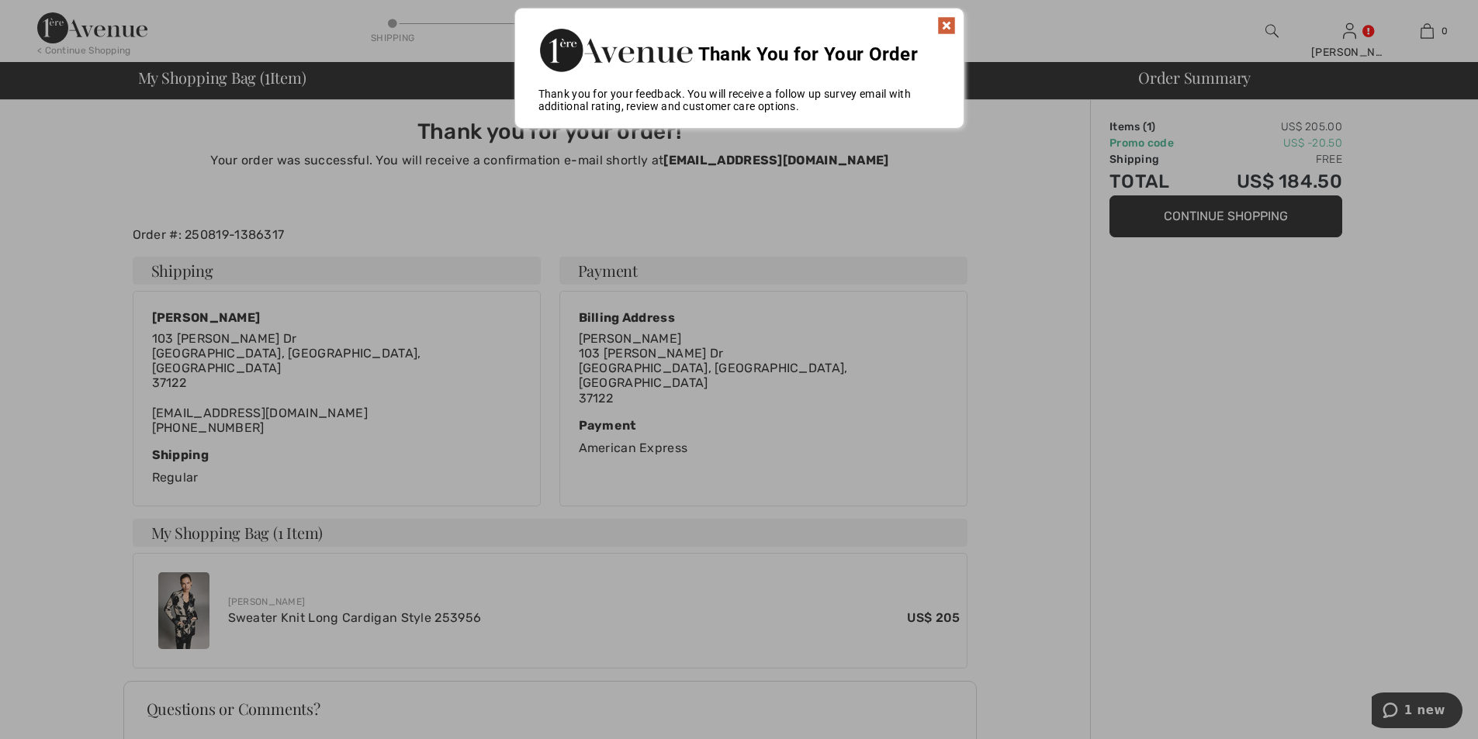
click at [937, 23] on img at bounding box center [946, 25] width 19 height 19
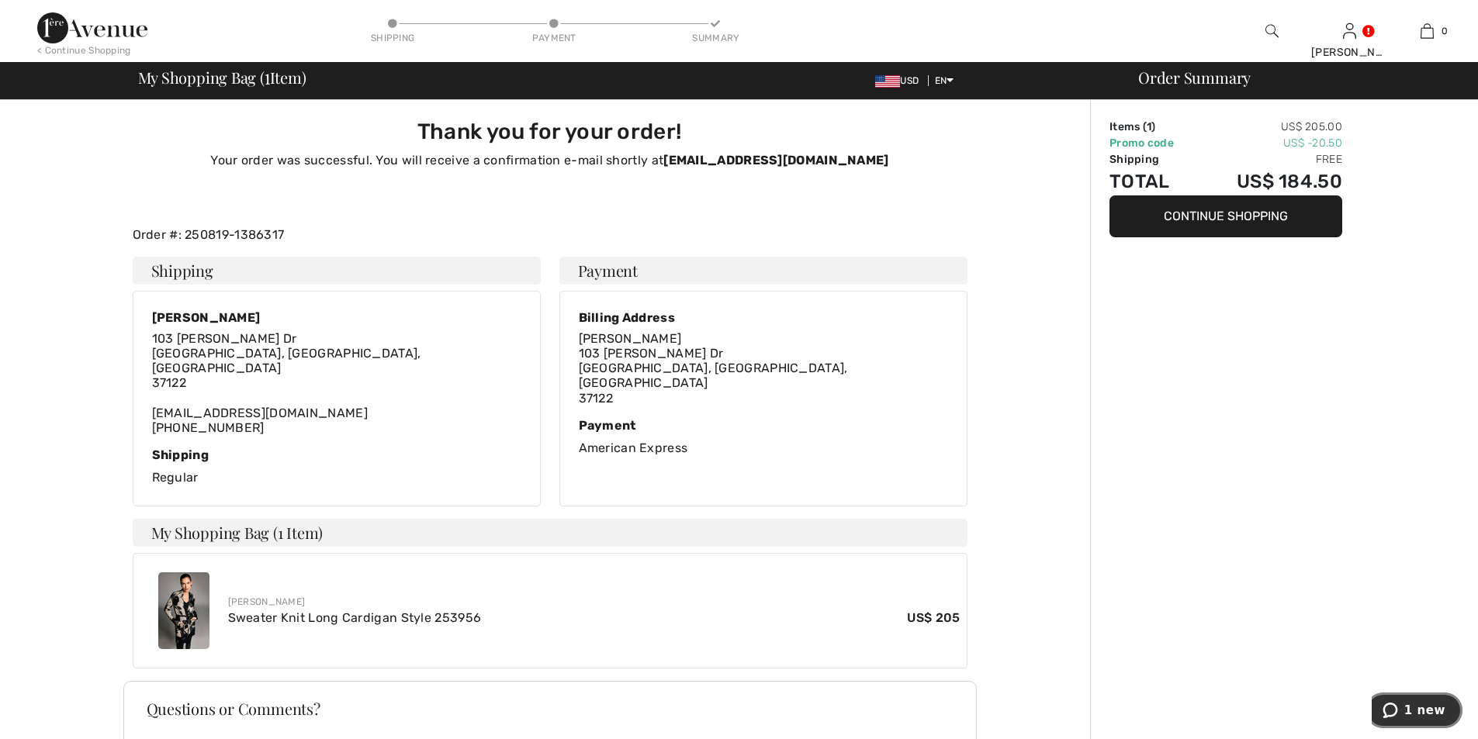
click at [1427, 705] on span "1 new" at bounding box center [1424, 711] width 41 height 14
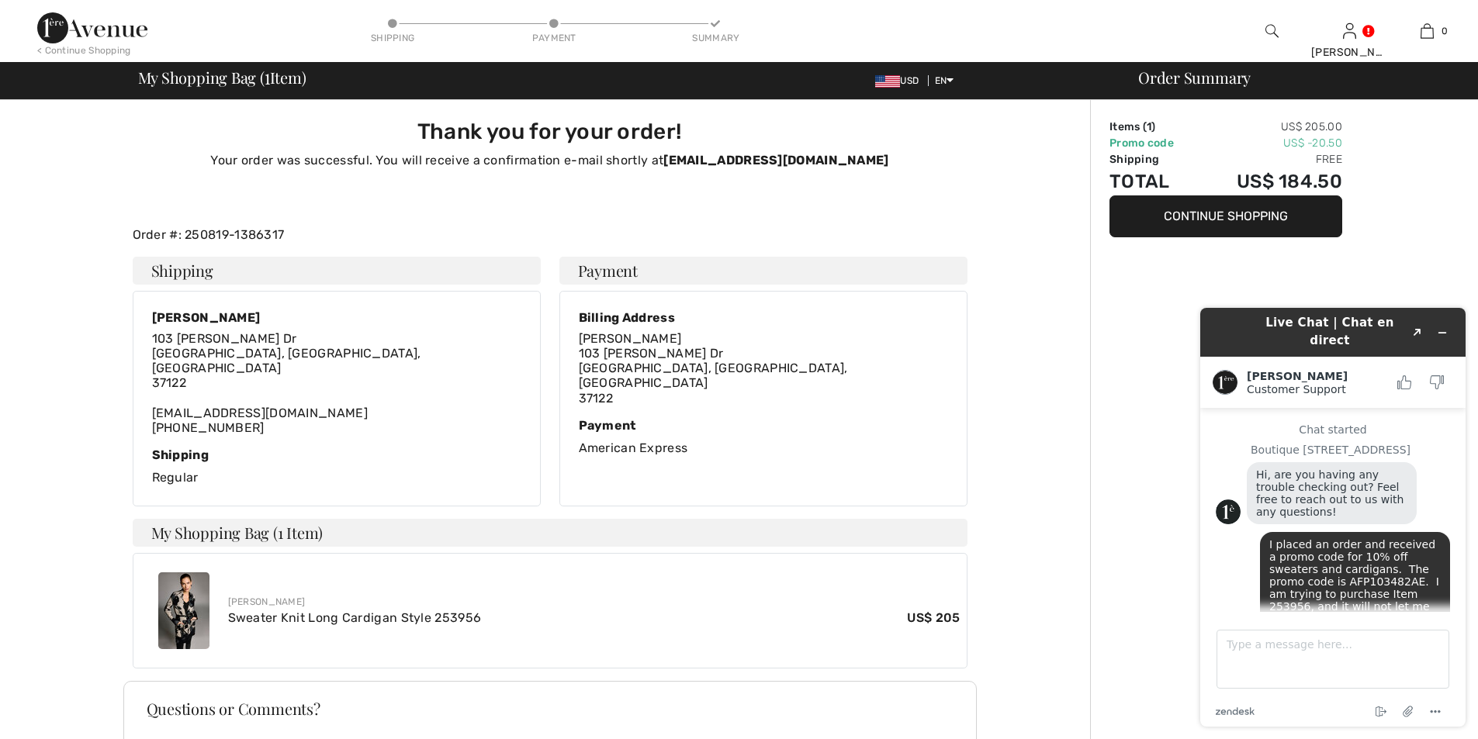
scroll to position [663, 0]
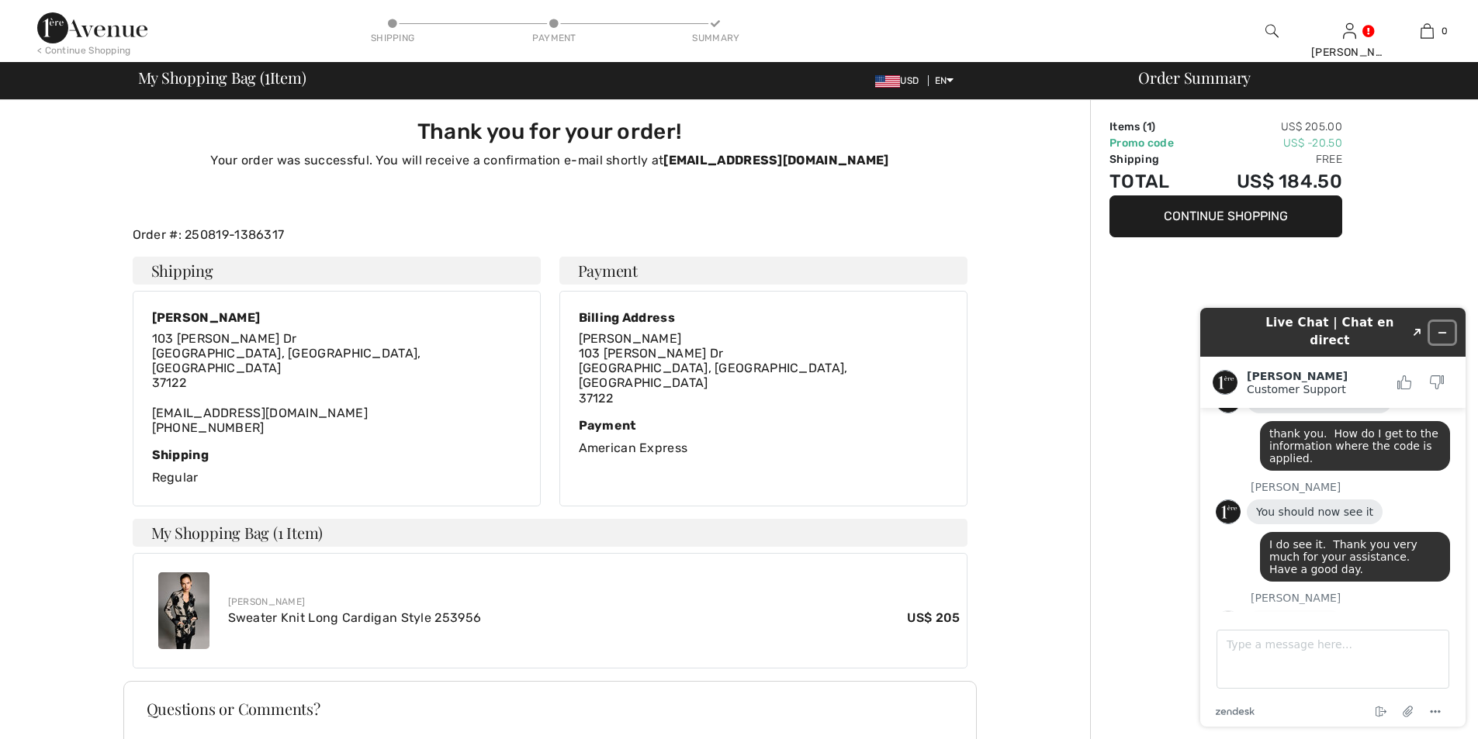
click at [1445, 327] on icon "Minimize widget" at bounding box center [1442, 332] width 11 height 11
